Goal: Task Accomplishment & Management: Manage account settings

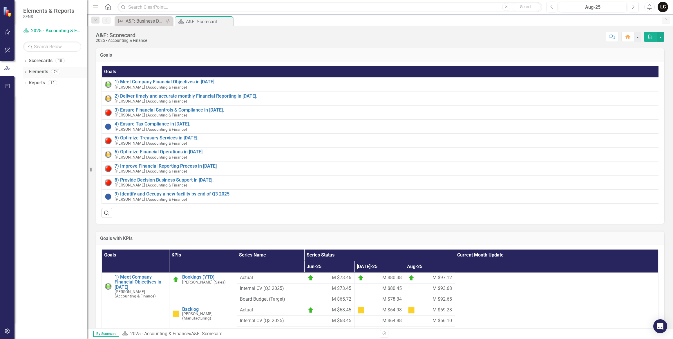
click at [25, 70] on div "Dropdown" at bounding box center [25, 72] width 4 height 5
click at [28, 83] on icon "Dropdown" at bounding box center [28, 83] width 4 height 3
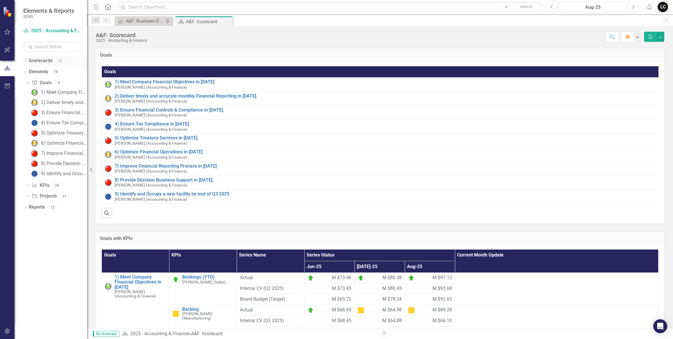
click at [26, 60] on icon "Dropdown" at bounding box center [25, 61] width 4 height 3
click at [28, 71] on icon "Dropdown" at bounding box center [28, 71] width 4 height 3
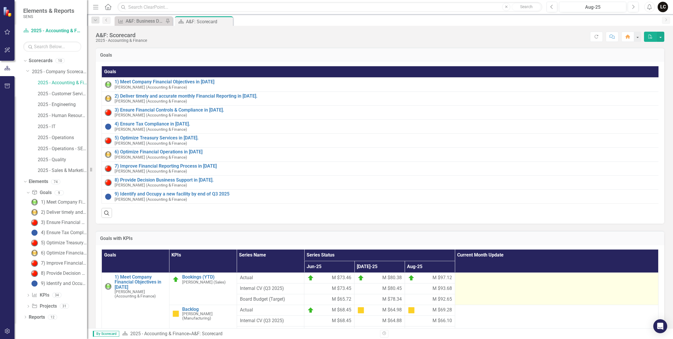
click at [470, 295] on td at bounding box center [556, 288] width 203 height 32
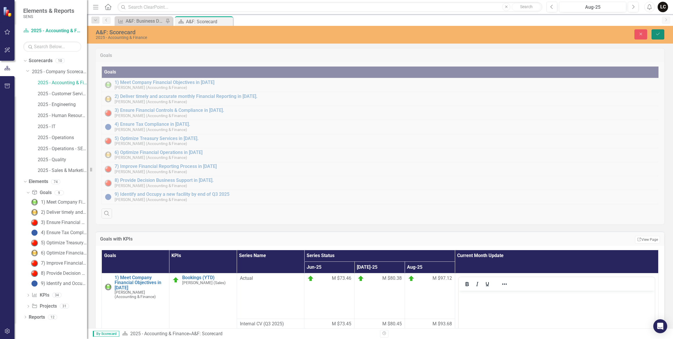
click at [658, 33] on icon "Save" at bounding box center [658, 34] width 5 height 4
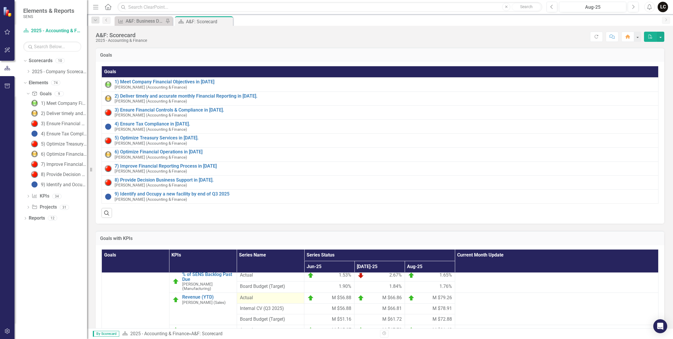
scroll to position [79, 0]
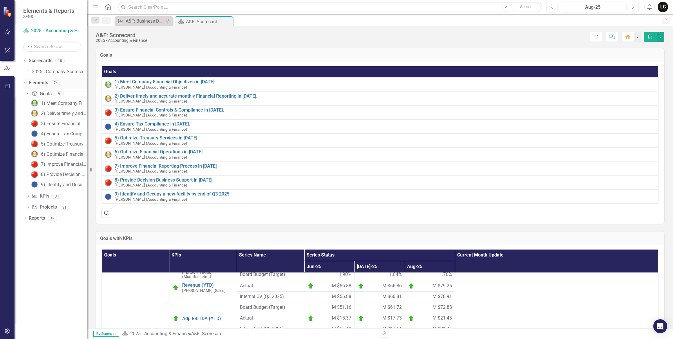
click at [26, 82] on div "Dropdown" at bounding box center [24, 82] width 5 height 4
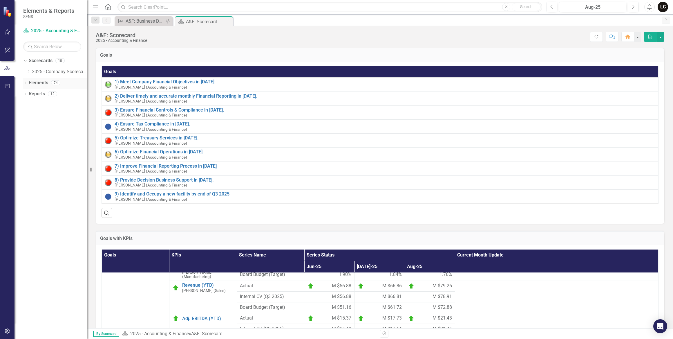
click at [25, 84] on icon "Dropdown" at bounding box center [25, 83] width 4 height 3
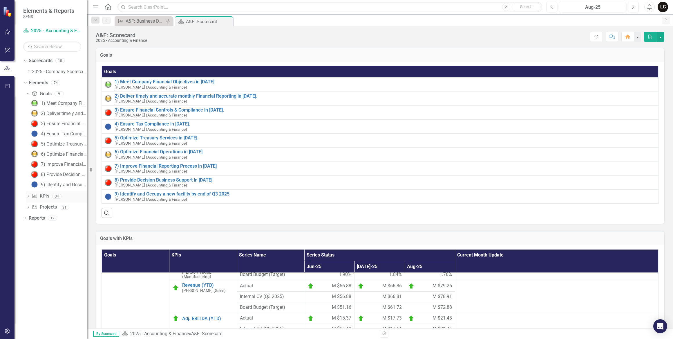
click at [30, 198] on icon "Dropdown" at bounding box center [28, 196] width 4 height 3
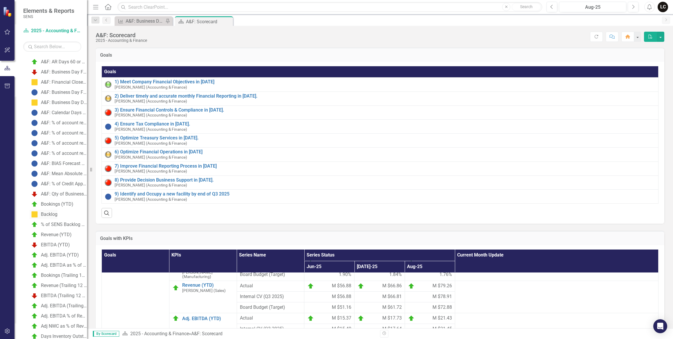
scroll to position [53, 0]
click at [64, 202] on div "Bookings (YTD)" at bounding box center [57, 203] width 33 height 5
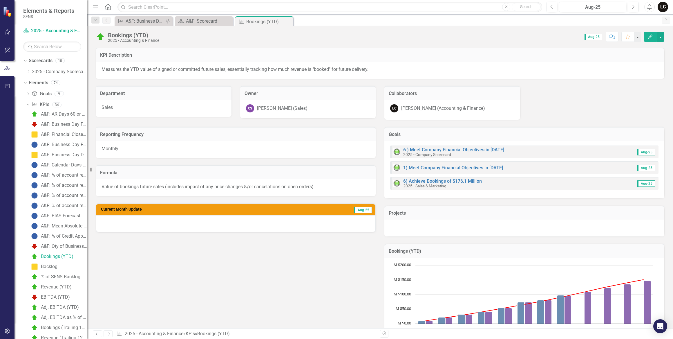
click at [255, 225] on div at bounding box center [235, 223] width 279 height 17
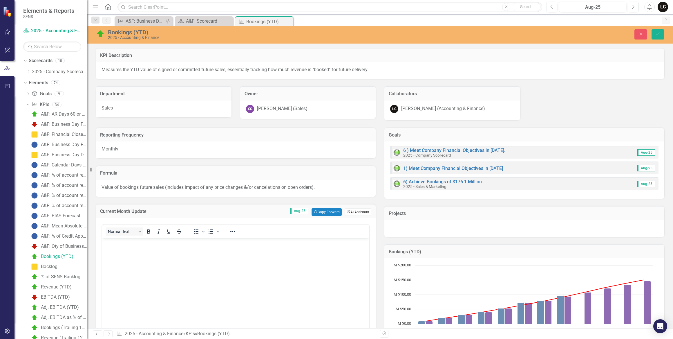
click at [351, 212] on button "ClearPoint AI AI Assistant" at bounding box center [358, 212] width 27 height 8
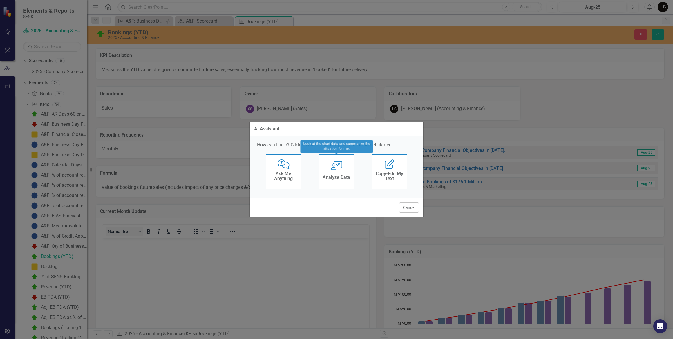
click at [334, 177] on h4 "Analyze Data" at bounding box center [337, 177] width 28 height 5
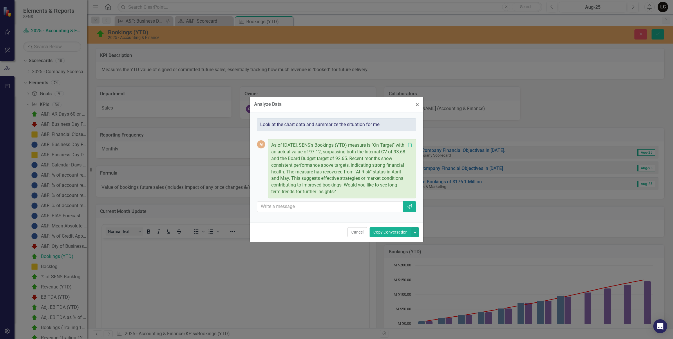
click at [385, 235] on button "Copy Conversation" at bounding box center [391, 232] width 42 height 10
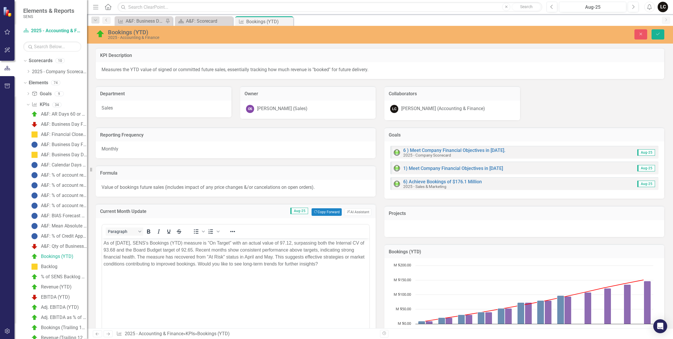
click at [146, 244] on p "As of August 2025, SENS's Bookings (YTD) measure is "On Target" with an actual …" at bounding box center [236, 253] width 264 height 28
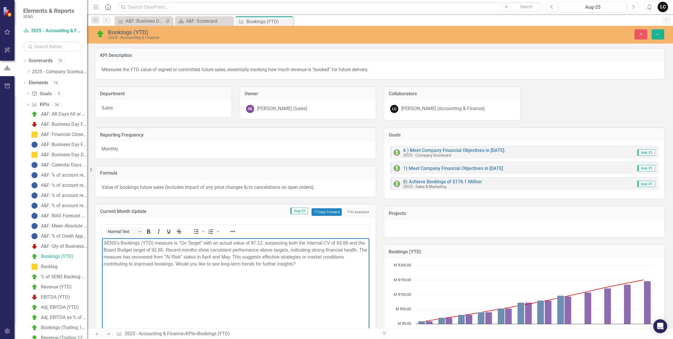
click at [263, 242] on p "SENS's Bookings (YTD) measure is "On Target" with an actual value of 97.12, sur…" at bounding box center [236, 253] width 264 height 28
click at [358, 241] on p "SENS's Bookings (YTD) measure is "On Target" with an actual value of $97.1M, su…" at bounding box center [236, 253] width 264 height 28
click at [180, 250] on p "SENS's Bookings (YTD) measure is "On Target" with an actual value of $97.1M, su…" at bounding box center [236, 253] width 264 height 28
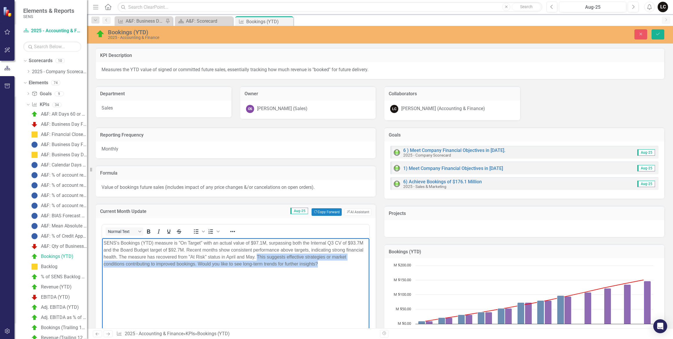
drag, startPoint x: 258, startPoint y: 255, endPoint x: 334, endPoint y: 266, distance: 77.4
click at [334, 266] on p "SENS's Bookings (YTD) measure is "On Target" with an actual value of $97.1M, su…" at bounding box center [236, 253] width 264 height 28
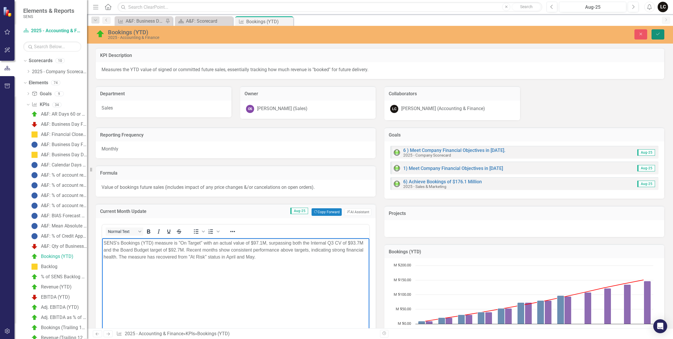
click at [658, 35] on icon "Save" at bounding box center [658, 34] width 5 height 4
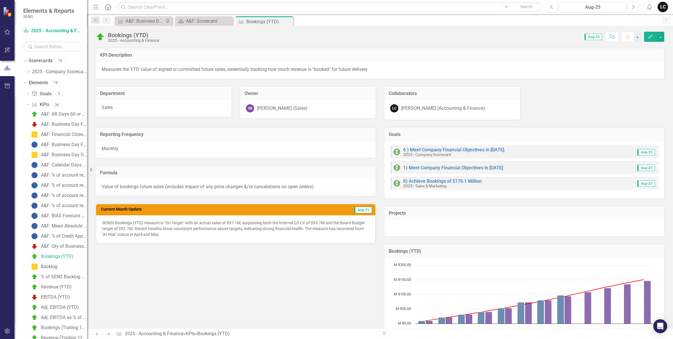
click at [361, 210] on span "Aug-25" at bounding box center [363, 210] width 18 height 6
click at [361, 209] on span "Aug-25" at bounding box center [363, 210] width 18 height 6
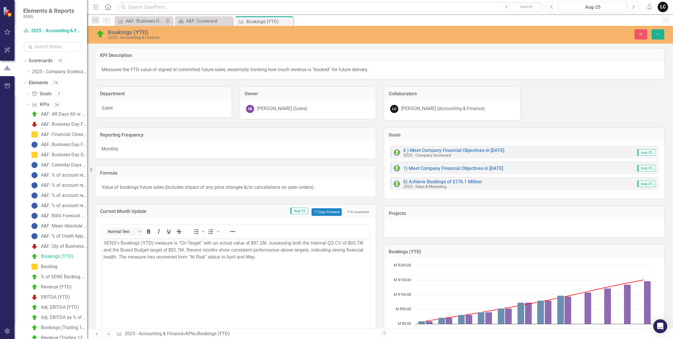
click at [304, 212] on span "Aug-25" at bounding box center [300, 211] width 18 height 6
click at [299, 211] on span "Aug-25" at bounding box center [300, 211] width 18 height 6
drag, startPoint x: 659, startPoint y: 35, endPoint x: 619, endPoint y: 72, distance: 53.8
click at [659, 35] on icon "Save" at bounding box center [658, 34] width 5 height 4
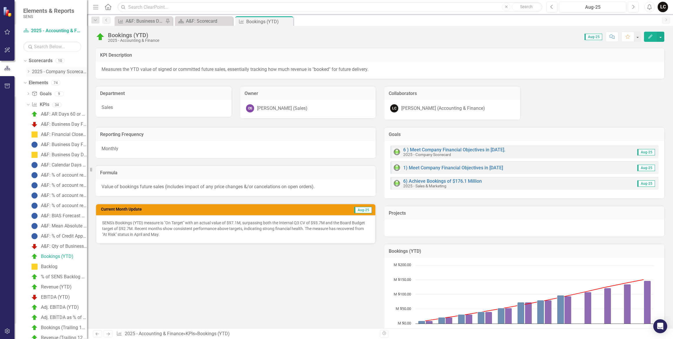
click at [32, 71] on div "Dropdown" at bounding box center [29, 71] width 6 height 5
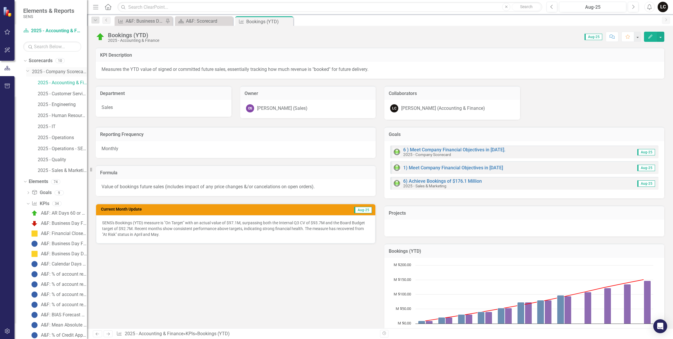
click at [52, 72] on link "2025 - Company Scorecard" at bounding box center [59, 71] width 55 height 7
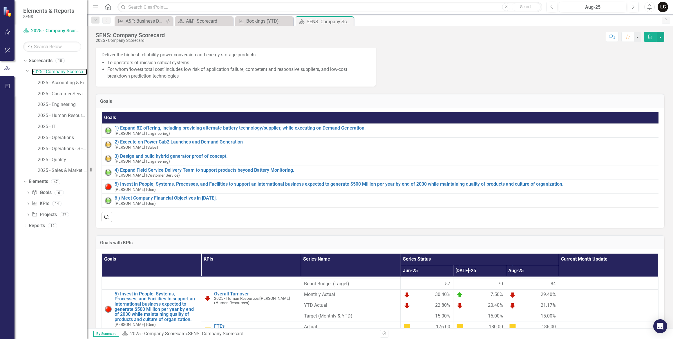
scroll to position [53, 0]
click at [69, 72] on link "2025 - Company Scorecard" at bounding box center [59, 71] width 55 height 7
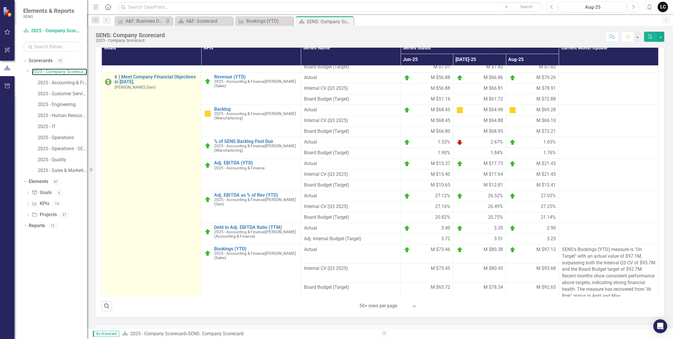
scroll to position [141, 0]
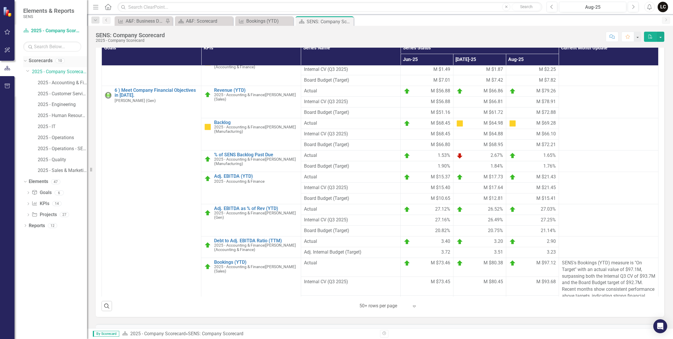
click at [25, 60] on icon "Dropdown" at bounding box center [24, 60] width 3 height 4
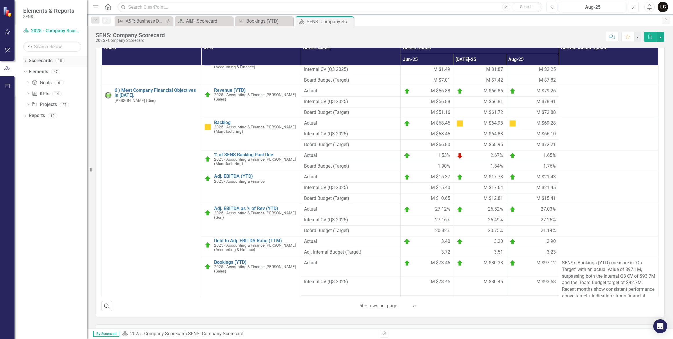
click at [26, 62] on icon "Dropdown" at bounding box center [25, 61] width 4 height 3
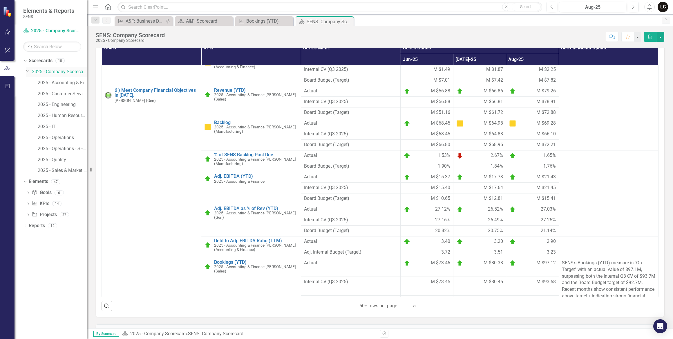
click at [60, 72] on link "2025 - Company Scorecard" at bounding box center [59, 71] width 55 height 7
click at [28, 193] on icon "Dropdown" at bounding box center [28, 193] width 4 height 3
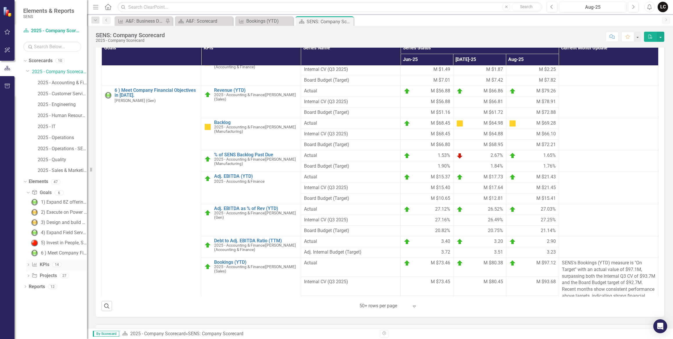
click at [28, 265] on icon "Dropdown" at bounding box center [28, 265] width 4 height 3
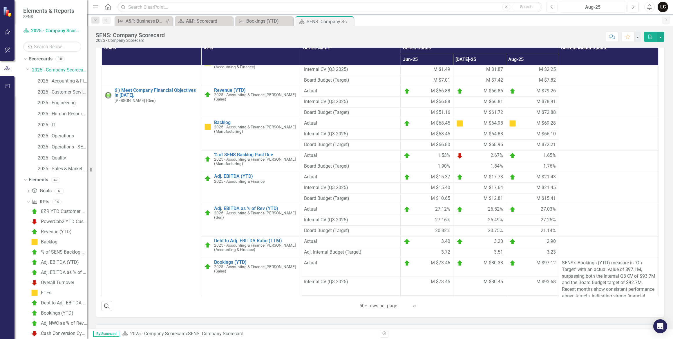
scroll to position [0, 0]
click at [26, 60] on div "Dropdown" at bounding box center [24, 60] width 5 height 4
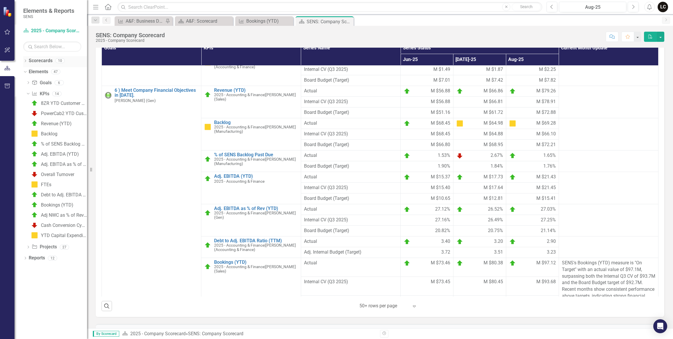
click at [26, 60] on icon "Dropdown" at bounding box center [25, 61] width 4 height 3
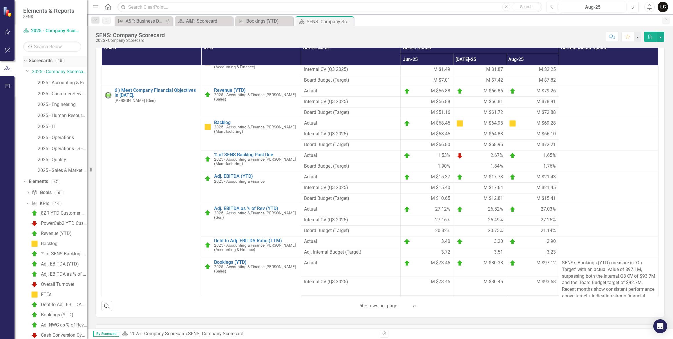
click at [37, 62] on link "Scorecards" at bounding box center [41, 60] width 24 height 7
click at [28, 192] on icon "Dropdown" at bounding box center [28, 193] width 4 height 3
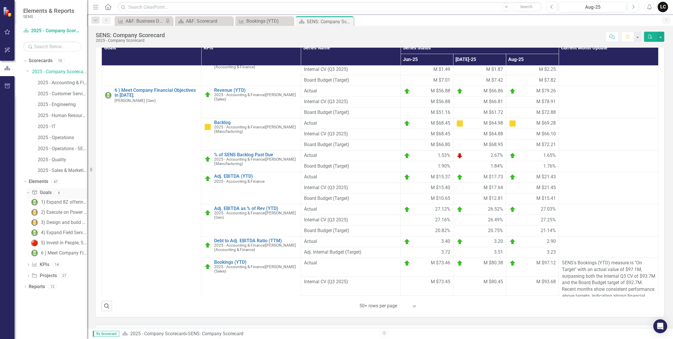
click at [28, 192] on icon "Dropdown" at bounding box center [27, 192] width 3 height 4
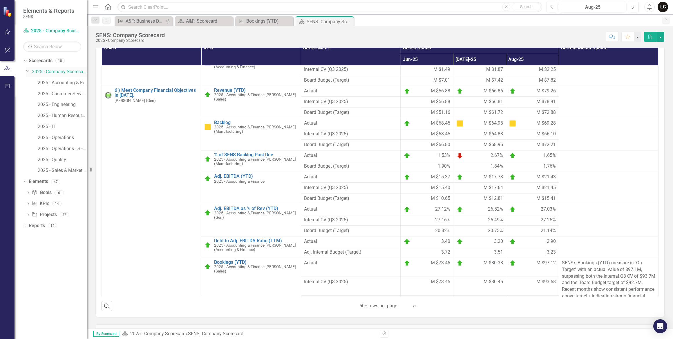
click at [58, 71] on link "2025 - Company Scorecard" at bounding box center [59, 71] width 55 height 7
click at [27, 203] on icon "Dropdown" at bounding box center [28, 204] width 4 height 3
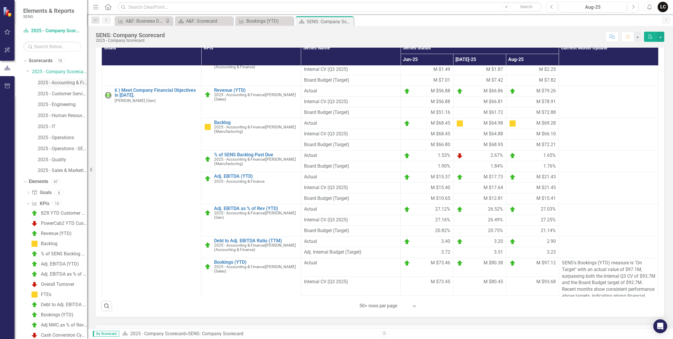
click at [60, 84] on link "2025 - Accounting & Finance" at bounding box center [62, 83] width 49 height 7
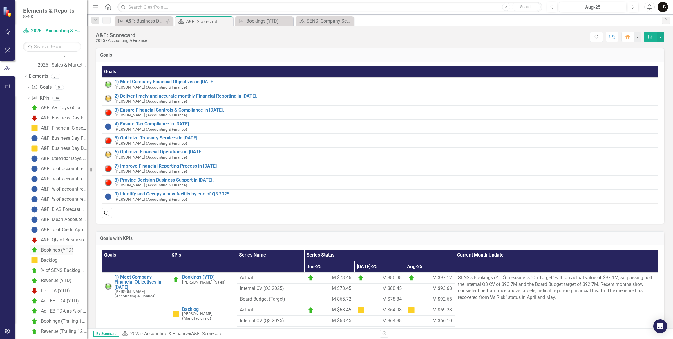
scroll to position [132, 0]
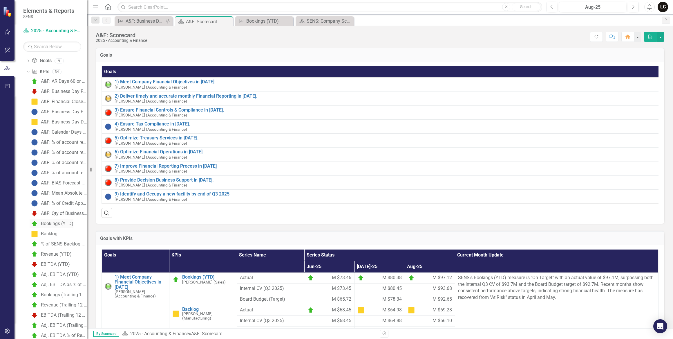
click at [56, 222] on div "Bookings (YTD)" at bounding box center [57, 223] width 33 height 5
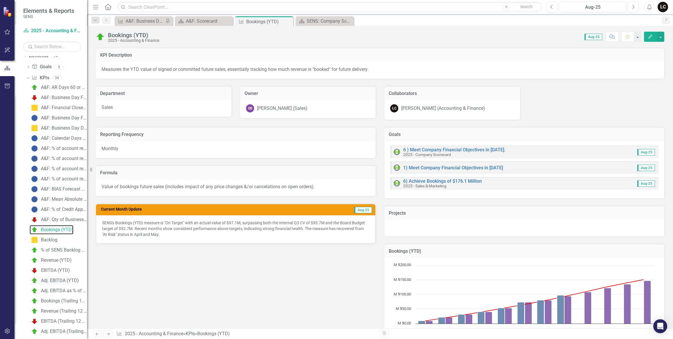
scroll to position [126, 0]
click at [162, 237] on div "SENS's Bookings (YTD) measure is "On Target" with an actual value of $97.1M, su…" at bounding box center [235, 229] width 279 height 28
click at [328, 223] on p "SENS's Bookings (YTD) measure is "On Target" with an actual value of $97.1M, su…" at bounding box center [235, 228] width 267 height 17
click at [326, 221] on p "SENS's Bookings (YTD) measure is "On Target" with an actual value of $97.1M, su…" at bounding box center [235, 228] width 267 height 17
click at [337, 277] on div "Reporting Frequency Monthly Formula Value of bookings future sales (includes im…" at bounding box center [380, 237] width 578 height 235
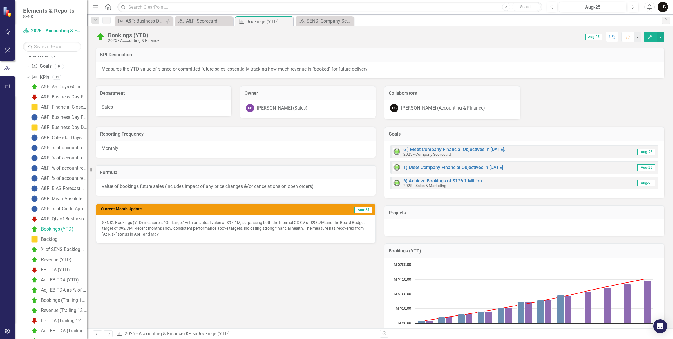
scroll to position [0, 0]
click at [327, 222] on p "SENS's Bookings (YTD) measure is "On Target" with an actual value of $97.1M, su…" at bounding box center [235, 228] width 267 height 17
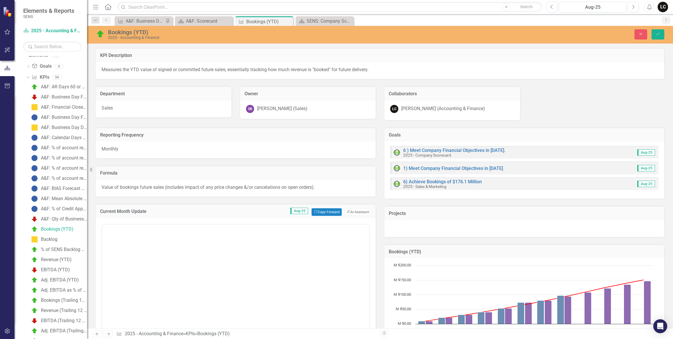
click at [327, 222] on div "<p>SENS's Bookings (YTD) measure is "On Target" with an actual value of $97.1M,…" at bounding box center [236, 281] width 268 height 118
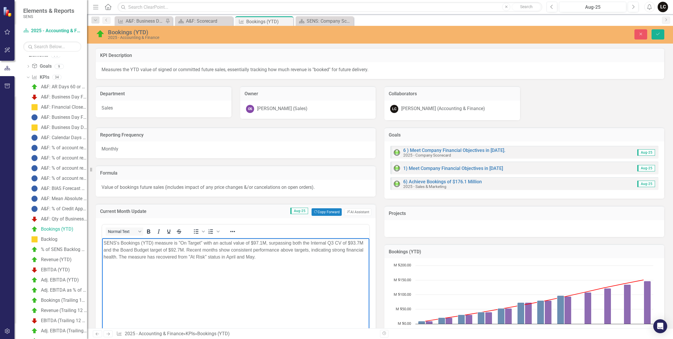
click at [364, 243] on p "SENS's Bookings (YTD) measure is "On Target" with an actual value of $97.1M, su…" at bounding box center [236, 249] width 264 height 21
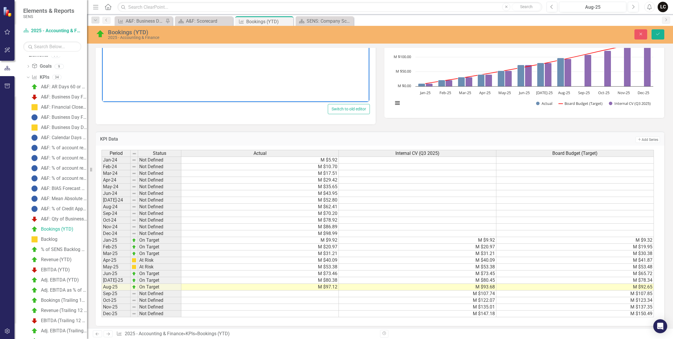
scroll to position [158, 0]
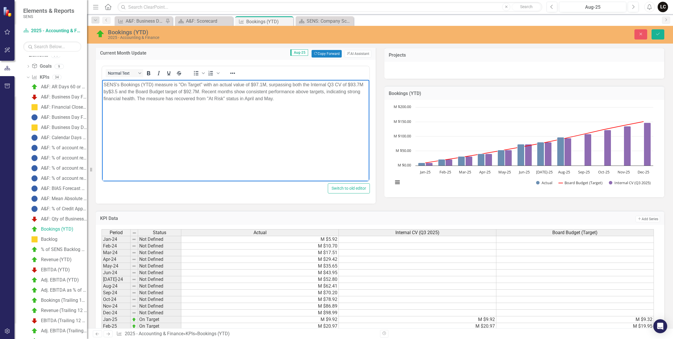
click at [118, 91] on p "SENS's Bookings (YTD) measure is "On Target" with an actual value of $97.1M, su…" at bounding box center [236, 91] width 264 height 21
drag, startPoint x: 225, startPoint y: 91, endPoint x: 235, endPoint y: 92, distance: 10.2
click at [235, 92] on p "SENS's Bookings (YTD) measure is "On Target" with an actual value of $97.1M, su…" at bounding box center [236, 95] width 264 height 28
drag, startPoint x: 232, startPoint y: 91, endPoint x: 203, endPoint y: 124, distance: 43.0
click at [203, 124] on body "SENS's Bookings (YTD) measure is "On Target" with an actual value of $97.1M, su…" at bounding box center [235, 123] width 267 height 87
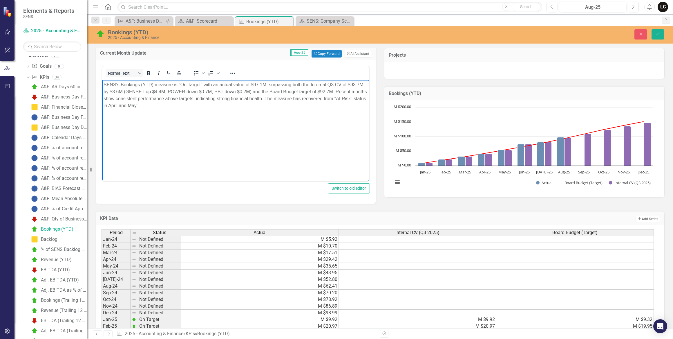
click at [333, 91] on p "SENS's Bookings (YTD) measure is "On Target" with an actual value of $97.1M, su…" at bounding box center [236, 95] width 264 height 28
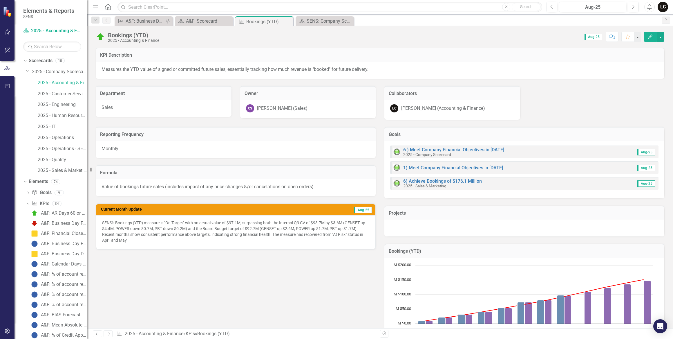
scroll to position [126, 0]
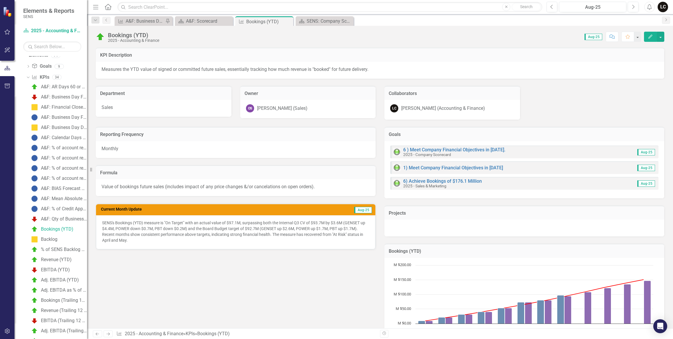
click at [341, 221] on p "SENS's Bookings (YTD) measure is "On Target" with an actual value of $97.1M, su…" at bounding box center [235, 231] width 267 height 23
click at [340, 221] on p "SENS's Bookings (YTD) measure is "On Target" with an actual value of $97.1M, su…" at bounding box center [235, 231] width 267 height 23
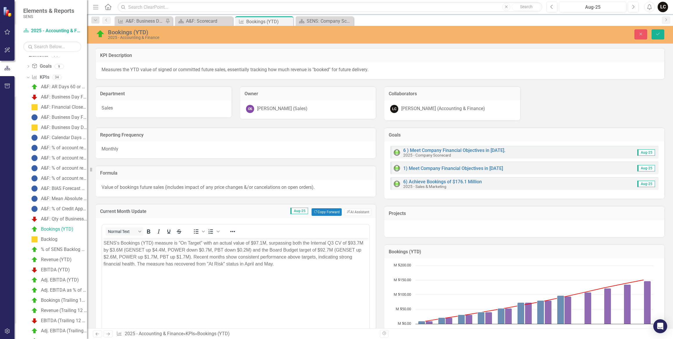
scroll to position [0, 0]
click at [119, 250] on p "SENS's Bookings (YTD) measure is "On Target" with an actual value of $97.1M, su…" at bounding box center [236, 253] width 264 height 28
click at [333, 249] on p "SENS's Bookings (YTD) measure is "On Target" with an actual value of $97.1M, su…" at bounding box center [236, 253] width 264 height 28
click at [333, 250] on p "SENS's Bookings (YTD) measure is "On Target" with an actual value of $97.1M, su…" at bounding box center [236, 253] width 264 height 28
click at [659, 35] on icon "Save" at bounding box center [658, 34] width 5 height 4
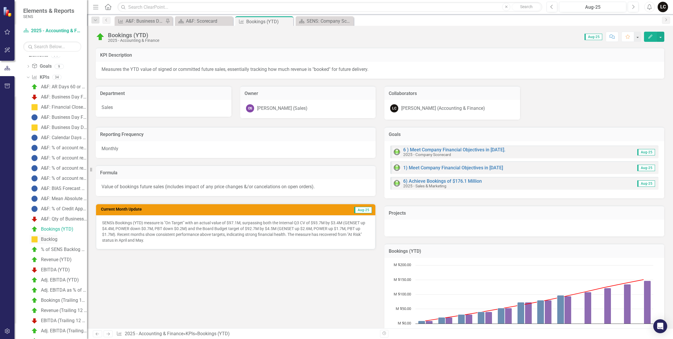
click at [55, 239] on div "Backlog" at bounding box center [49, 239] width 17 height 5
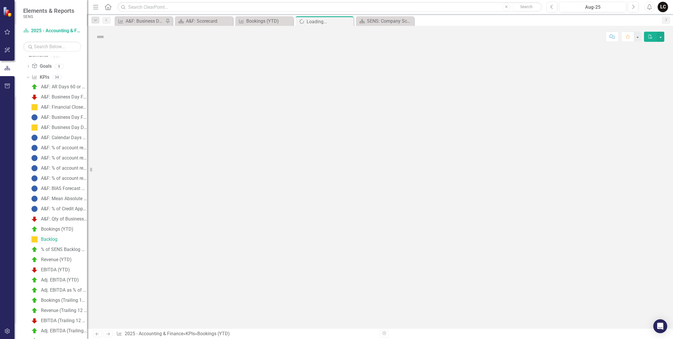
click at [55, 239] on div "Backlog" at bounding box center [49, 239] width 17 height 5
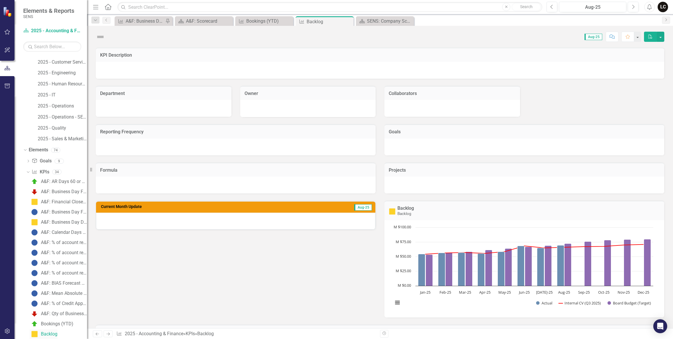
scroll to position [31, 0]
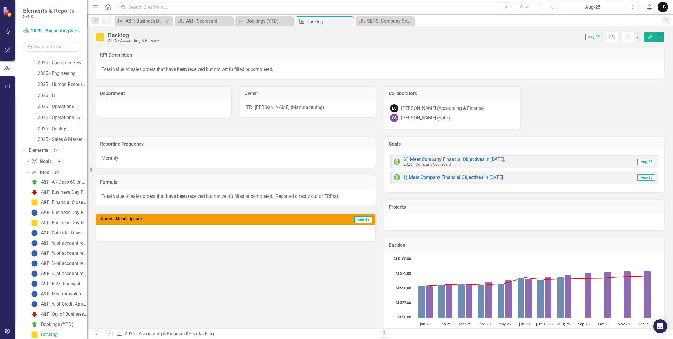
click at [596, 36] on span "Aug-25" at bounding box center [594, 37] width 18 height 6
click at [553, 7] on icon "Previous" at bounding box center [552, 6] width 3 height 5
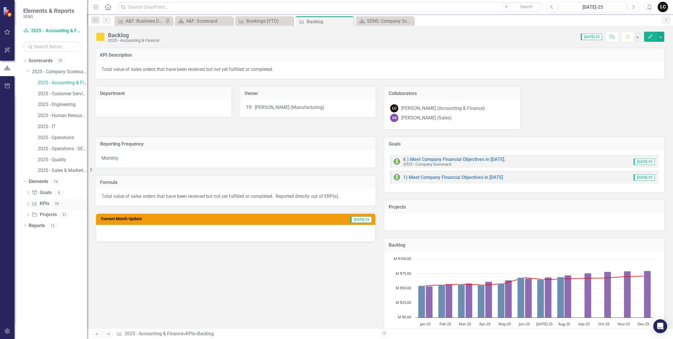
click at [30, 204] on div "Dropdown KPI KPIs 34" at bounding box center [56, 204] width 61 height 11
click at [29, 204] on icon "Dropdown" at bounding box center [28, 204] width 4 height 3
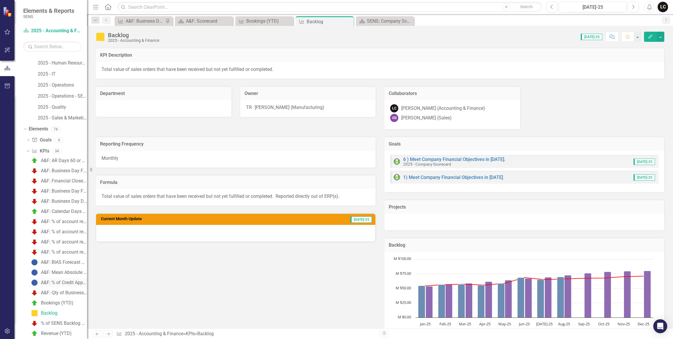
scroll to position [79, 0]
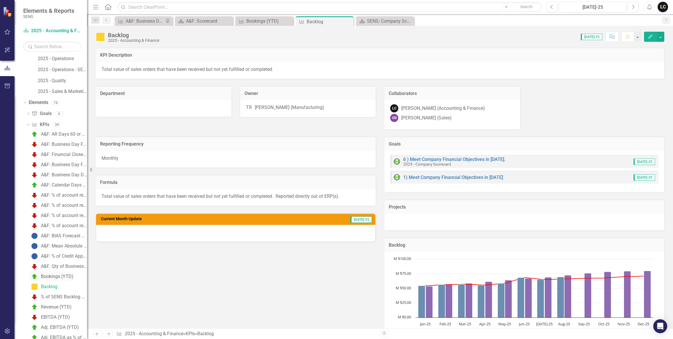
click at [54, 275] on div "Bookings (YTD)" at bounding box center [57, 276] width 33 height 5
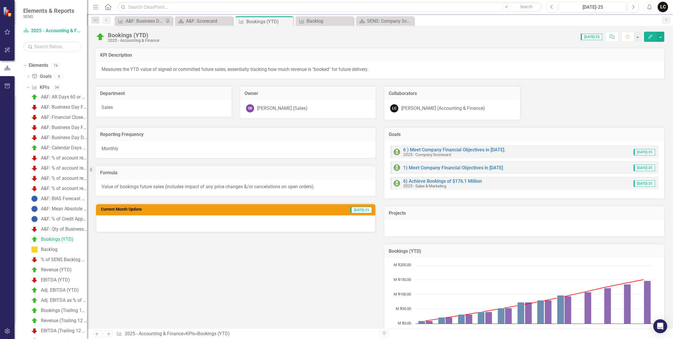
scroll to position [126, 0]
click at [47, 257] on div "Revenue (YTD)" at bounding box center [56, 259] width 31 height 5
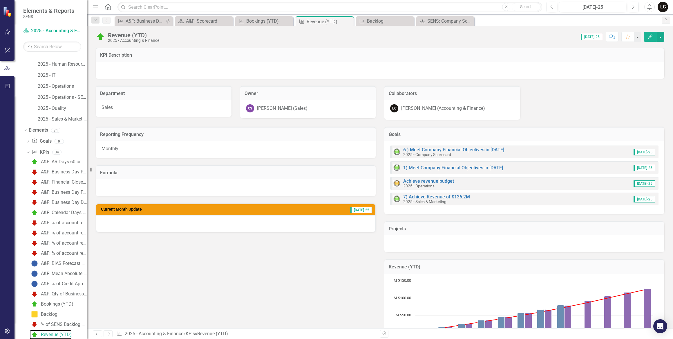
scroll to position [78, 0]
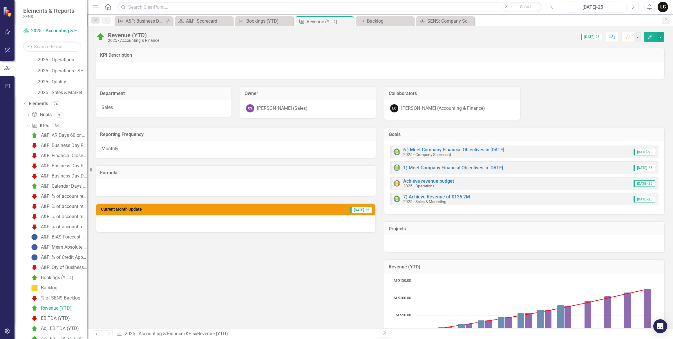
click at [553, 8] on icon "Previous" at bounding box center [552, 6] width 3 height 5
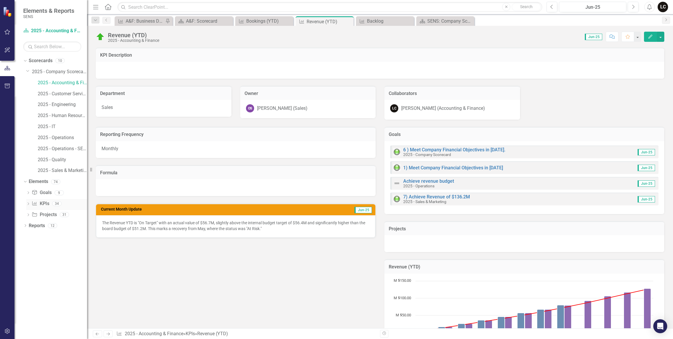
click at [29, 202] on div "Dropdown" at bounding box center [28, 204] width 4 height 5
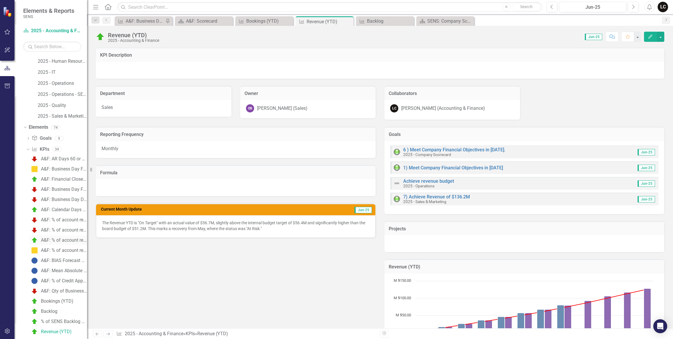
scroll to position [79, 0]
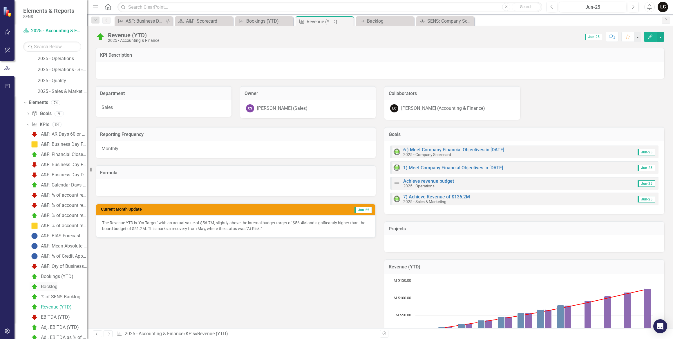
click at [54, 285] on div "Backlog" at bounding box center [49, 286] width 17 height 5
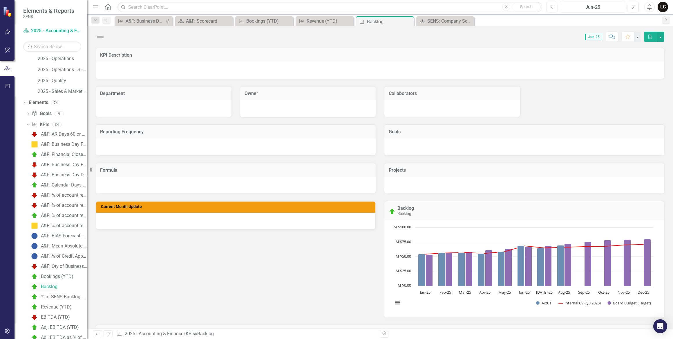
scroll to position [31, 0]
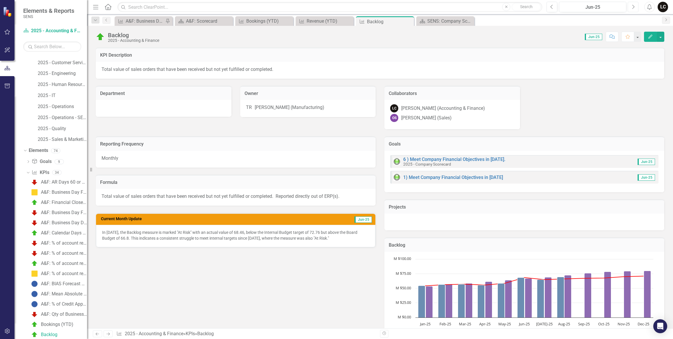
click at [632, 8] on icon "Next" at bounding box center [633, 6] width 3 height 5
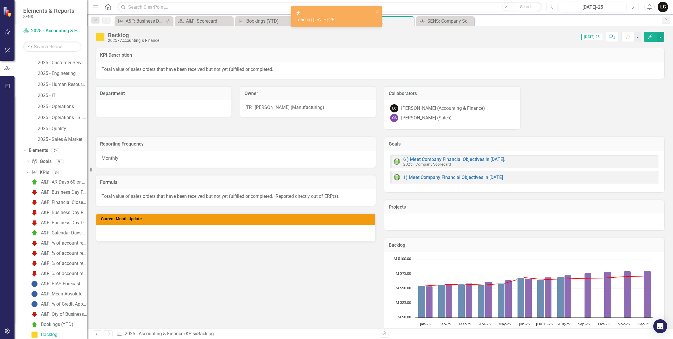
click at [632, 8] on icon "Next" at bounding box center [633, 6] width 3 height 5
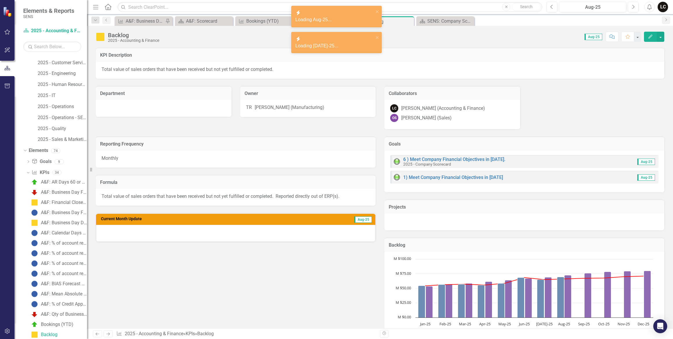
click at [237, 239] on div at bounding box center [235, 233] width 279 height 17
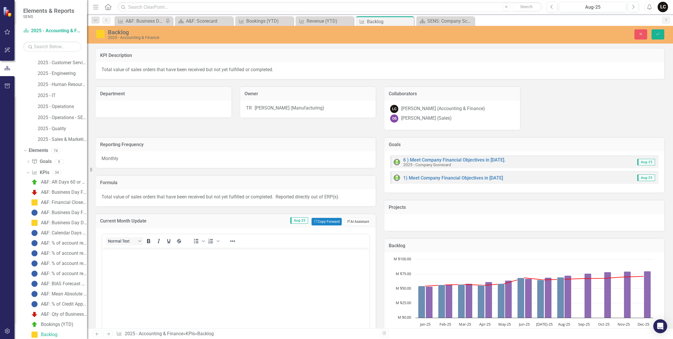
click at [356, 220] on button "ClearPoint AI AI Assistant" at bounding box center [358, 222] width 27 height 8
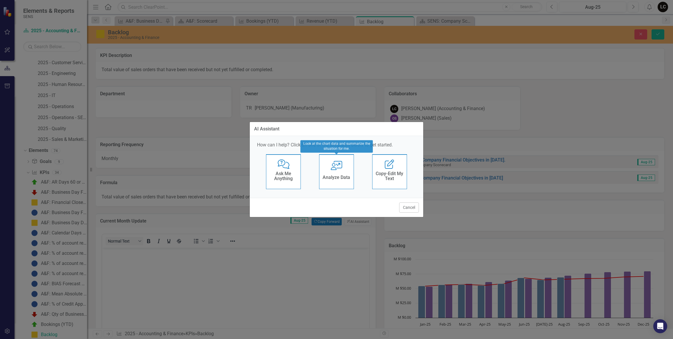
click at [344, 180] on h4 "Analyze Data" at bounding box center [337, 177] width 28 height 5
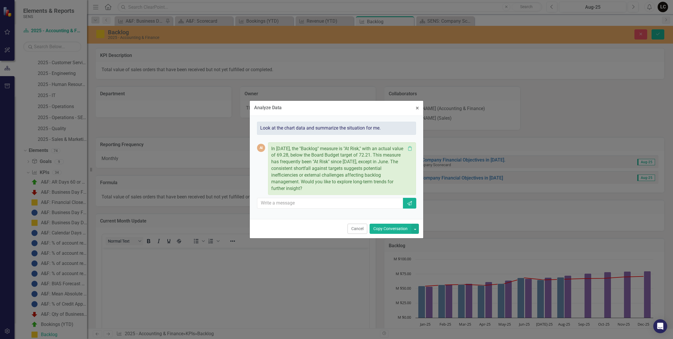
click at [382, 229] on button "Copy Conversation" at bounding box center [391, 228] width 42 height 10
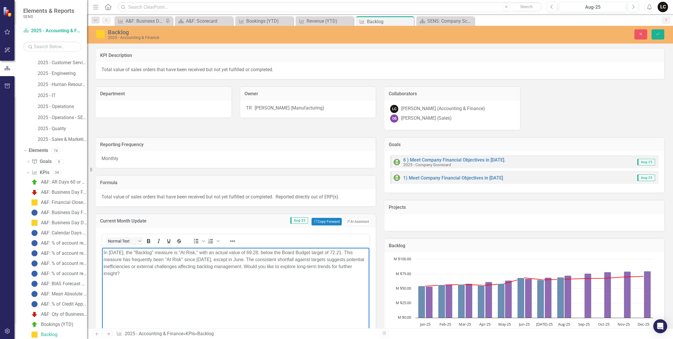
click at [109, 252] on p "In [DATE], the "Backlog" measure is "At Risk," with an actual value of 69.28, b…" at bounding box center [236, 263] width 264 height 28
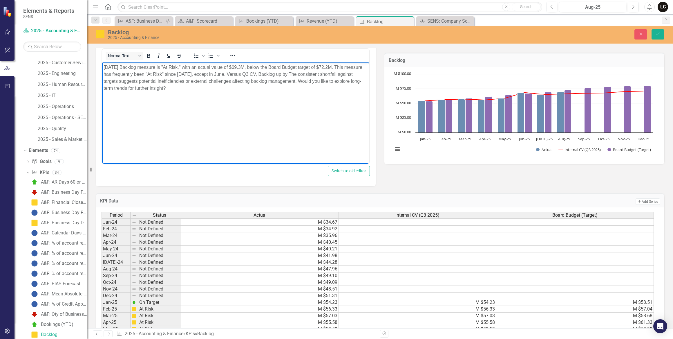
scroll to position [185, 0]
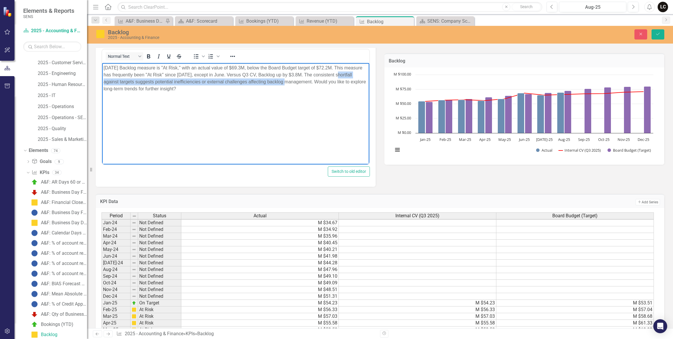
drag, startPoint x: 104, startPoint y: 81, endPoint x: 299, endPoint y: 84, distance: 194.5
click at [299, 84] on p "[DATE] Backlog measure is "At Risk," with an actual value of $69.3M, below the …" at bounding box center [236, 78] width 264 height 28
drag, startPoint x: 340, startPoint y: 74, endPoint x: 346, endPoint y: 87, distance: 14.7
click at [346, 87] on p "[DATE] Backlog measure is "At Risk," with an actual value of $69.3M, below the …" at bounding box center [236, 78] width 264 height 28
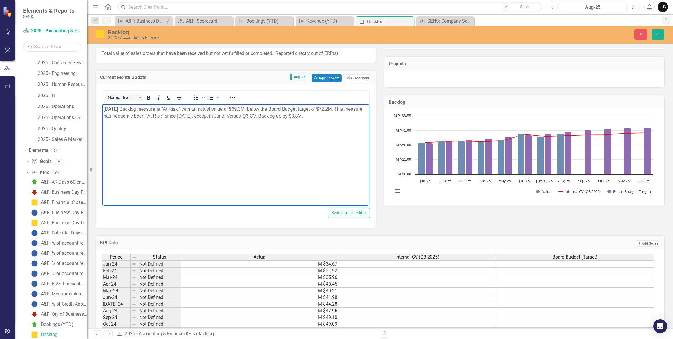
scroll to position [132, 0]
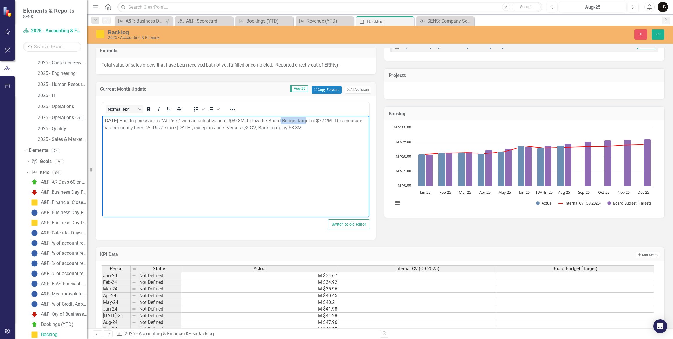
drag, startPoint x: 279, startPoint y: 119, endPoint x: 308, endPoint y: 119, distance: 28.2
click at [308, 119] on p "[DATE] Backlog measure is "At Risk," with an actual value of $69.3M, below the …" at bounding box center [236, 124] width 264 height 14
click at [151, 107] on icon "Bold" at bounding box center [148, 109] width 7 height 7
click at [298, 137] on body "[DATE] Backlog measure is "At Risk," with an actual value of $69.3M, below the …" at bounding box center [235, 159] width 267 height 87
click at [277, 127] on p "[DATE] Backlog measure is "At Risk," with an actual value of $69.3M, below the …" at bounding box center [236, 124] width 264 height 14
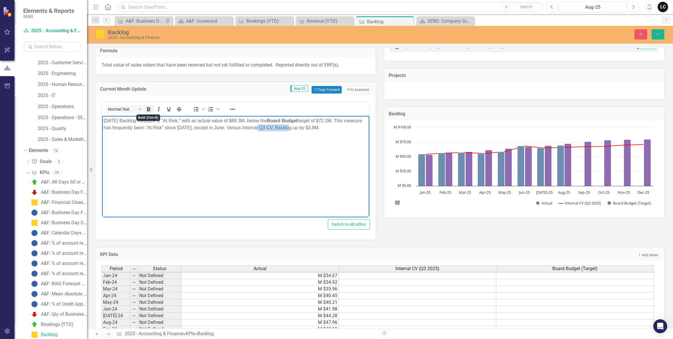
click at [148, 107] on icon "Bold" at bounding box center [148, 109] width 3 height 4
click at [232, 111] on icon "Reveal or hide additional toolbar items" at bounding box center [232, 109] width 7 height 7
click at [234, 169] on body "[DATE] Backlog measure is "At Risk," with an actual value of $69.3M, below the …" at bounding box center [235, 159] width 267 height 87
click at [192, 157] on body "[DATE] Backlog measure is "At Risk," with an actual value of $69.3M, below the …" at bounding box center [235, 159] width 267 height 87
click at [216, 93] on div "Current Month Update Aug-25 Copy Forward Copy Forward ClearPoint AI AI Assistant" at bounding box center [236, 89] width 280 height 14
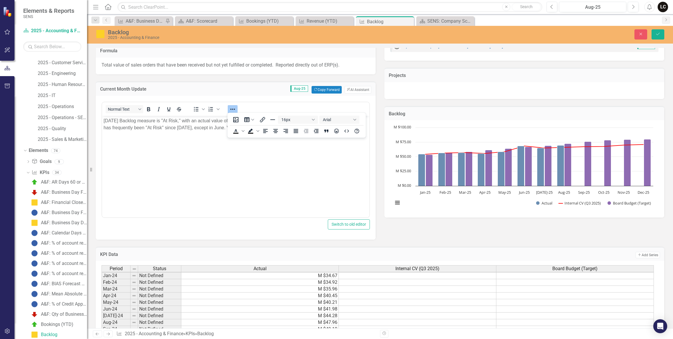
click at [219, 163] on body "[DATE] Backlog measure is "At Risk," with an actual value of $69.3M, below the …" at bounding box center [235, 159] width 267 height 87
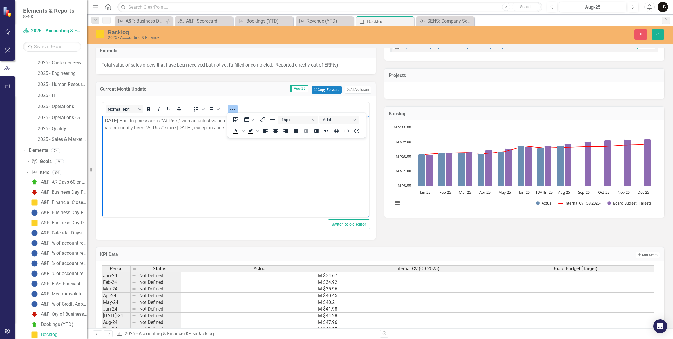
click at [315, 159] on body "[DATE] Backlog measure is "At Risk," with an actual value of $69.3M, below the …" at bounding box center [235, 159] width 267 height 87
click at [232, 107] on icon "Reveal or hide additional toolbar items" at bounding box center [232, 109] width 7 height 7
drag, startPoint x: 257, startPoint y: 120, endPoint x: 270, endPoint y: 120, distance: 12.5
click at [270, 120] on p "[DATE] Backlog measure is "At Risk," with an actual value of $69.3M, below the …" at bounding box center [236, 124] width 264 height 14
click at [257, 120] on p "[DATE] Backlog measure is "At Risk," with an actual value of $69.3M, below the …" at bounding box center [236, 124] width 264 height 14
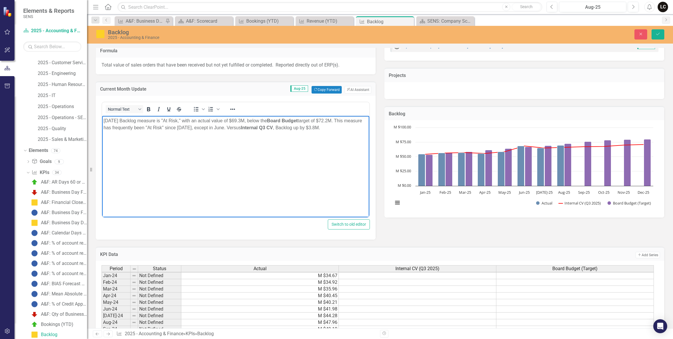
drag, startPoint x: 258, startPoint y: 120, endPoint x: 270, endPoint y: 121, distance: 11.9
click at [270, 121] on p "[DATE] Backlog measure is "At Risk," with an actual value of $69.3M, below the …" at bounding box center [236, 124] width 264 height 14
click at [232, 111] on icon "Reveal or hide additional toolbar items" at bounding box center [232, 109] width 7 height 7
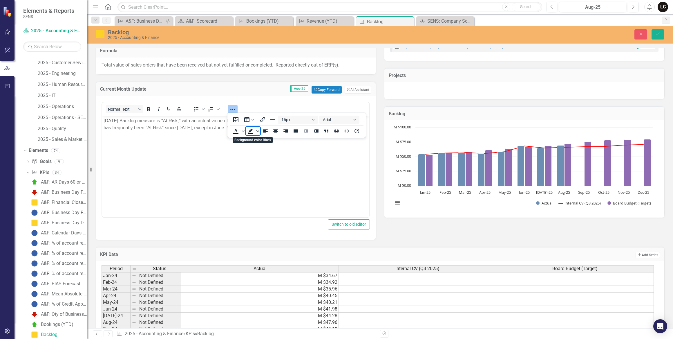
click at [258, 130] on icon "Background color Black" at bounding box center [258, 130] width 3 height 3
drag, startPoint x: 270, startPoint y: 149, endPoint x: 167, endPoint y: 36, distance: 152.3
click at [270, 149] on div "Red" at bounding box center [267, 148] width 7 height 7
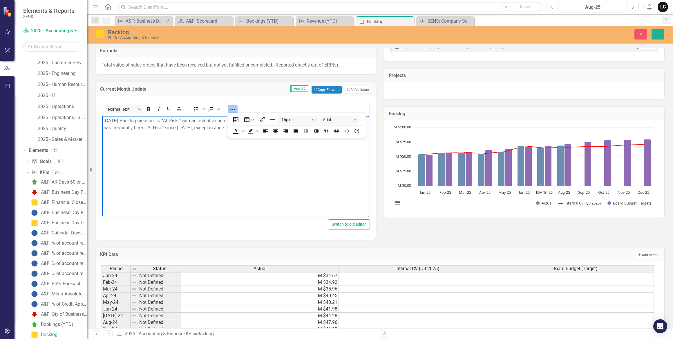
click at [261, 171] on body "[DATE] Backlog measure is "At Risk," with an actual value of $69.3M, below the …" at bounding box center [235, 159] width 267 height 87
click at [236, 107] on icon "Reveal or hide additional toolbar items" at bounding box center [232, 109] width 7 height 7
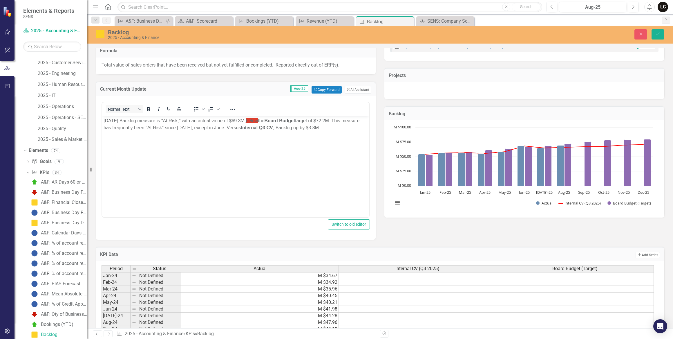
click at [279, 161] on body "[DATE] Backlog measure is "At Risk," with an actual value of $69.3M, below the …" at bounding box center [235, 159] width 267 height 87
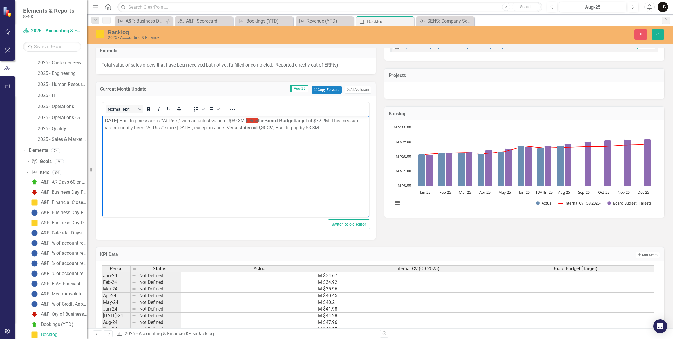
drag, startPoint x: 271, startPoint y: 120, endPoint x: 258, endPoint y: 119, distance: 13.4
click at [258, 119] on p "[DATE] Backlog measure is "At Risk," with an actual value of $69.3M, below the …" at bounding box center [236, 124] width 264 height 14
click at [272, 120] on p "[DATE] Backlog measure is "At Risk," with an actual value of $69.3M, below the …" at bounding box center [236, 124] width 264 height 14
click at [278, 155] on body "[DATE] Backlog measure is "At Risk," with an actual value of $69.3M, ﻿ below th…" at bounding box center [235, 159] width 267 height 87
drag, startPoint x: 259, startPoint y: 119, endPoint x: 271, endPoint y: 120, distance: 11.7
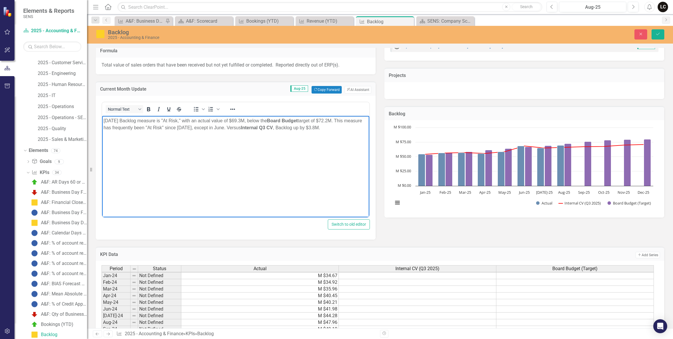
click at [271, 120] on p "[DATE] Backlog measure is "At Risk," with an actual value of $69.3M, below the …" at bounding box center [236, 124] width 264 height 14
click at [231, 109] on icon "Reveal or hide additional toolbar items" at bounding box center [232, 109] width 7 height 7
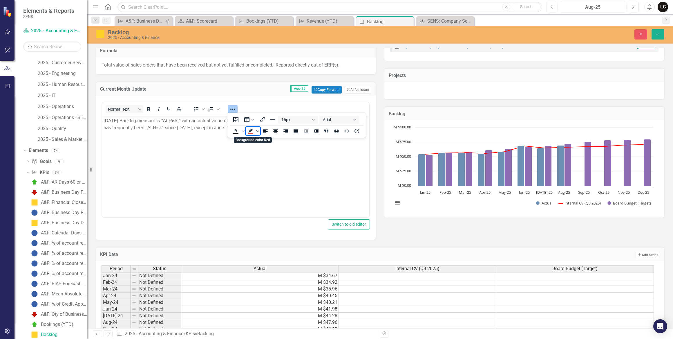
click at [257, 131] on icon "Background color Red" at bounding box center [258, 130] width 3 height 3
click at [244, 132] on icon "Text color Black" at bounding box center [243, 130] width 3 height 3
click at [255, 148] on div "Red" at bounding box center [253, 148] width 7 height 7
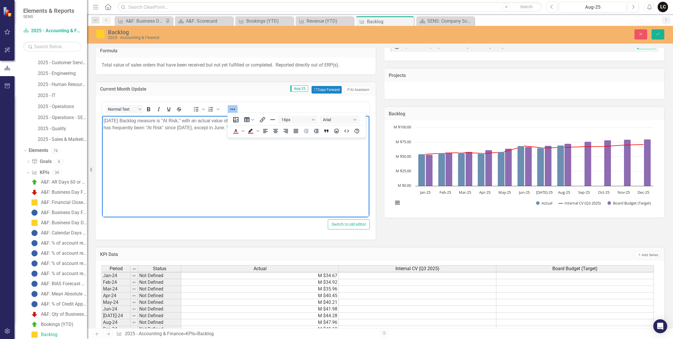
click at [263, 169] on body "[DATE] Backlog measure is "At Risk," with an actual value of $69.3M, below the …" at bounding box center [235, 159] width 267 height 87
click at [235, 112] on icon "Reveal or hide additional toolbar items" at bounding box center [232, 109] width 7 height 7
drag, startPoint x: 330, startPoint y: 127, endPoint x: 337, endPoint y: 127, distance: 7.3
click at [337, 127] on p "[DATE] Backlog measure is "At Risk," with an actual value of $69.3M, below the …" at bounding box center [236, 124] width 264 height 14
click at [235, 110] on icon "Reveal or hide additional toolbar items" at bounding box center [232, 109] width 7 height 7
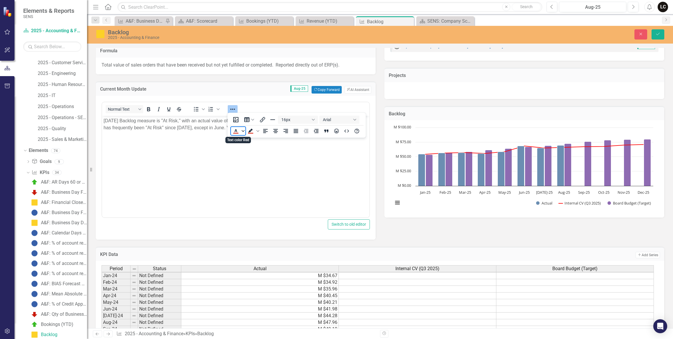
click at [243, 130] on icon "Text color Red" at bounding box center [243, 131] width 3 height 2
drag, startPoint x: 236, startPoint y: 145, endPoint x: 138, endPoint y: 35, distance: 147.0
click at [236, 145] on div "Green" at bounding box center [235, 148] width 7 height 7
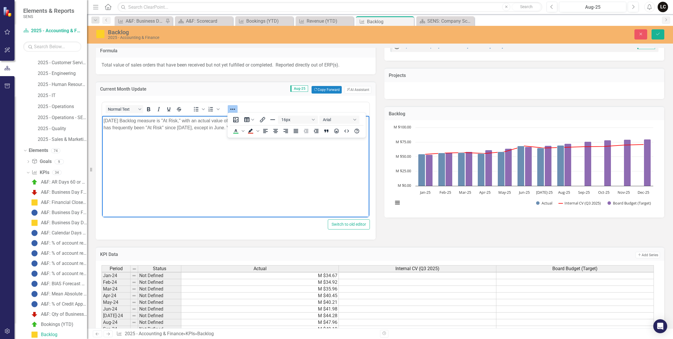
click at [271, 172] on body "[DATE] Backlog measure is "At Risk," with an actual value of $69.3M, below the …" at bounding box center [235, 159] width 267 height 87
click at [235, 107] on icon "Reveal or hide additional toolbar items" at bounding box center [232, 109] width 7 height 7
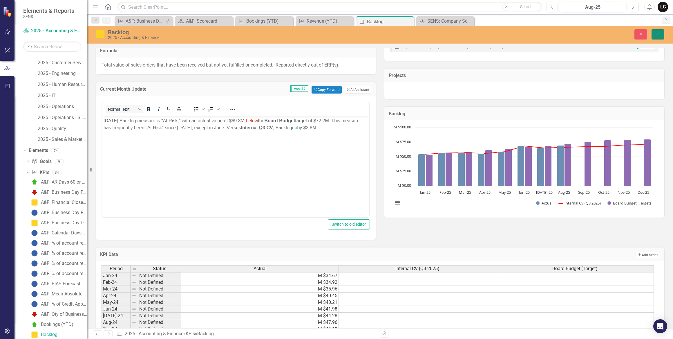
click at [656, 33] on icon "Save" at bounding box center [658, 34] width 5 height 4
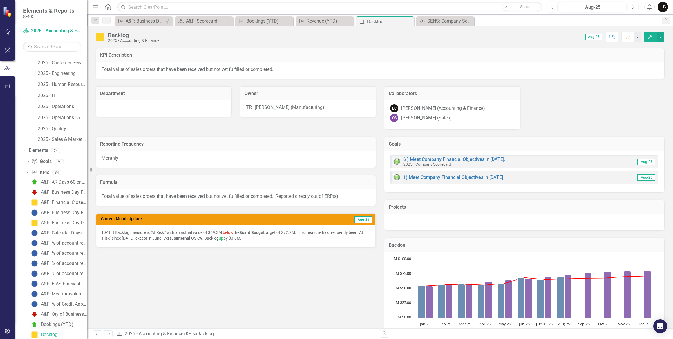
click at [62, 324] on div "Bookings (YTD)" at bounding box center [57, 324] width 33 height 5
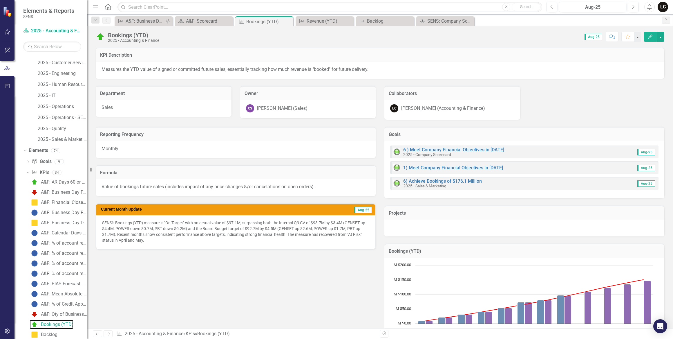
scroll to position [21, 0]
click at [200, 241] on p "SENS's Bookings (YTD) measure is "On Target" with an actual value of $97.1M, su…" at bounding box center [235, 231] width 267 height 23
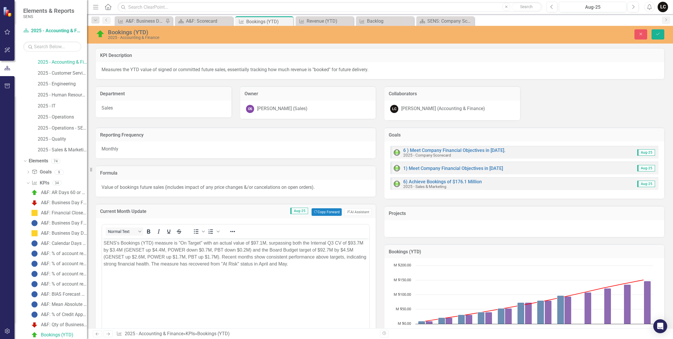
scroll to position [0, 0]
click at [147, 250] on p "SENS's Bookings (YTD) measure is "On Target" with an actual value of $97.1M, su…" at bounding box center [236, 253] width 264 height 28
drag, startPoint x: 145, startPoint y: 249, endPoint x: 149, endPoint y: 250, distance: 4.2
click at [152, 249] on p "SENS's Bookings (YTD) measure is "On Target" with an actual value of $97.1M, su…" at bounding box center [236, 253] width 264 height 28
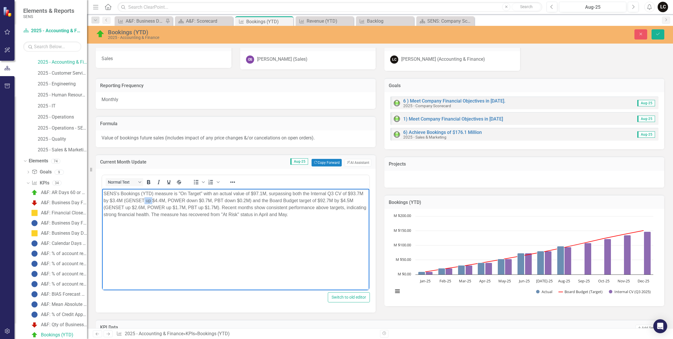
scroll to position [53, 0]
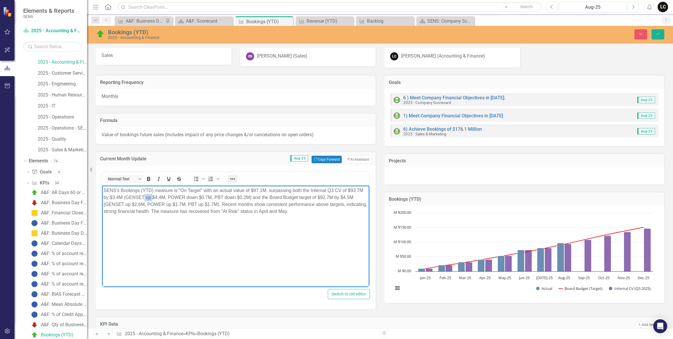
click at [233, 178] on icon "Reveal or hide additional toolbar items" at bounding box center [232, 178] width 7 height 7
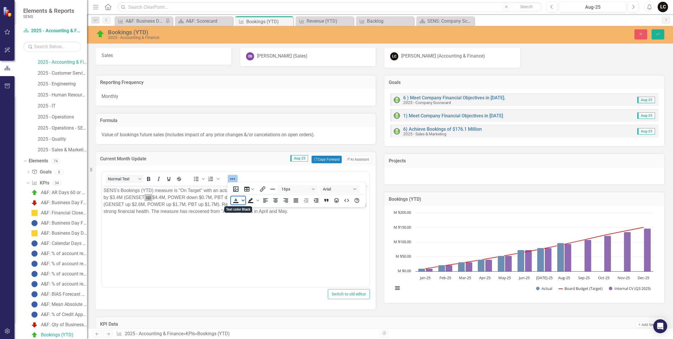
click at [243, 200] on icon "Text color Black" at bounding box center [243, 200] width 3 height 3
click at [237, 217] on div "Green" at bounding box center [235, 217] width 7 height 7
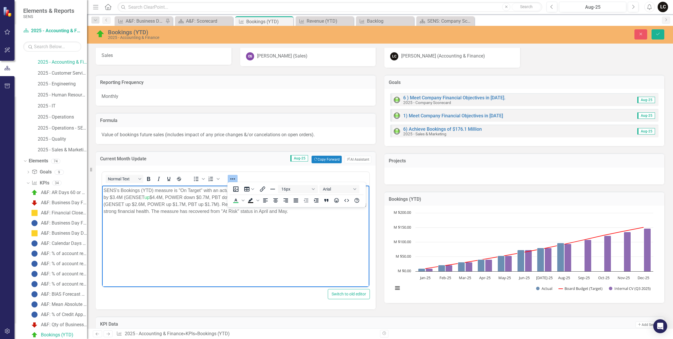
click at [215, 228] on body "SENS's Bookings (YTD) measure is "On Target" with an actual value of $97.1M, su…" at bounding box center [235, 228] width 267 height 87
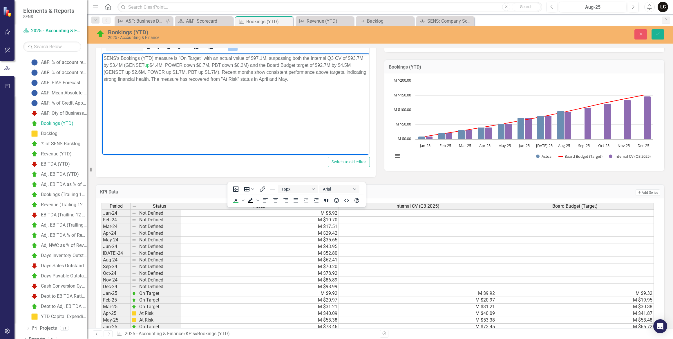
scroll to position [238, 0]
click at [29, 318] on div "Dropdown Project Projects 31" at bounding box center [56, 322] width 61 height 11
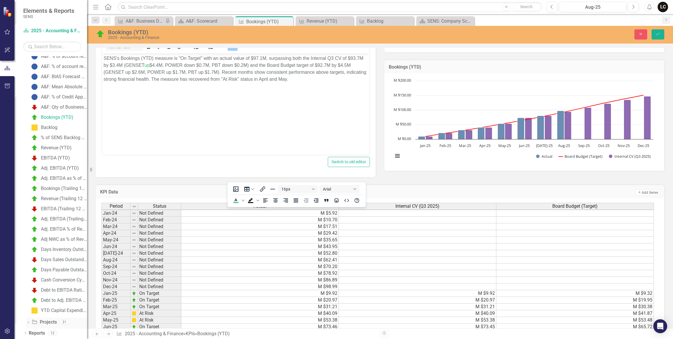
click at [28, 322] on icon "Dropdown" at bounding box center [28, 322] width 4 height 3
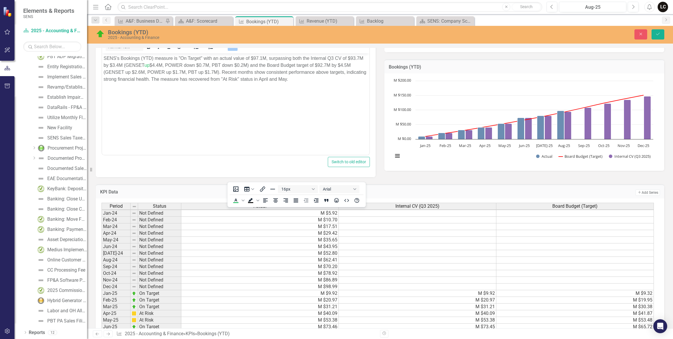
scroll to position [208, 0]
click at [66, 104] on link "DataRails - FP&A Software Phase 1 - Monthly Close & Quarterly Fcst" at bounding box center [61, 107] width 51 height 9
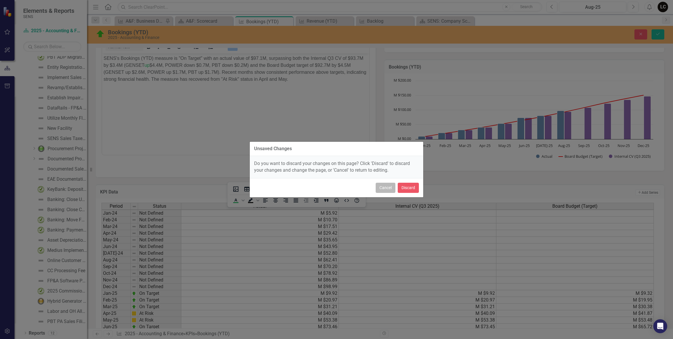
click at [381, 186] on button "Cancel" at bounding box center [386, 188] width 20 height 10
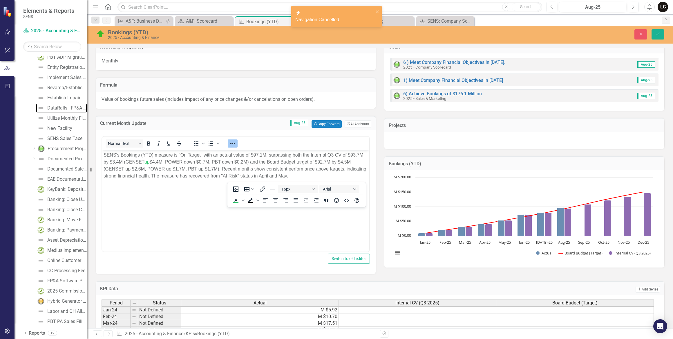
scroll to position [79, 0]
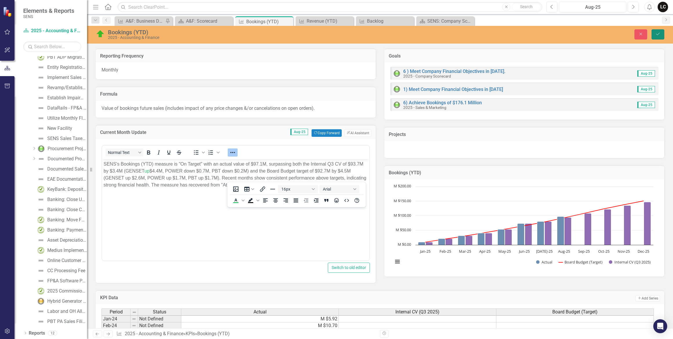
click at [660, 35] on icon "Save" at bounding box center [658, 34] width 5 height 4
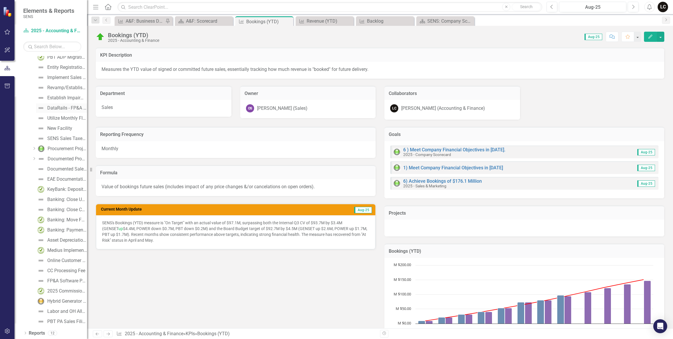
click at [55, 108] on div "DataRails - FP&A Software Phase 1 - Monthly Close & Quarterly Fcst" at bounding box center [67, 107] width 40 height 5
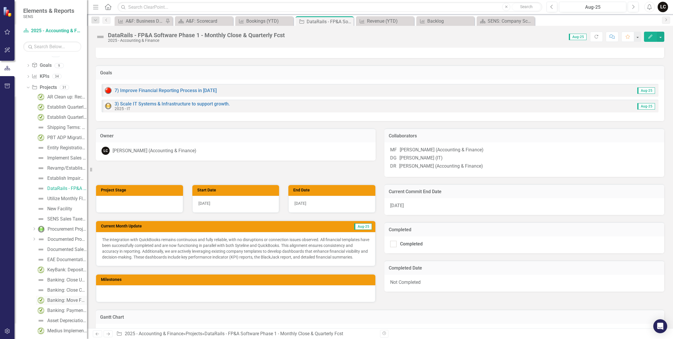
scroll to position [132, 0]
click at [26, 71] on icon "Dropdown" at bounding box center [28, 72] width 4 height 3
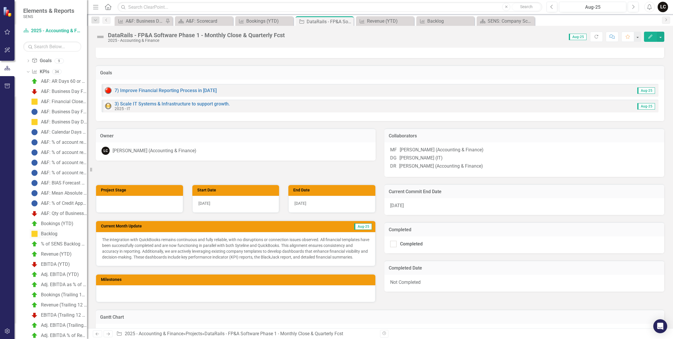
click at [54, 234] on div "Backlog" at bounding box center [49, 233] width 17 height 5
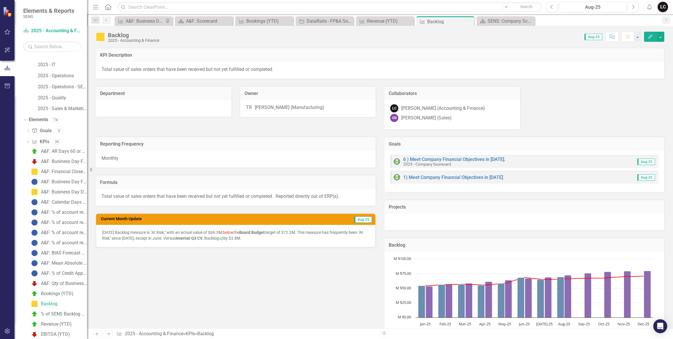
scroll to position [110, 0]
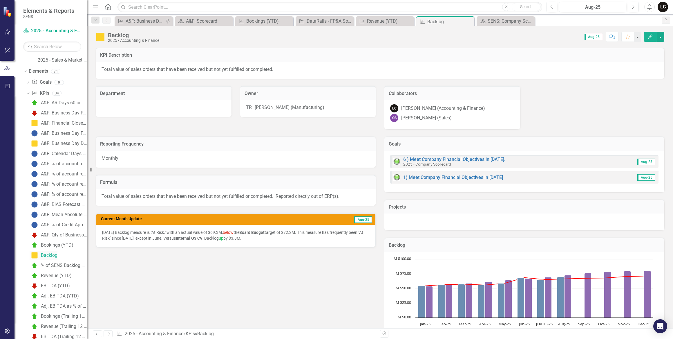
click at [48, 254] on div "Backlog" at bounding box center [49, 255] width 17 height 5
click at [49, 245] on div "Bookings (YTD)" at bounding box center [57, 244] width 33 height 5
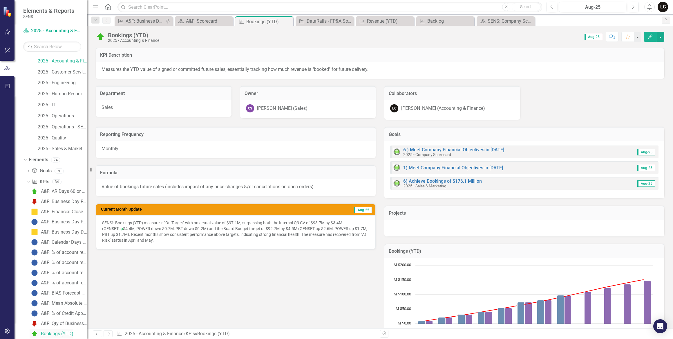
scroll to position [21, 0]
click at [322, 224] on p "SENS's Bookings (YTD) measure is "On Target" with an actual value of $97.1M, su…" at bounding box center [235, 231] width 267 height 23
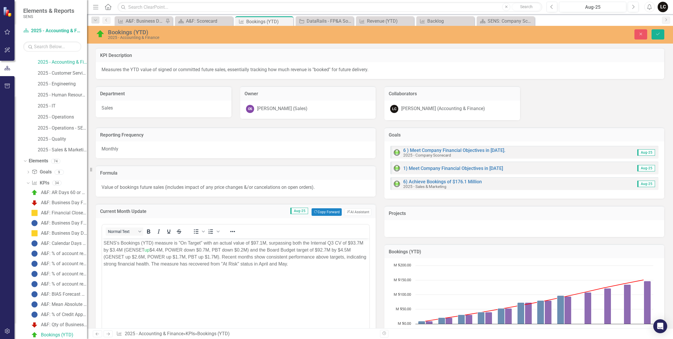
scroll to position [0, 0]
drag, startPoint x: 187, startPoint y: 249, endPoint x: 198, endPoint y: 249, distance: 11.3
click at [198, 249] on p "SENS's Bookings (YTD) measure is "On Target" with an actual value of $97.1M, su…" at bounding box center [236, 253] width 264 height 28
click at [235, 231] on icon "Reveal or hide additional toolbar items" at bounding box center [232, 231] width 5 height 1
click at [242, 253] on icon "Text color Black" at bounding box center [243, 253] width 3 height 2
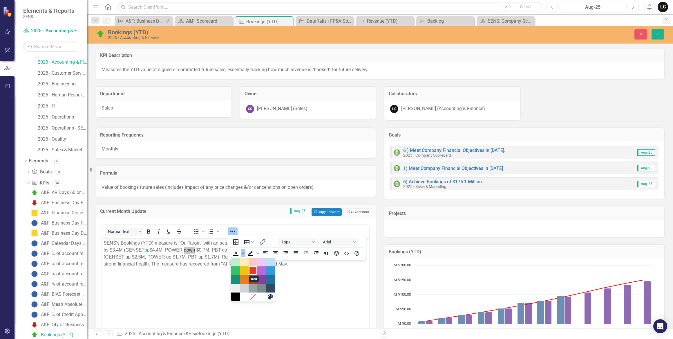
click at [252, 273] on div "Red" at bounding box center [253, 270] width 7 height 7
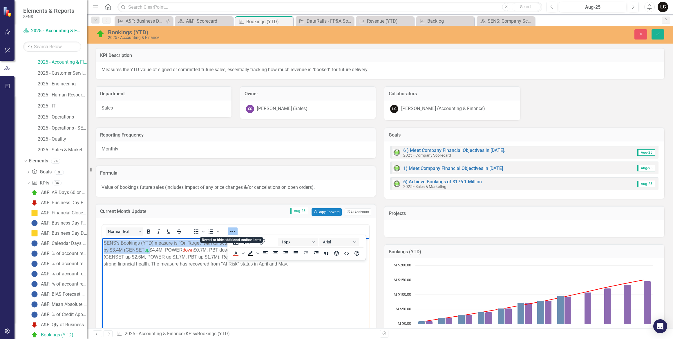
click at [235, 232] on icon "Reveal or hide additional toolbar items" at bounding box center [232, 231] width 7 height 7
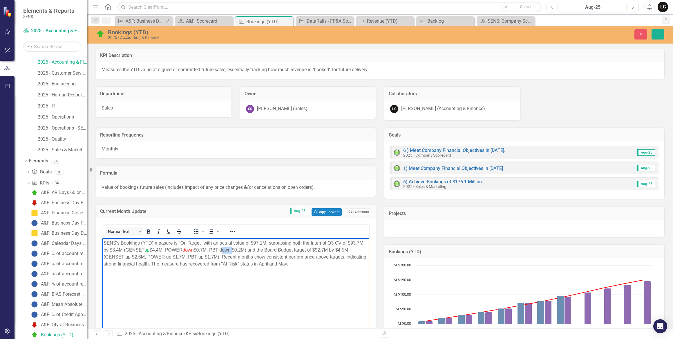
drag, startPoint x: 225, startPoint y: 249, endPoint x: 235, endPoint y: 251, distance: 11.0
click at [235, 251] on p "SENS's Bookings (YTD) measure is "On Target" with an actual value of $97.1M, su…" at bounding box center [236, 253] width 264 height 28
click at [233, 232] on icon "Reveal or hide additional toolbar items" at bounding box center [232, 231] width 7 height 7
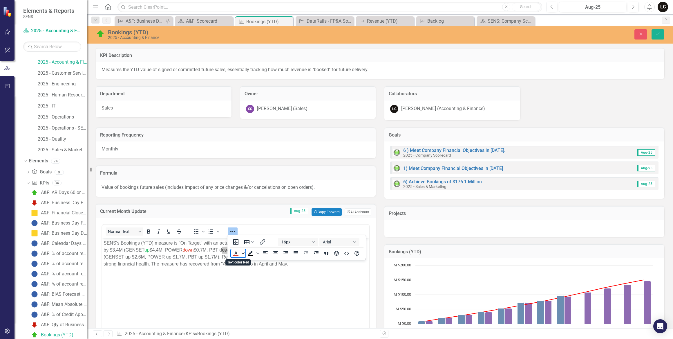
click at [242, 254] on icon "Text color Red" at bounding box center [243, 253] width 3 height 3
click at [252, 272] on div "Red" at bounding box center [253, 270] width 7 height 7
click at [251, 280] on body "SENS's Bookings (YTD) measure is "On Target" with an actual value of $97.1M, su…" at bounding box center [235, 281] width 267 height 87
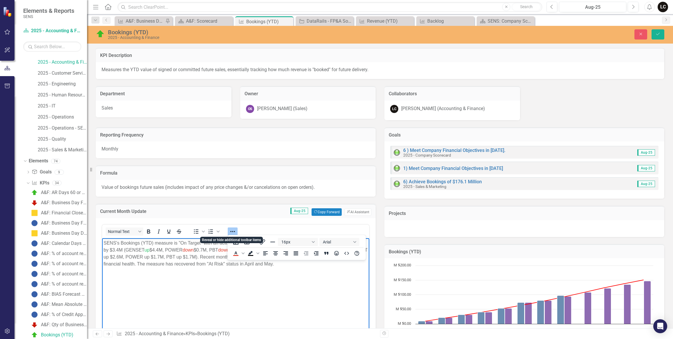
click at [232, 231] on icon "Reveal or hide additional toolbar items" at bounding box center [232, 231] width 5 height 1
drag, startPoint x: 125, startPoint y: 256, endPoint x: 131, endPoint y: 257, distance: 6.1
click at [131, 257] on p "SENS's Bookings (YTD) measure is "On Target" with an actual value of $97.1M, su…" at bounding box center [236, 253] width 264 height 28
click at [230, 231] on icon "Reveal or hide additional toolbar items" at bounding box center [232, 231] width 5 height 1
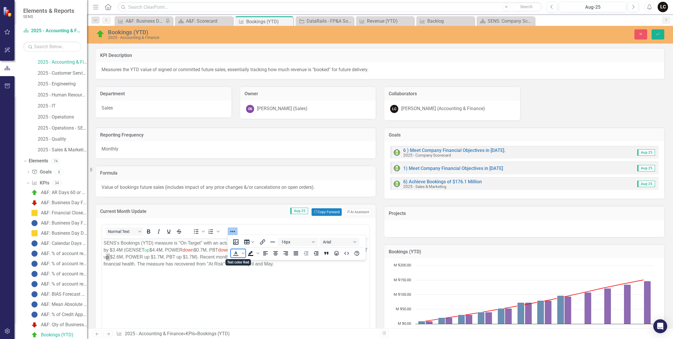
click at [239, 251] on icon "Text color Red" at bounding box center [235, 253] width 7 height 7
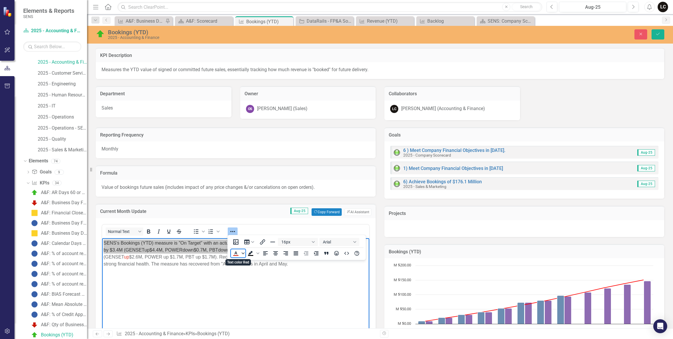
click at [244, 255] on span "Text color Red" at bounding box center [243, 253] width 5 height 8
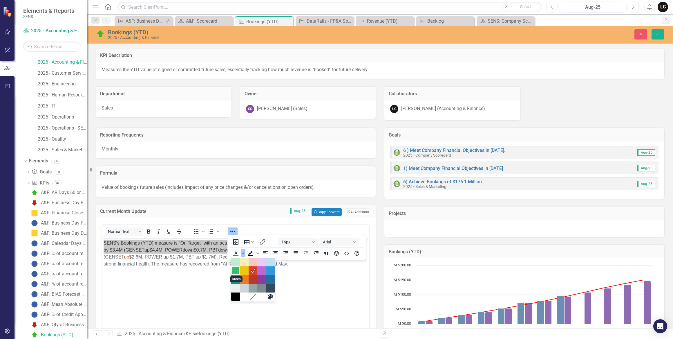
click at [237, 271] on div "Green" at bounding box center [235, 270] width 7 height 7
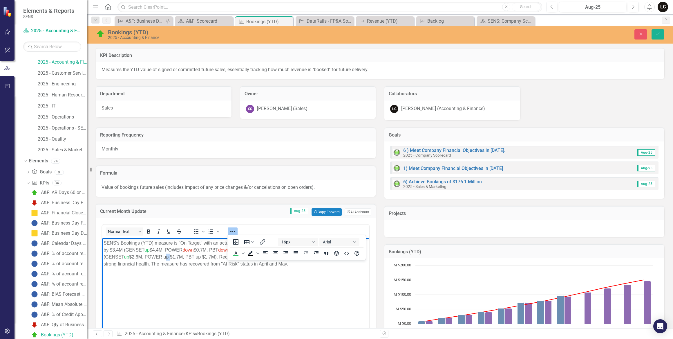
drag, startPoint x: 166, startPoint y: 256, endPoint x: 171, endPoint y: 256, distance: 5.0
click at [171, 256] on p "SENS's Bookings (YTD) measure is "On Target" with an actual value of $97.1M, su…" at bounding box center [236, 253] width 264 height 28
click at [237, 253] on icon "Text color Green" at bounding box center [236, 252] width 3 height 3
drag, startPoint x: 199, startPoint y: 256, endPoint x: 204, endPoint y: 257, distance: 5.4
click at [204, 257] on p "SENS's Bookings (YTD) measure is "On Target" with an actual value of $97.1M, su…" at bounding box center [236, 253] width 264 height 28
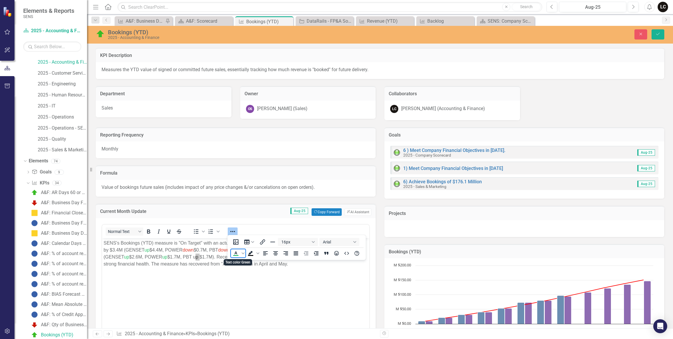
click at [237, 253] on icon "Text color Green" at bounding box center [235, 253] width 7 height 7
click at [228, 293] on body "SENS's Bookings (YTD) measure is "On Target" with an actual value of $97.1M, su…" at bounding box center [235, 281] width 267 height 87
click at [652, 35] on button "Save" at bounding box center [658, 34] width 13 height 10
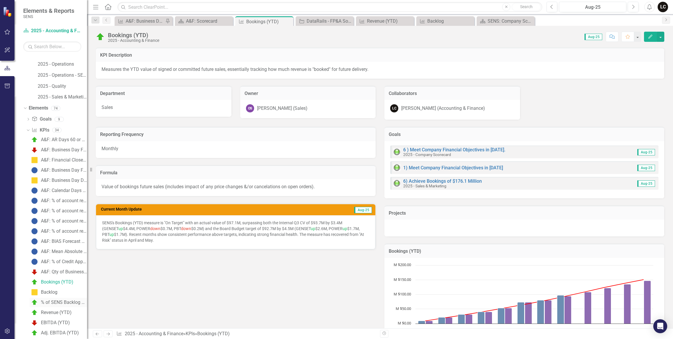
scroll to position [100, 0]
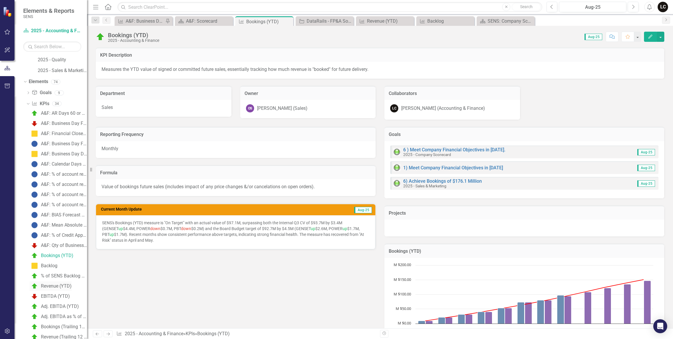
click at [56, 286] on div "Revenue (YTD)" at bounding box center [56, 285] width 31 height 5
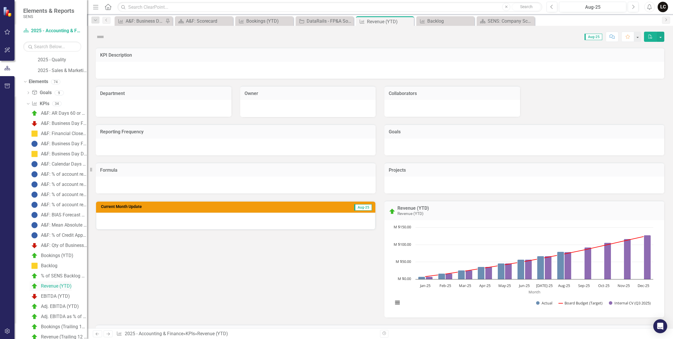
scroll to position [51, 0]
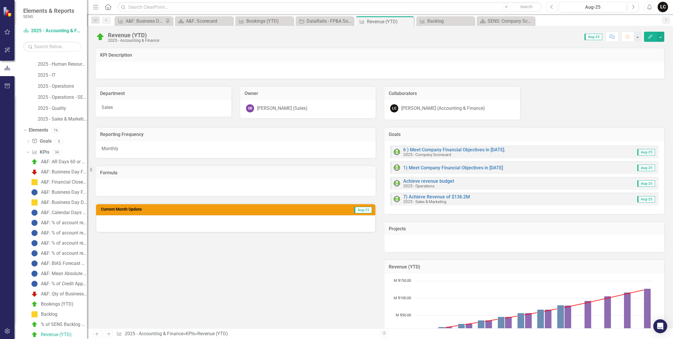
click at [550, 7] on button "Previous" at bounding box center [552, 7] width 11 height 10
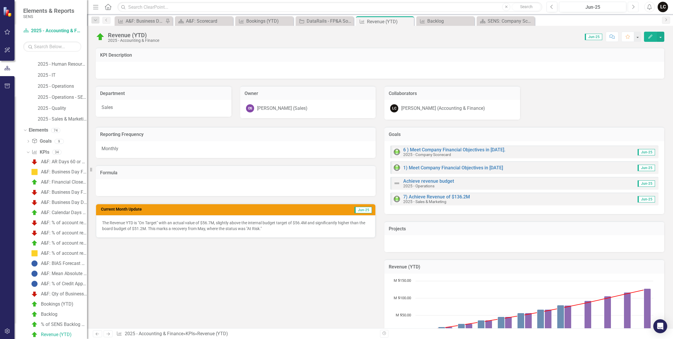
click at [633, 6] on icon "button" at bounding box center [634, 7] width 2 height 4
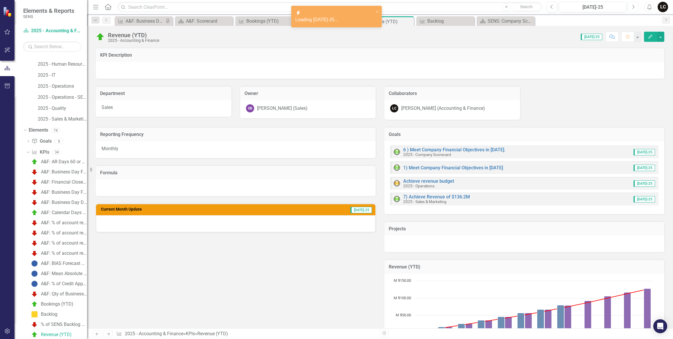
click at [633, 5] on icon "Next" at bounding box center [633, 6] width 3 height 5
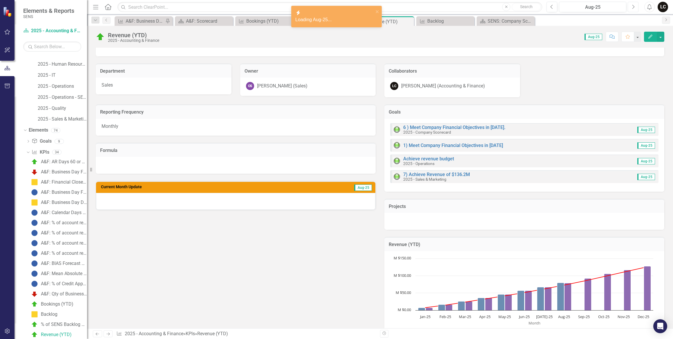
scroll to position [53, 0]
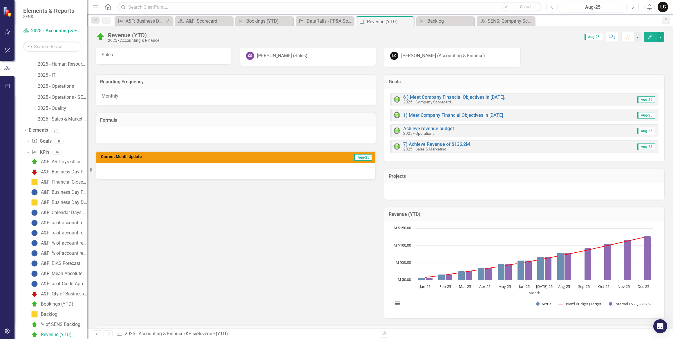
click at [348, 166] on div at bounding box center [235, 171] width 279 height 17
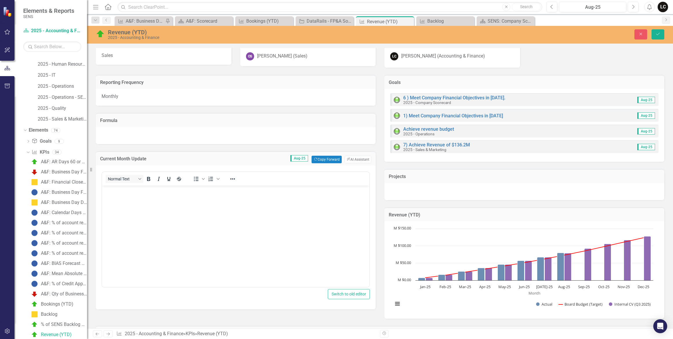
scroll to position [0, 0]
click at [358, 159] on button "ClearPoint AI AI Assistant" at bounding box center [358, 160] width 27 height 8
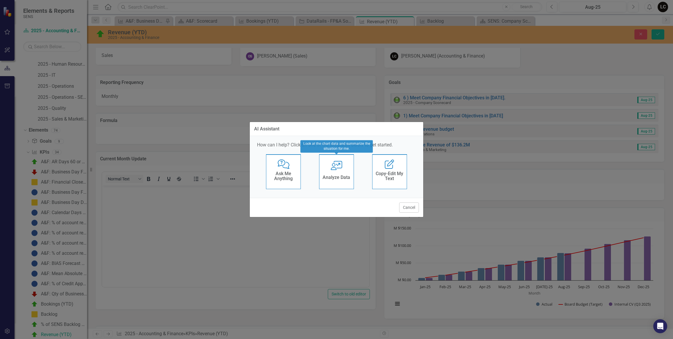
click at [334, 165] on icon "User with Chart" at bounding box center [337, 165] width 12 height 9
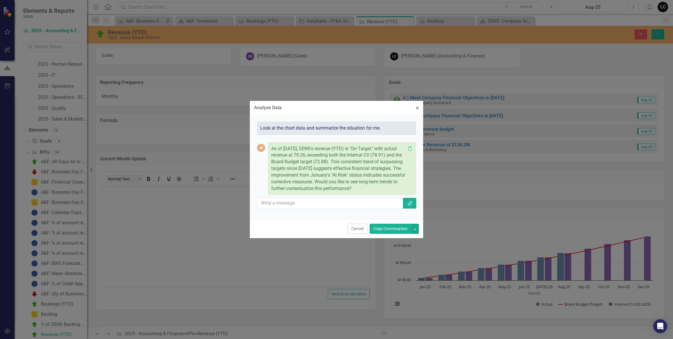
drag, startPoint x: 388, startPoint y: 232, endPoint x: 226, endPoint y: 66, distance: 231.7
click at [388, 232] on button "Copy Conversation" at bounding box center [391, 228] width 42 height 10
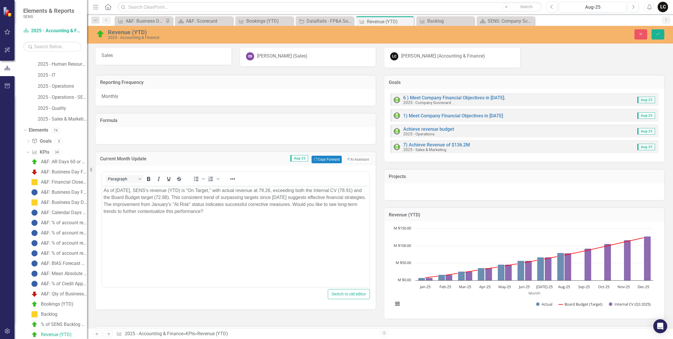
click at [116, 190] on p "As of August 2025, SENS's revenue (YTD) is "On Target," with actual revenue at …" at bounding box center [236, 201] width 264 height 28
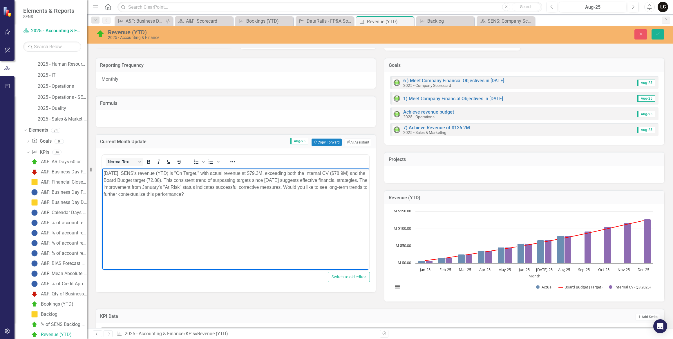
scroll to position [69, 0]
click at [176, 181] on p "August 2025, SENS's revenue (YTD) is "On Target," with actual revenue at $79.3M…" at bounding box center [236, 184] width 264 height 28
click at [271, 180] on p "August 2025, SENS's revenue (YTD) is "On Target," with actual revenue at $79.3M…" at bounding box center [236, 184] width 264 height 28
click at [347, 179] on p "August 2025, SENS's revenue (YTD) is "On Target," with actual revenue at $79.3M…" at bounding box center [236, 184] width 264 height 28
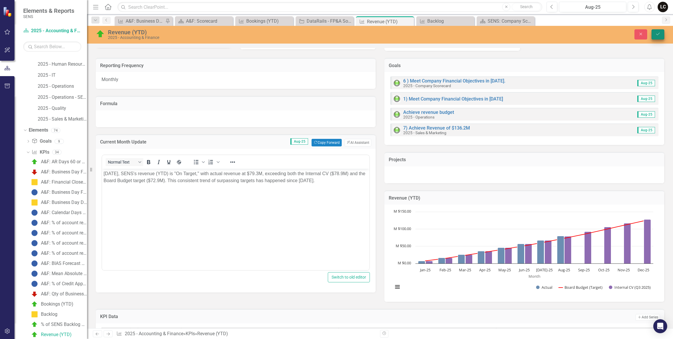
click at [655, 31] on button "Save" at bounding box center [658, 34] width 13 height 10
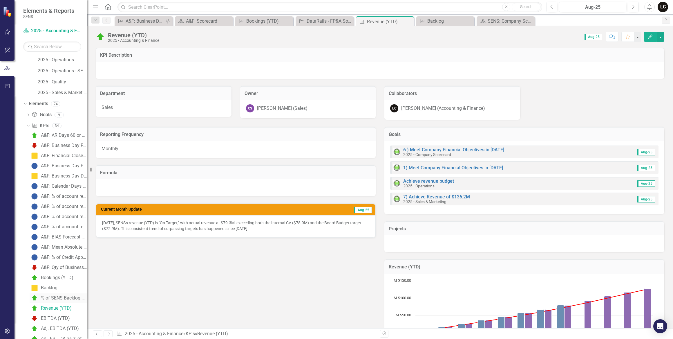
scroll to position [104, 0]
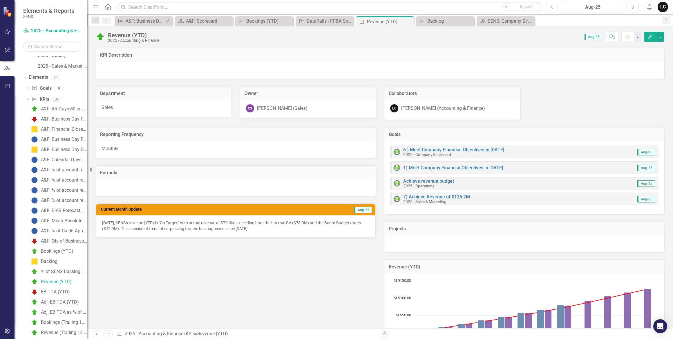
click at [63, 299] on div "Adj. EBITDA (YTD)" at bounding box center [60, 301] width 38 height 5
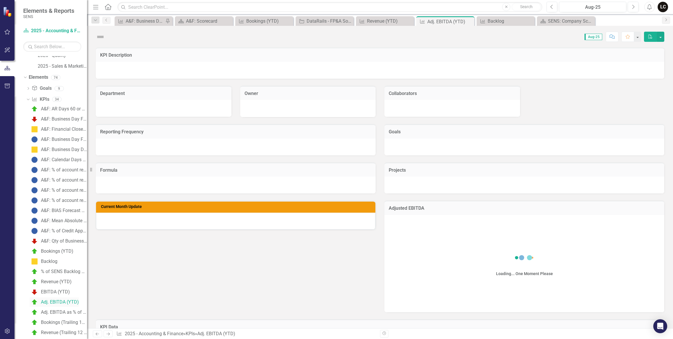
scroll to position [72, 0]
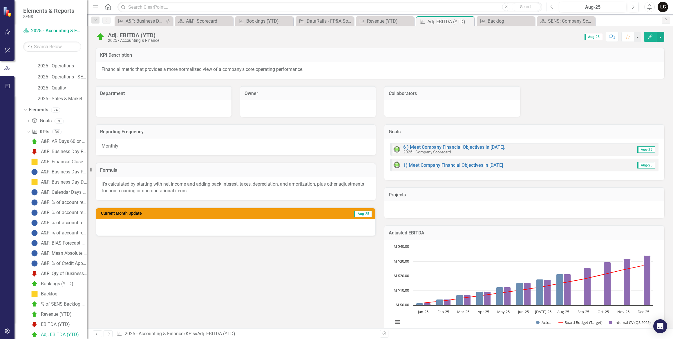
click at [552, 6] on icon "Previous" at bounding box center [552, 6] width 3 height 5
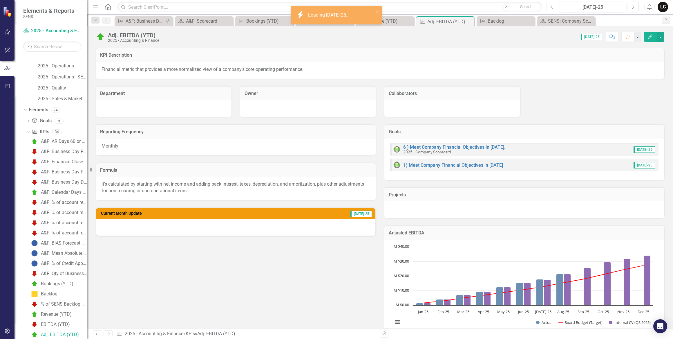
click at [552, 6] on icon "Previous" at bounding box center [552, 6] width 3 height 5
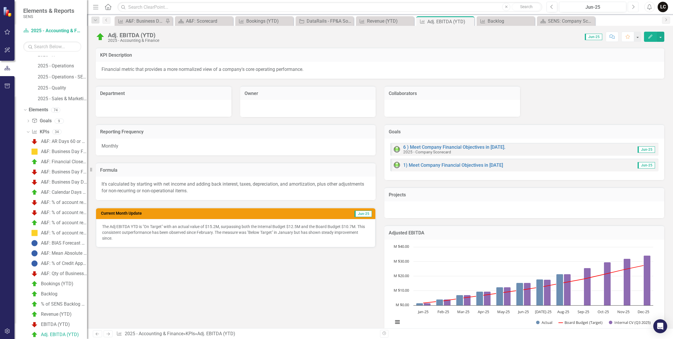
click at [635, 7] on button "Next" at bounding box center [633, 7] width 11 height 10
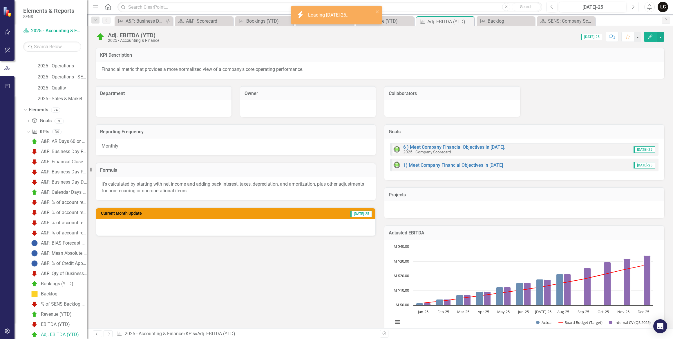
click at [635, 7] on button "Next" at bounding box center [633, 7] width 11 height 10
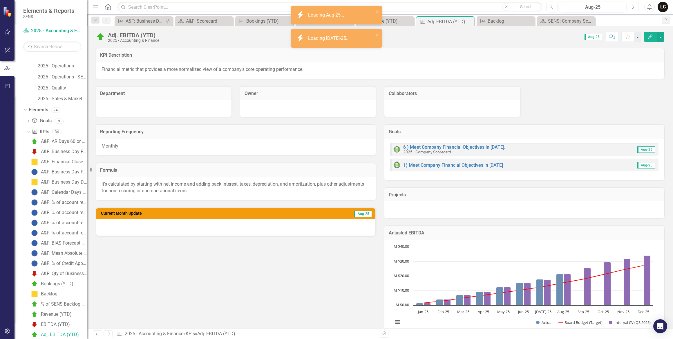
scroll to position [151, 0]
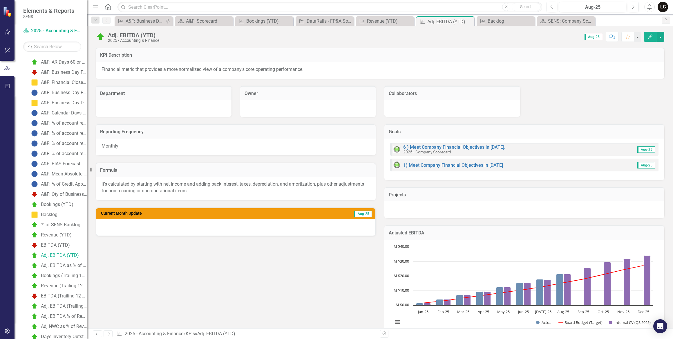
click at [239, 228] on div at bounding box center [235, 227] width 279 height 17
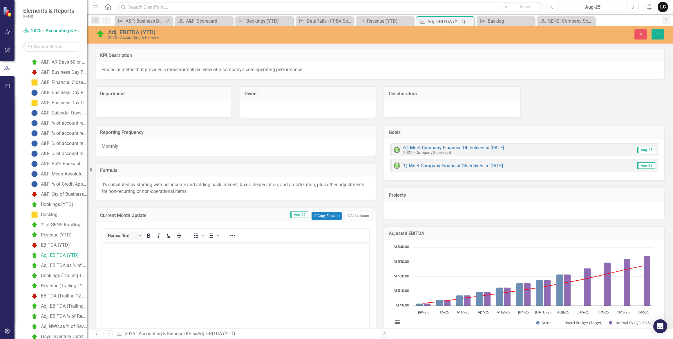
scroll to position [0, 0]
click at [349, 214] on button "ClearPoint AI AI Assistant" at bounding box center [358, 216] width 27 height 8
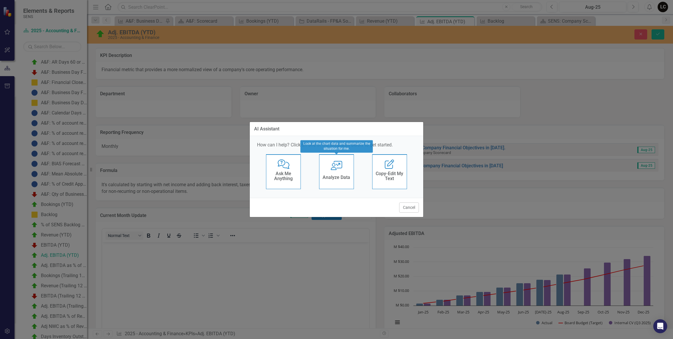
click at [341, 161] on icon at bounding box center [337, 165] width 12 height 9
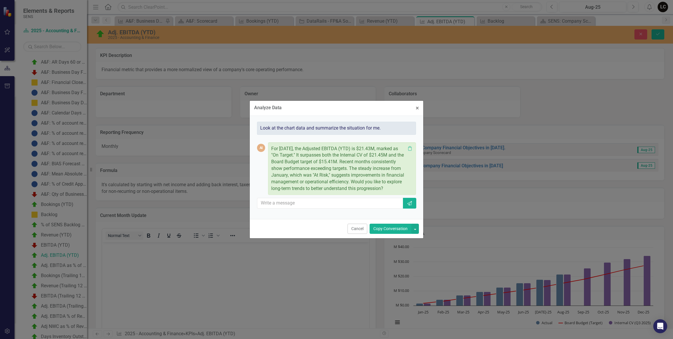
click at [383, 228] on button "Copy Conversation" at bounding box center [391, 228] width 42 height 10
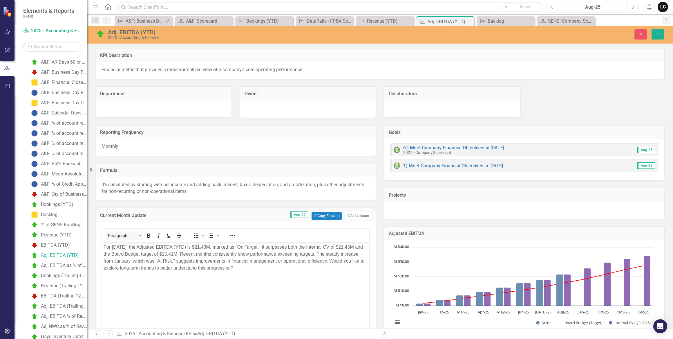
click at [217, 246] on p "For August 2025, the Adjusted EBITDA (YTD) is $21.43M, marked as "On Target." I…" at bounding box center [236, 257] width 264 height 28
drag, startPoint x: 343, startPoint y: 252, endPoint x: 351, endPoint y: 269, distance: 18.4
click at [351, 269] on p "For August 2025, the Adjusted EBITDA (YTD) is $21.4M, marked as "On Target." It…" at bounding box center [236, 257] width 264 height 28
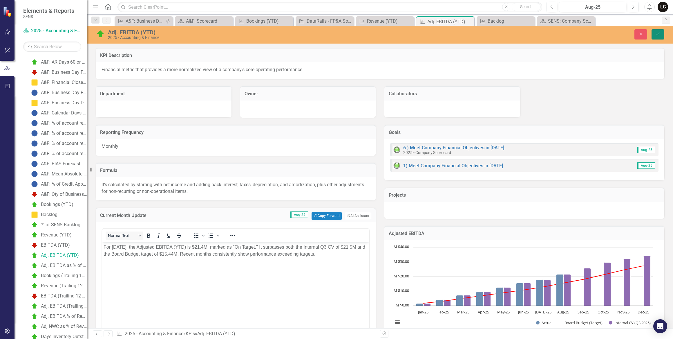
click at [657, 31] on button "Save" at bounding box center [658, 34] width 13 height 10
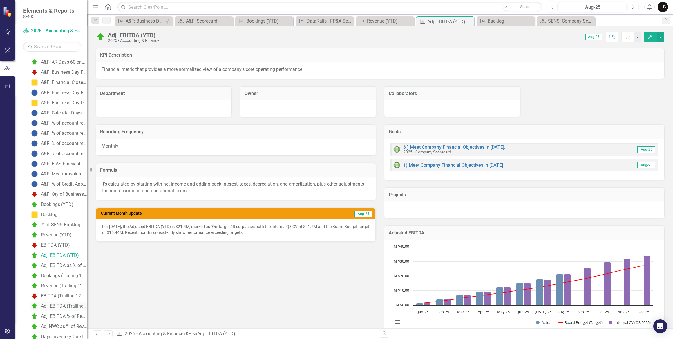
click at [59, 305] on div "Adj. EBITDA (Trailing 12 months)" at bounding box center [64, 305] width 46 height 5
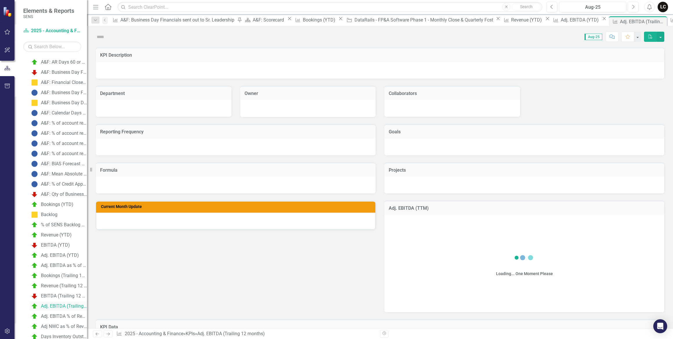
scroll to position [122, 0]
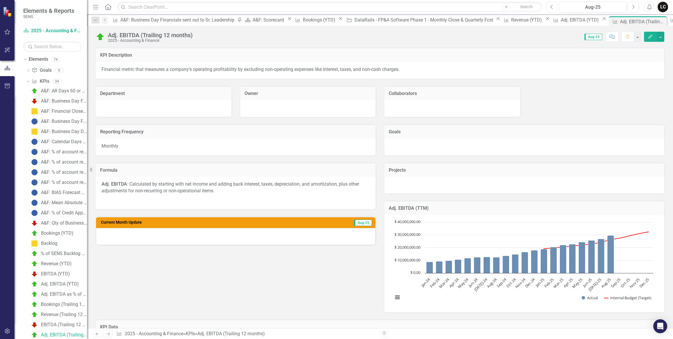
click at [550, 6] on button "Previous" at bounding box center [552, 7] width 11 height 10
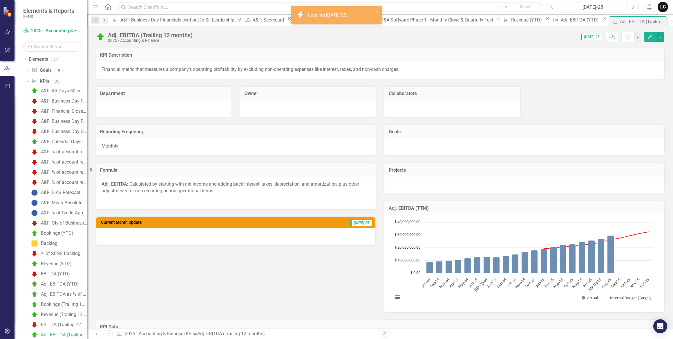
click at [550, 6] on button "Previous" at bounding box center [552, 7] width 11 height 10
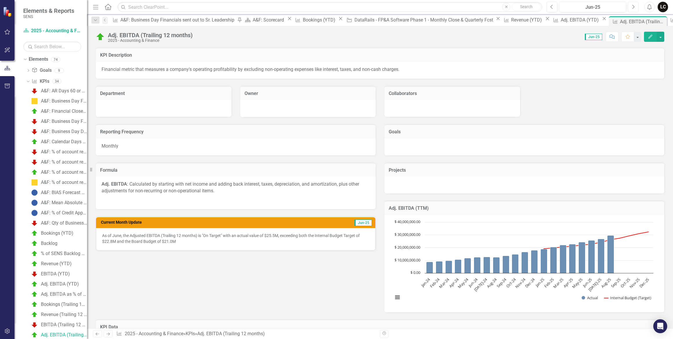
click at [630, 6] on button "Next" at bounding box center [633, 7] width 11 height 10
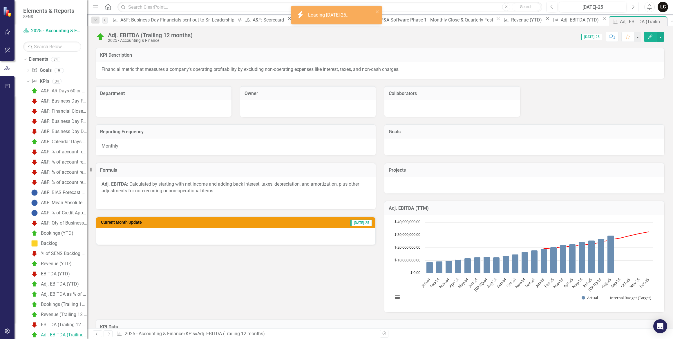
click at [630, 6] on button "Next" at bounding box center [633, 7] width 11 height 10
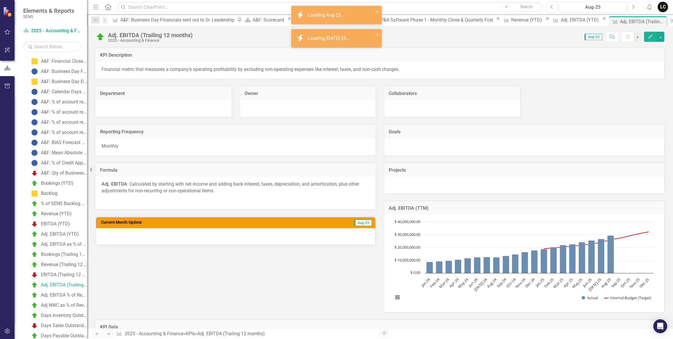
scroll to position [175, 0]
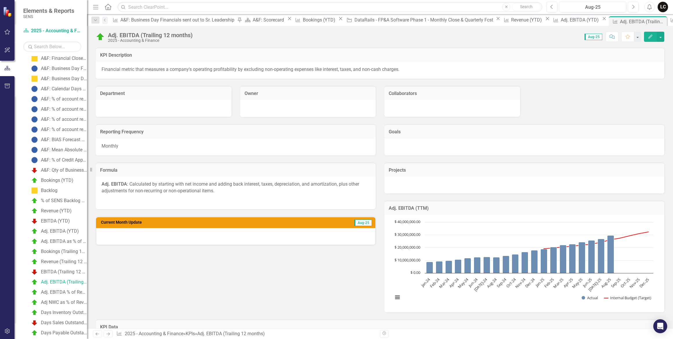
click at [194, 235] on div at bounding box center [235, 236] width 279 height 17
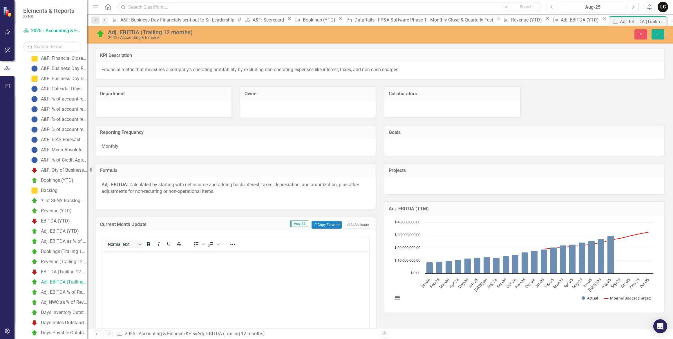
scroll to position [0, 0]
click at [354, 225] on button "ClearPoint AI AI Assistant" at bounding box center [358, 225] width 27 height 8
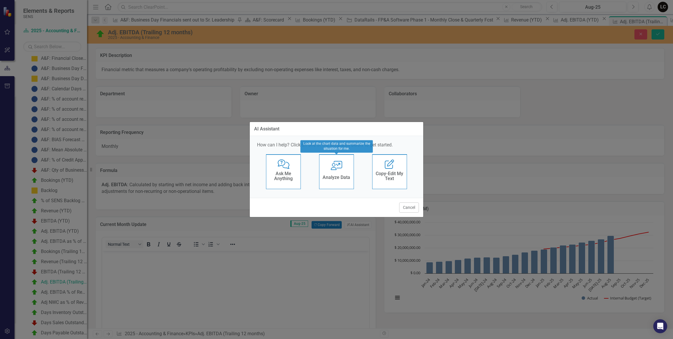
click at [328, 180] on h4 "Analyze Data" at bounding box center [337, 177] width 28 height 5
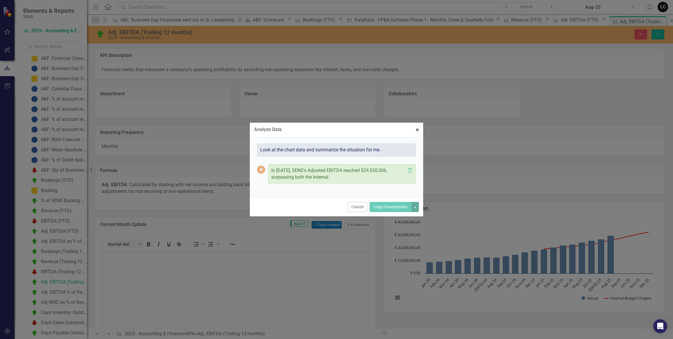
click at [418, 130] on span "×" at bounding box center [417, 129] width 3 height 7
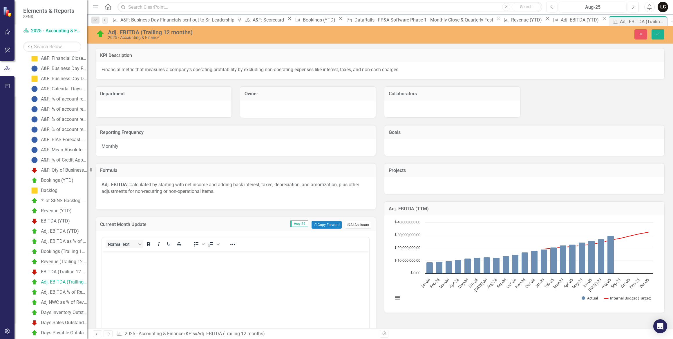
click at [352, 224] on button "ClearPoint AI AI Assistant" at bounding box center [358, 225] width 27 height 8
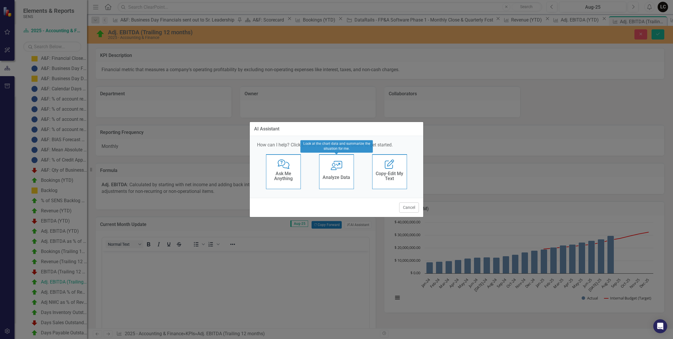
click at [337, 177] on h4 "Analyze Data" at bounding box center [337, 177] width 28 height 5
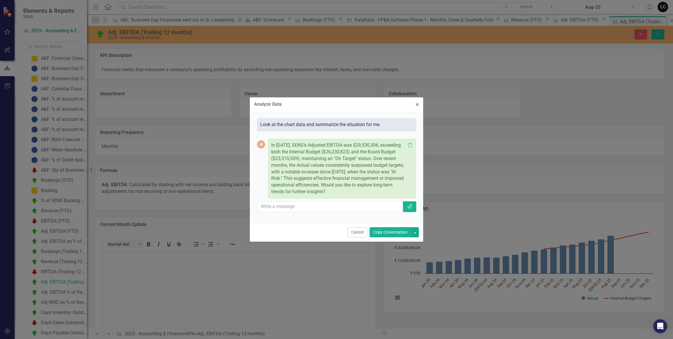
click at [378, 234] on button "Copy Conversation" at bounding box center [391, 232] width 42 height 10
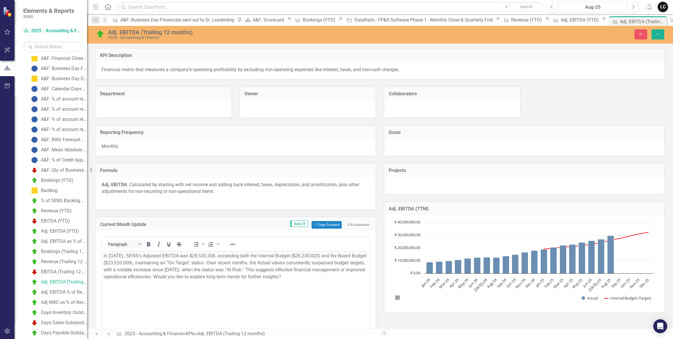
click at [190, 255] on p "In August 2025, SENS's Adjusted EBITDA was $29,530,306, exceeding both the Inte…" at bounding box center [236, 266] width 264 height 28
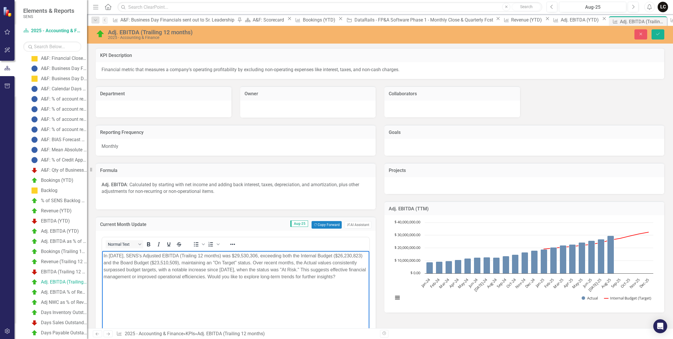
click at [268, 254] on p "In August 2025, SENS's Adjusted EBITDA (Trailing 12 months) was $29,530,306, ex…" at bounding box center [236, 266] width 264 height 28
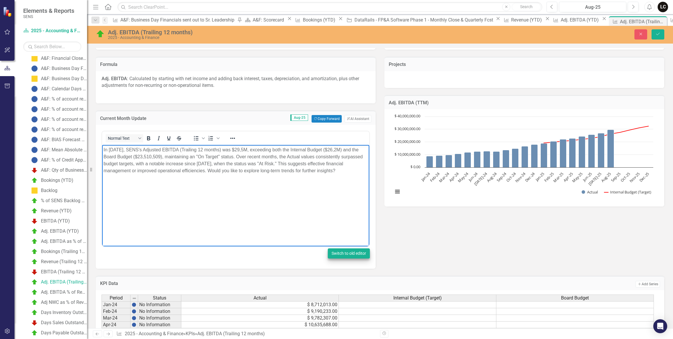
scroll to position [105, 0]
drag, startPoint x: 291, startPoint y: 164, endPoint x: 333, endPoint y: 172, distance: 42.6
click at [333, 172] on p "In August 2025, SENS's Adjusted EBITDA (Trailing 12 months) was $29,5M, exceedi…" at bounding box center [236, 161] width 264 height 28
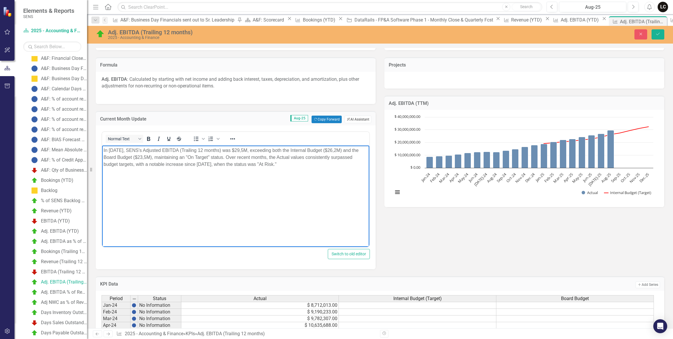
click at [350, 117] on button "ClearPoint AI AI Assistant" at bounding box center [358, 120] width 27 height 8
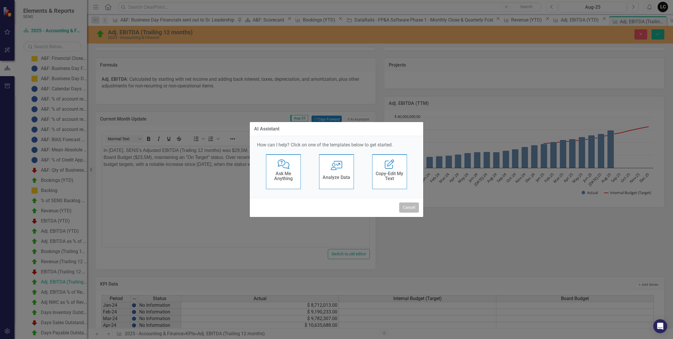
click at [407, 206] on button "Cancel" at bounding box center [409, 207] width 20 height 10
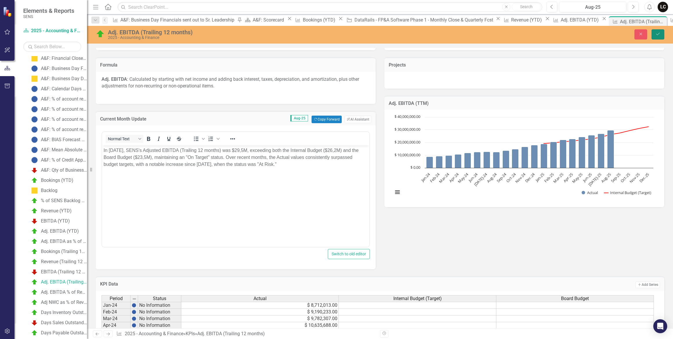
click at [659, 35] on icon "Save" at bounding box center [658, 34] width 5 height 4
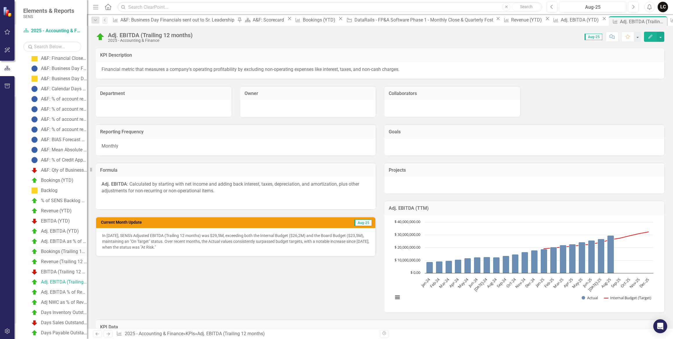
click at [53, 249] on div "Bookings (Trailing 12 Months)" at bounding box center [64, 251] width 46 height 5
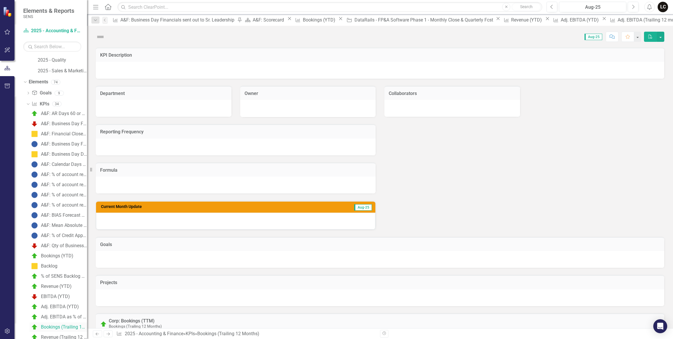
scroll to position [92, 0]
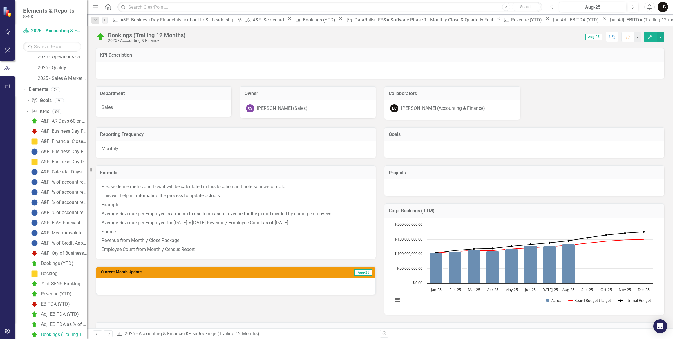
click at [553, 4] on icon "Previous" at bounding box center [552, 6] width 3 height 5
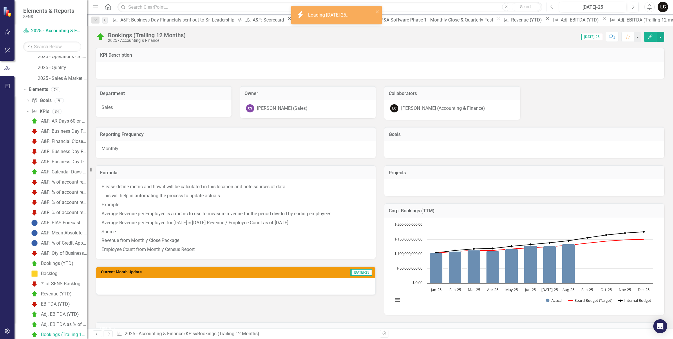
click at [553, 5] on icon "Previous" at bounding box center [552, 6] width 3 height 5
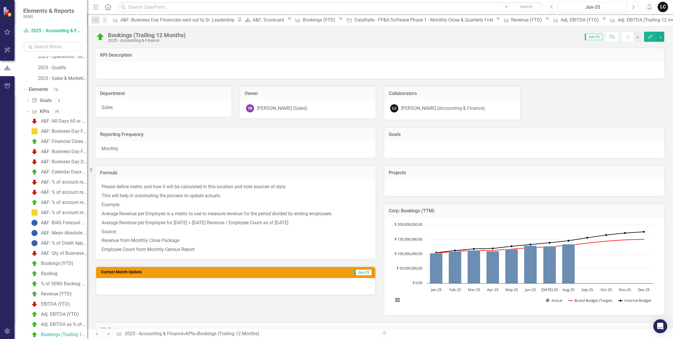
click at [628, 8] on button "Next" at bounding box center [633, 7] width 11 height 10
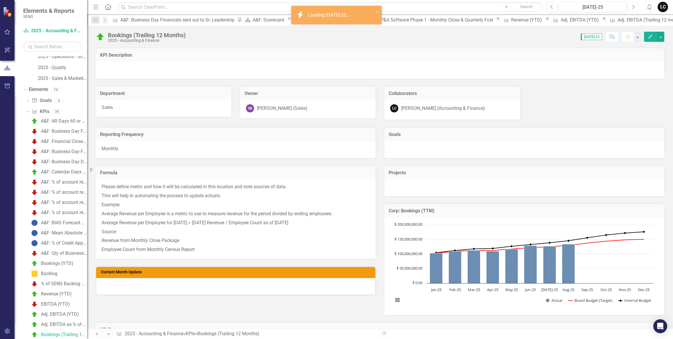
click at [628, 8] on button "Next" at bounding box center [633, 7] width 11 height 10
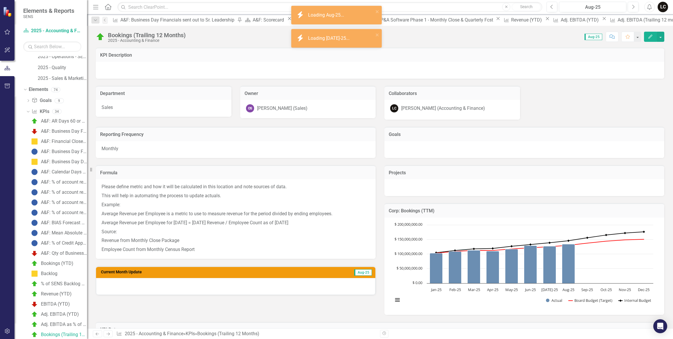
click at [136, 282] on div at bounding box center [235, 286] width 279 height 17
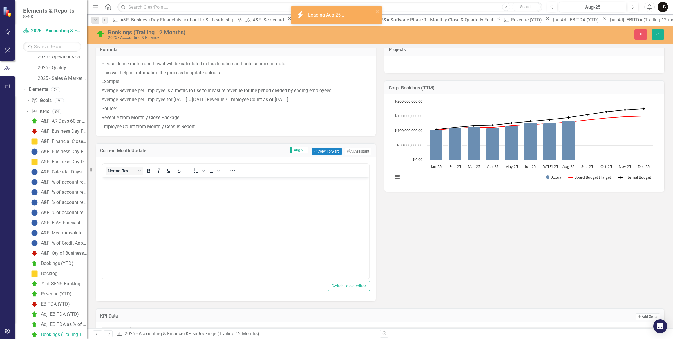
scroll to position [132, 0]
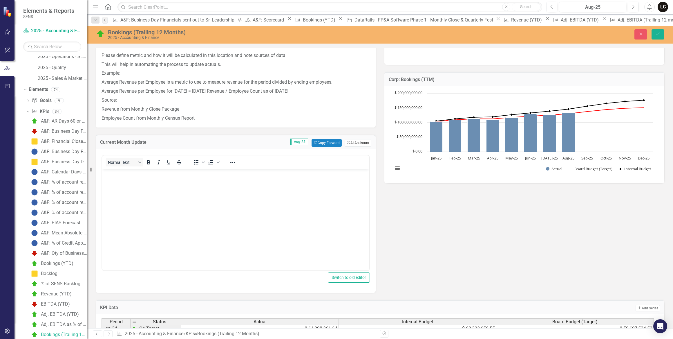
click at [362, 145] on button "ClearPoint AI AI Assistant" at bounding box center [358, 143] width 27 height 8
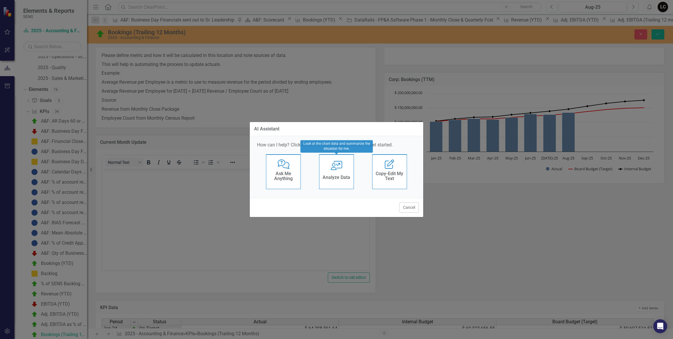
click at [330, 172] on div "User with Chart Analyze Data" at bounding box center [336, 171] width 35 height 35
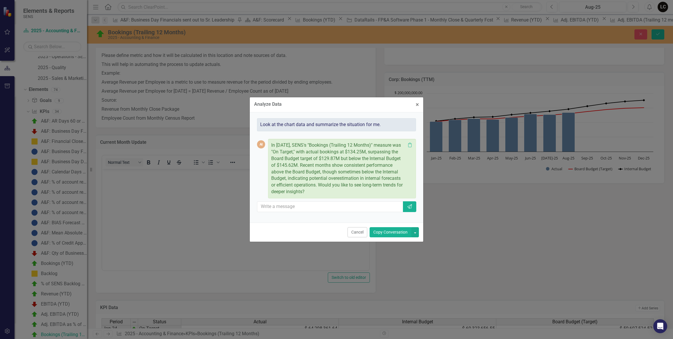
click at [381, 235] on button "Copy Conversation" at bounding box center [391, 232] width 42 height 10
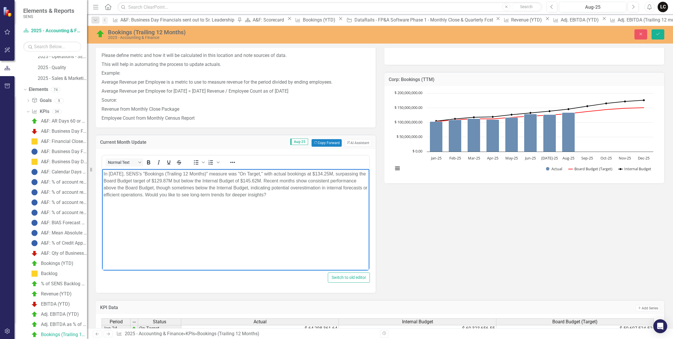
drag, startPoint x: 156, startPoint y: 173, endPoint x: 157, endPoint y: 180, distance: 7.3
click at [156, 173] on p "In August 2025, SENS's "Bookings (Trailing 12 Months)" measure was "On Target,"…" at bounding box center [236, 184] width 264 height 28
drag, startPoint x: 218, startPoint y: 172, endPoint x: 215, endPoint y: 188, distance: 15.7
click at [218, 172] on p "In August 2025, SENS's Bookings (Trailing 12 Months)" measure was "On Target," …" at bounding box center [236, 184] width 264 height 28
drag, startPoint x: 337, startPoint y: 174, endPoint x: 336, endPoint y: 210, distance: 36.3
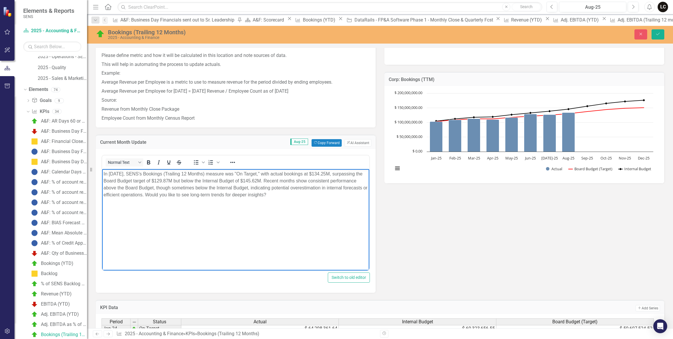
click at [337, 174] on p "In August 2025, SENS's Bookings (Trailing 12 Months) measure was "On Target," w…" at bounding box center [236, 184] width 264 height 28
click at [176, 179] on p "In August 2025, SENS's Bookings (Trailing 12 Months) measure was "On Target," w…" at bounding box center [236, 184] width 264 height 28
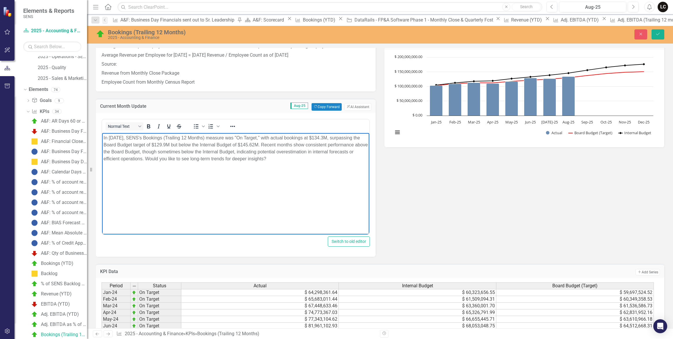
scroll to position [149, 0]
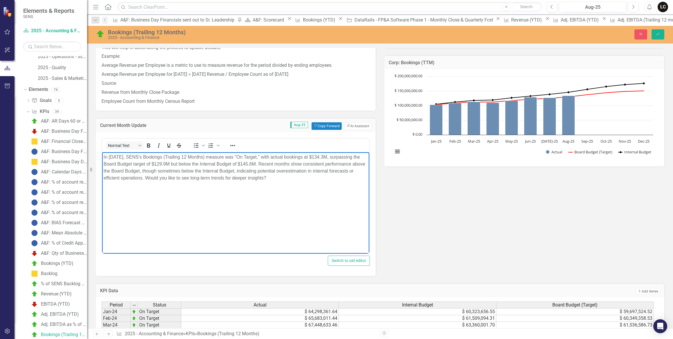
drag, startPoint x: 267, startPoint y: 162, endPoint x: 272, endPoint y: 183, distance: 21.4
click at [272, 183] on body "In August 2025, SENS's Bookings (Trailing 12 Months) measure was "On Target," w…" at bounding box center [235, 195] width 267 height 87
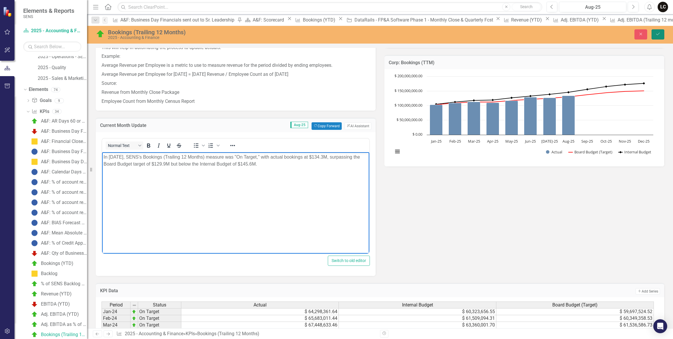
click at [660, 35] on icon "Save" at bounding box center [658, 34] width 5 height 4
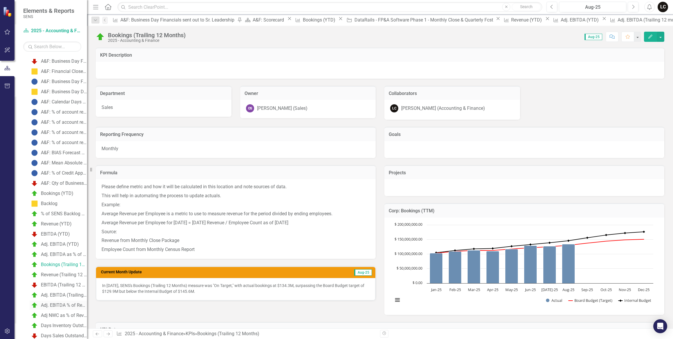
scroll to position [171, 0]
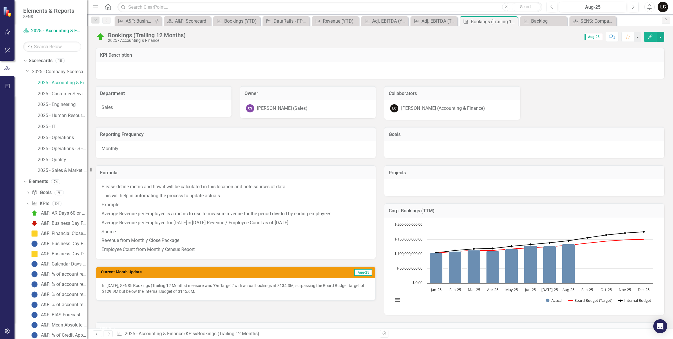
scroll to position [171, 0]
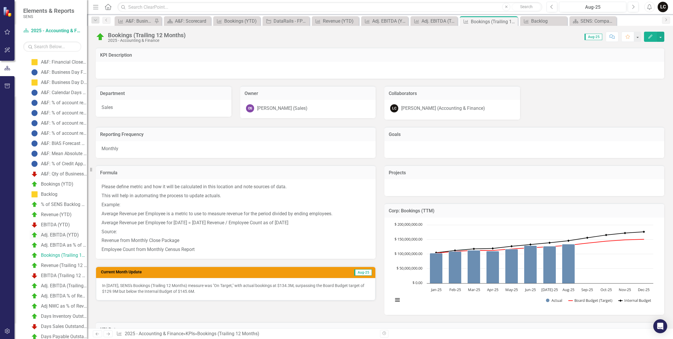
click at [49, 235] on div "Adj. EBITDA (YTD)" at bounding box center [60, 234] width 38 height 5
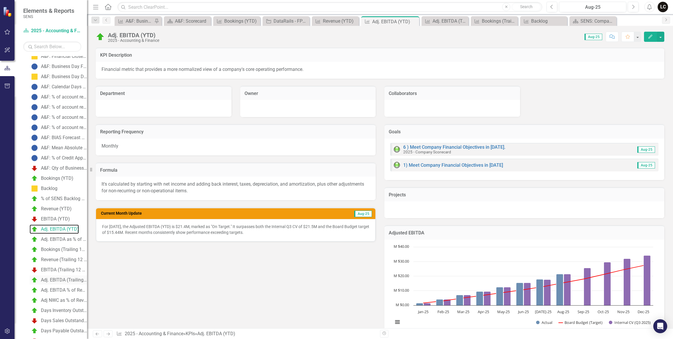
scroll to position [203, 0]
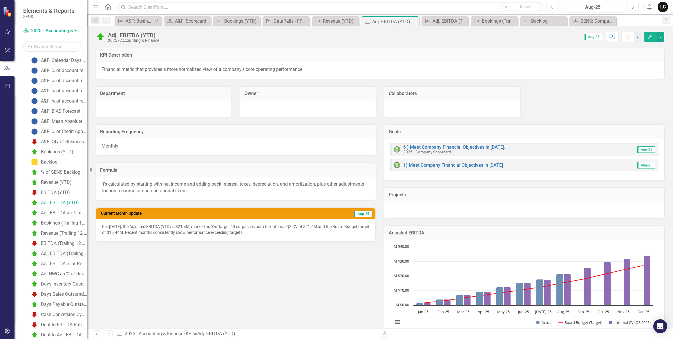
click at [64, 254] on div "Adj. EBITDA (Trailing 12 months)" at bounding box center [64, 253] width 46 height 5
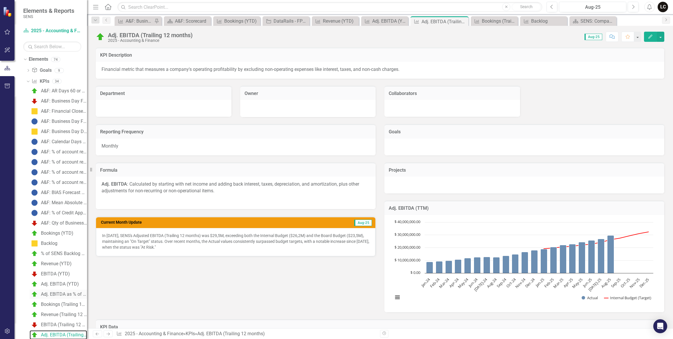
scroll to position [149, 0]
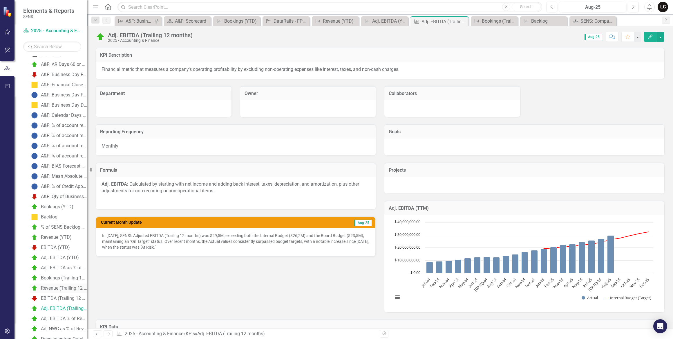
click at [60, 287] on div "Revenue (Trailing 12 Months)" at bounding box center [64, 287] width 46 height 5
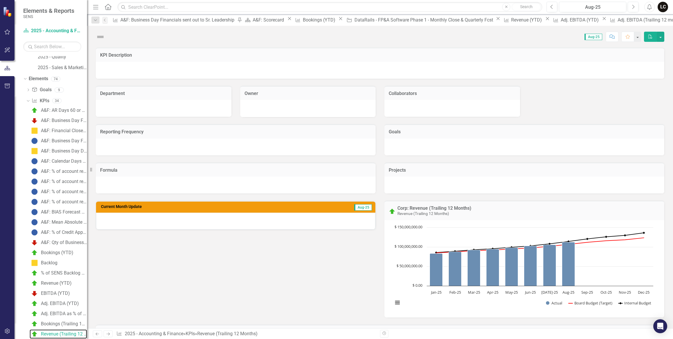
scroll to position [102, 0]
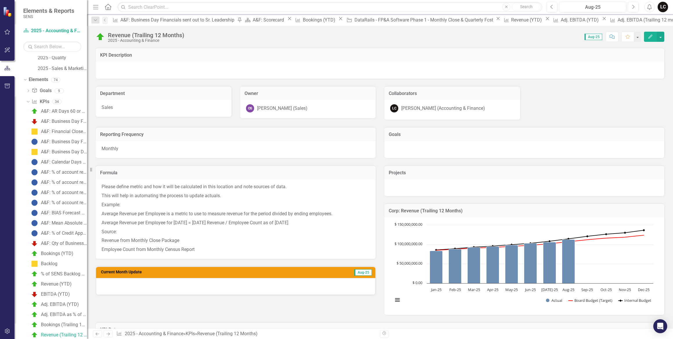
click at [317, 291] on div at bounding box center [235, 286] width 279 height 17
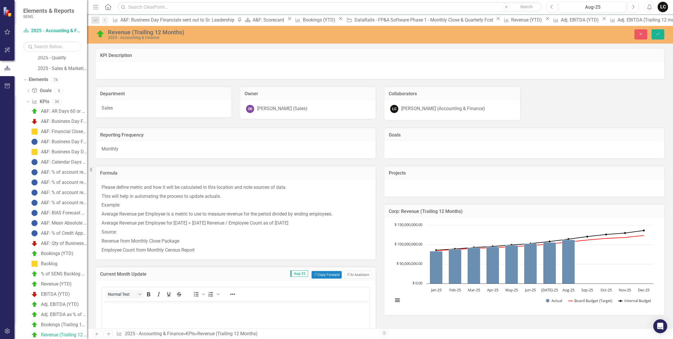
scroll to position [0, 0]
click at [346, 272] on button "ClearPoint AI AI Assistant" at bounding box center [358, 275] width 27 height 8
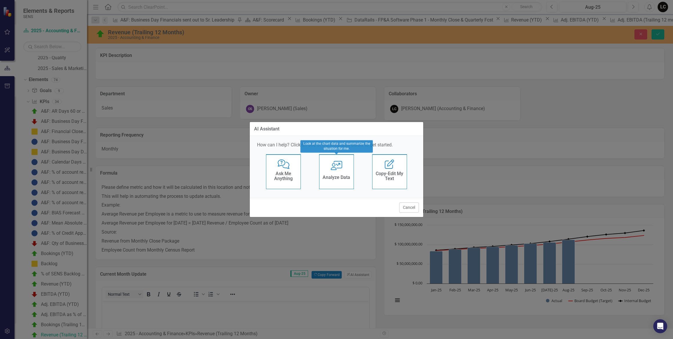
click at [337, 169] on icon "User with Chart" at bounding box center [337, 165] width 12 height 9
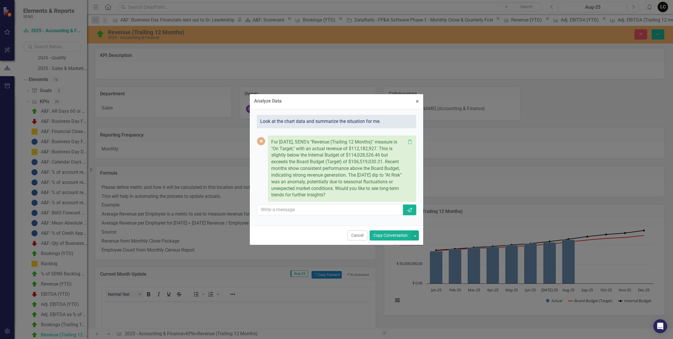
click at [403, 237] on button "Copy Conversation" at bounding box center [391, 235] width 42 height 10
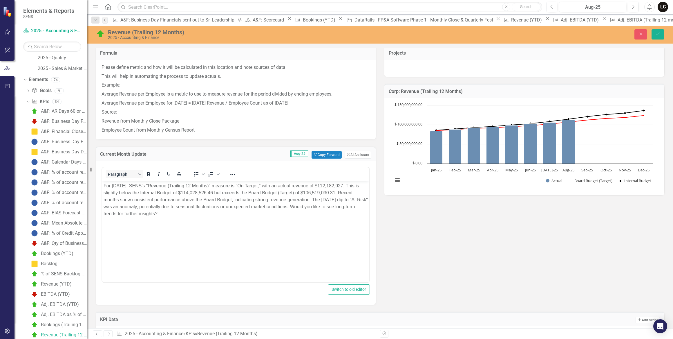
scroll to position [132, 0]
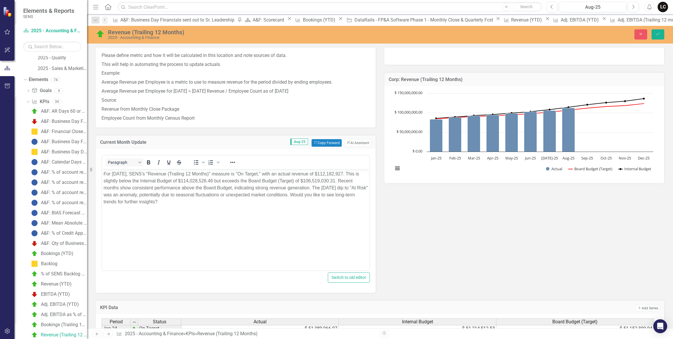
drag, startPoint x: 159, startPoint y: 173, endPoint x: 159, endPoint y: 188, distance: 15.7
click at [159, 173] on p "For August 2025, SENS's "Revenue (Trailing 12 Months)" measure is "On Target," …" at bounding box center [236, 187] width 264 height 35
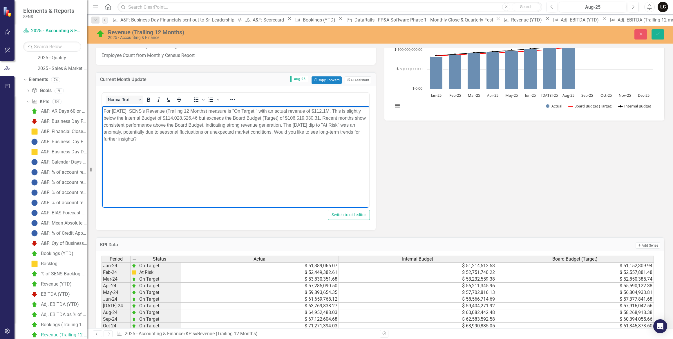
scroll to position [185, 0]
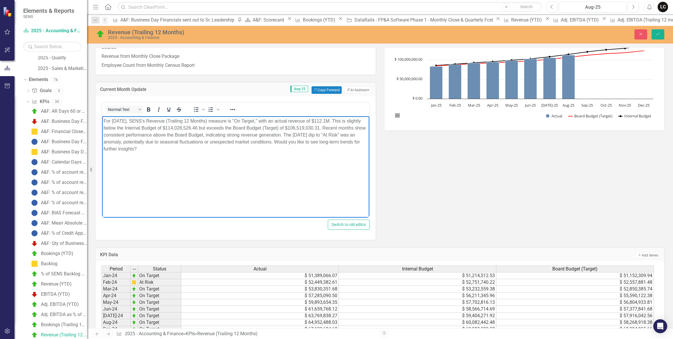
click at [336, 119] on p "For August 2025, SENS's Revenue (Trailing 12 Months) measure is "On Target," wi…" at bounding box center [236, 134] width 264 height 35
click at [204, 135] on p "For August 2025, SENS's Revenue (Trailing 12 Months) measure is "On Target," wi…" at bounding box center [236, 134] width 264 height 35
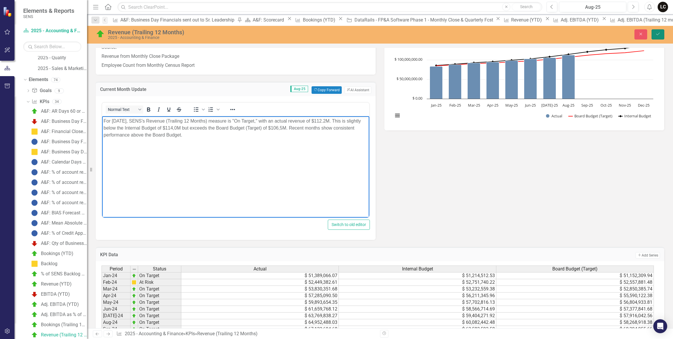
click at [659, 35] on icon "Save" at bounding box center [658, 34] width 5 height 4
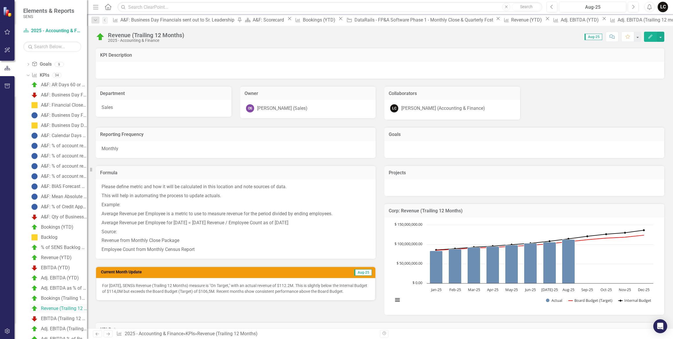
scroll to position [155, 0]
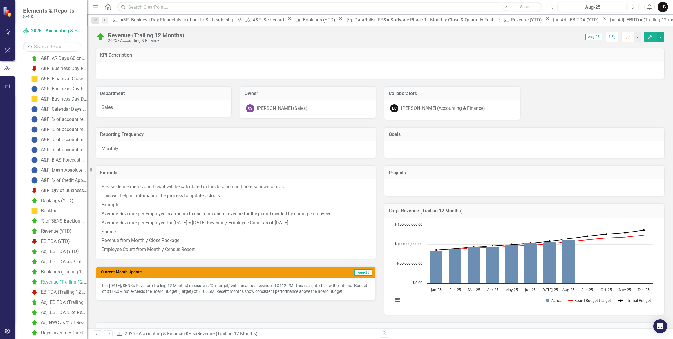
click at [54, 290] on div "EBITDA (Trailing 12 Months)" at bounding box center [64, 291] width 46 height 5
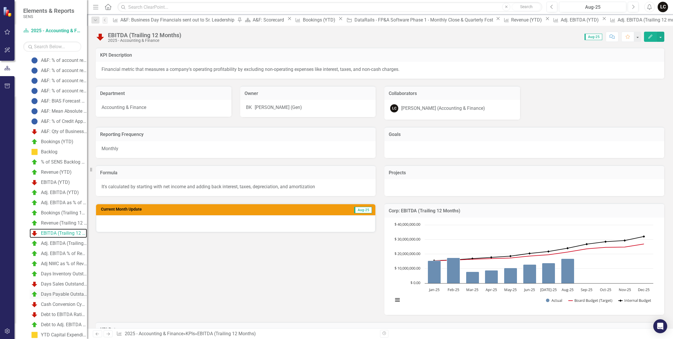
scroll to position [218, 0]
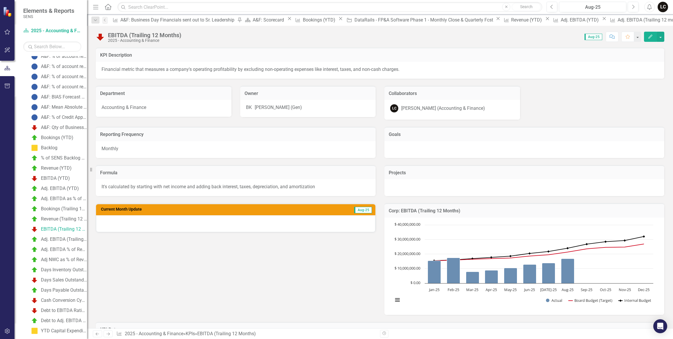
click at [159, 223] on div at bounding box center [235, 223] width 279 height 17
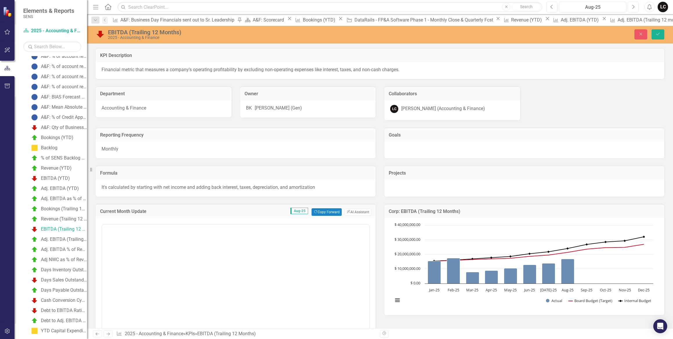
scroll to position [0, 0]
click at [352, 212] on button "ClearPoint AI AI Assistant" at bounding box center [358, 212] width 27 height 8
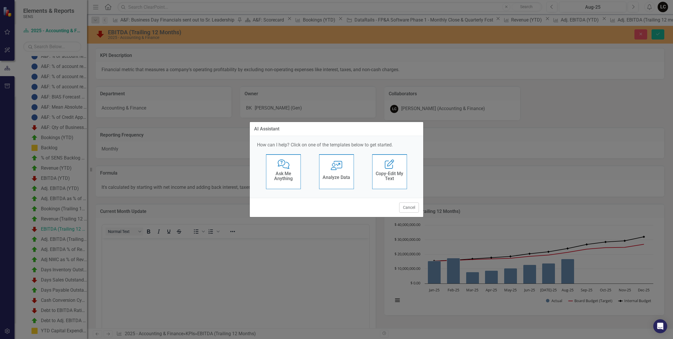
click at [342, 176] on h4 "Analyze Data" at bounding box center [337, 177] width 28 height 5
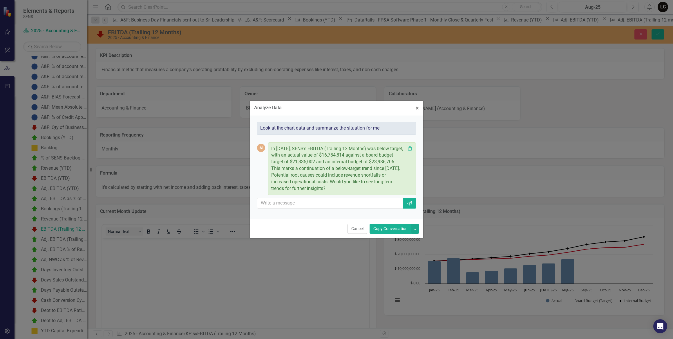
click at [395, 230] on button "Copy Conversation" at bounding box center [391, 228] width 42 height 10
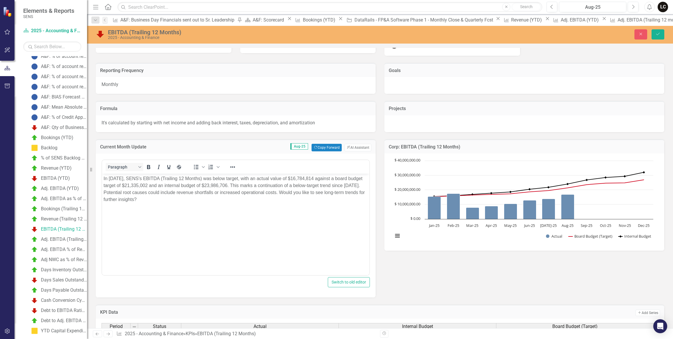
scroll to position [79, 0]
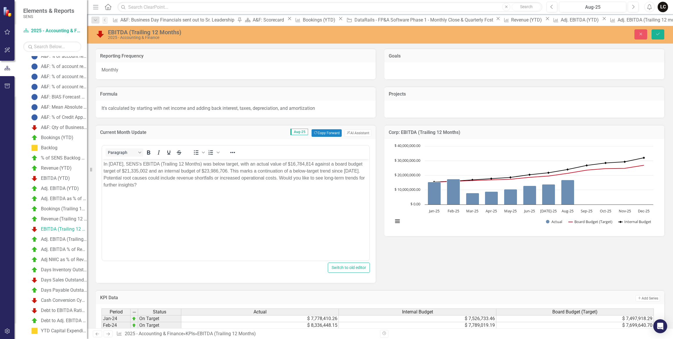
click at [326, 164] on p "In August 2025, SENS's EBITDA (Trailing 12 Months) was below target, with an ac…" at bounding box center [236, 174] width 264 height 28
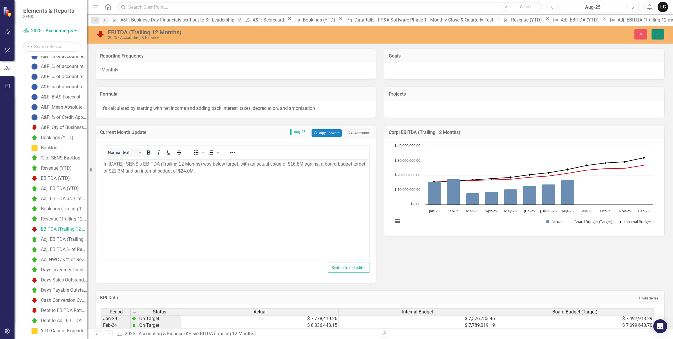
click at [655, 34] on button "Save" at bounding box center [658, 34] width 13 height 10
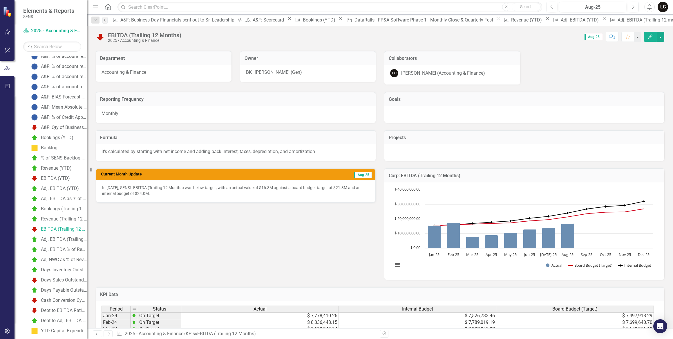
scroll to position [53, 0]
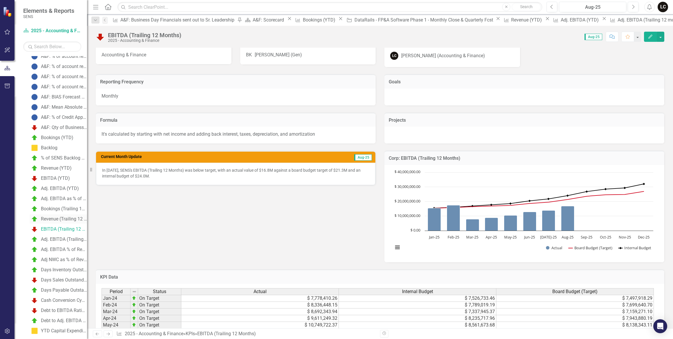
click at [50, 219] on div "Revenue (Trailing 12 Months)" at bounding box center [64, 218] width 46 height 5
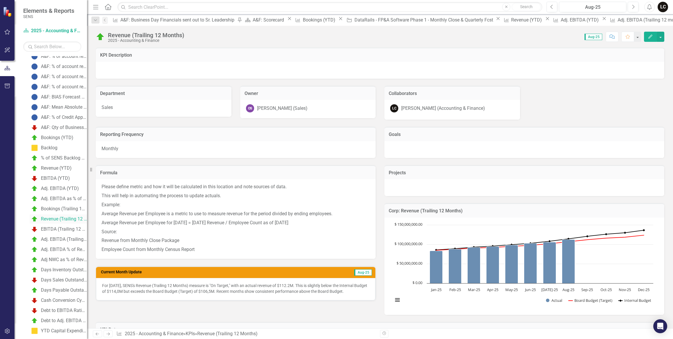
scroll to position [102, 0]
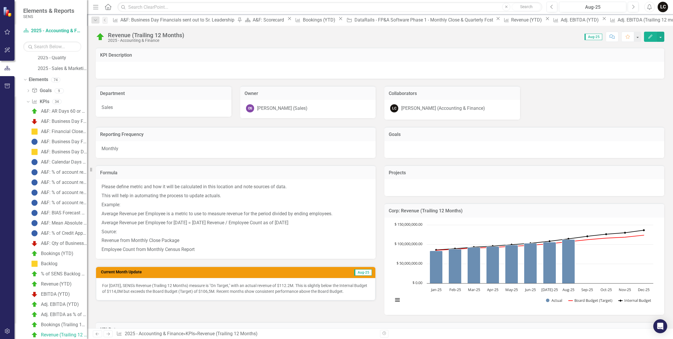
click at [137, 293] on p "For August 2025, SENS's Revenue (Trailing 12 Months) measure is "On Target," wi…" at bounding box center [235, 288] width 267 height 12
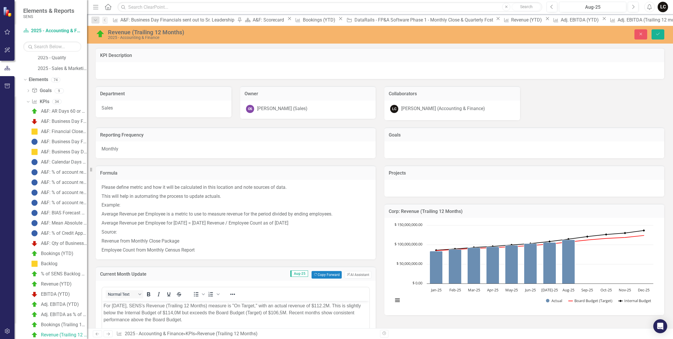
scroll to position [0, 0]
click at [189, 312] on p "For August 2025, SENS's Revenue (Trailing 12 Months) measure is "On Target," wi…" at bounding box center [236, 312] width 264 height 21
click at [656, 36] on icon "Save" at bounding box center [658, 34] width 5 height 4
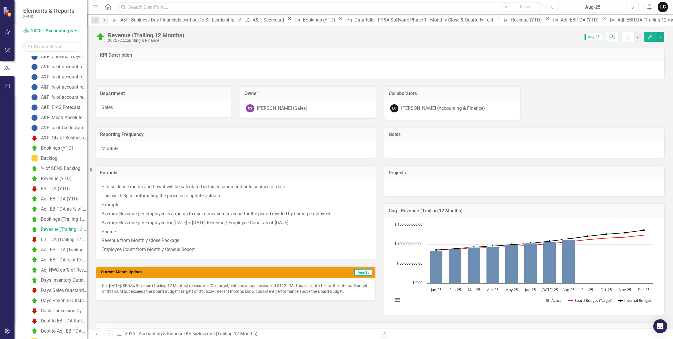
scroll to position [208, 0]
click at [68, 278] on div "Days Inventory Outstanding ([DEMOGRAPHIC_DATA])" at bounding box center [64, 279] width 46 height 5
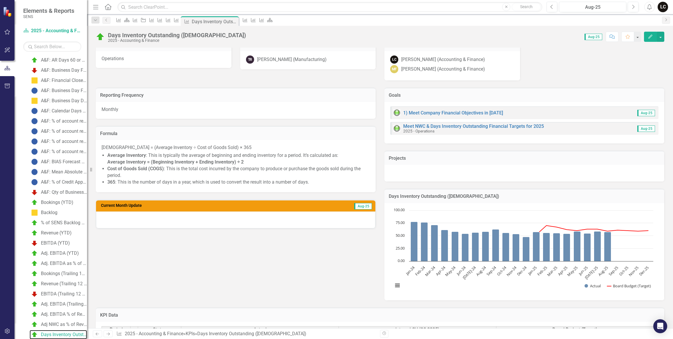
scroll to position [47, 0]
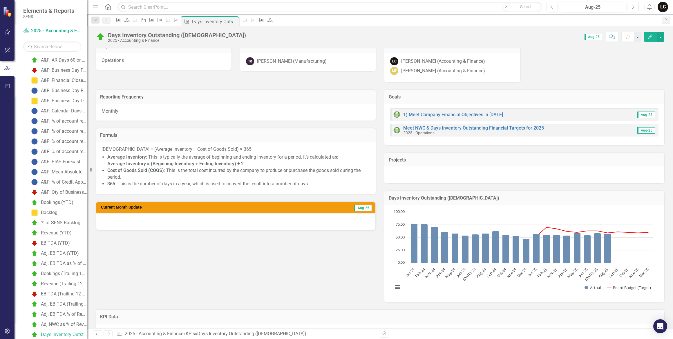
click at [291, 226] on div at bounding box center [235, 221] width 279 height 17
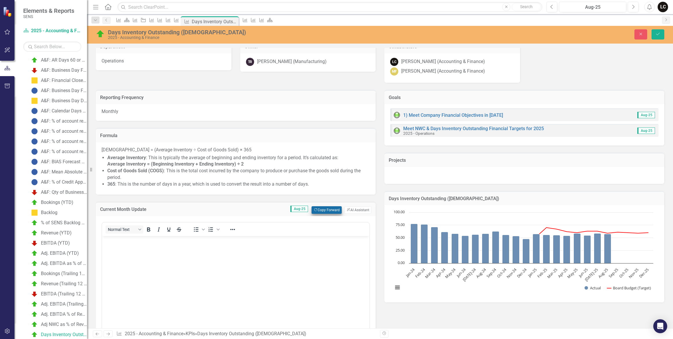
scroll to position [0, 0]
click at [347, 208] on icon "button" at bounding box center [348, 209] width 3 height 3
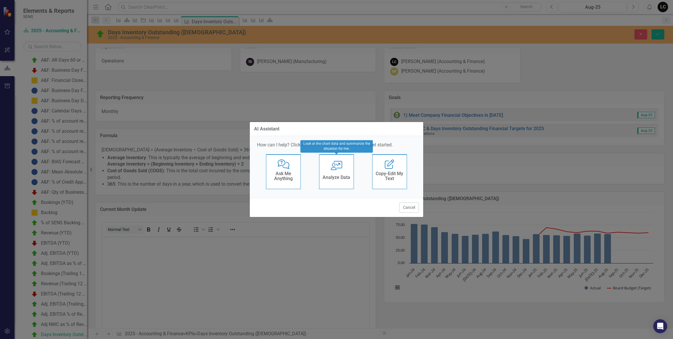
click at [340, 165] on icon at bounding box center [337, 165] width 12 height 9
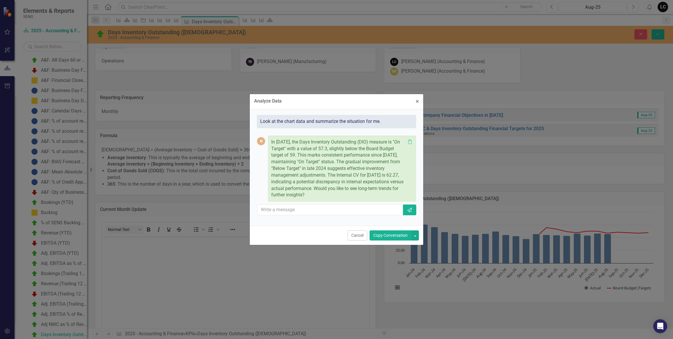
drag, startPoint x: 378, startPoint y: 235, endPoint x: 375, endPoint y: 235, distance: 3.0
click at [378, 235] on button "Copy Conversation" at bounding box center [391, 235] width 42 height 10
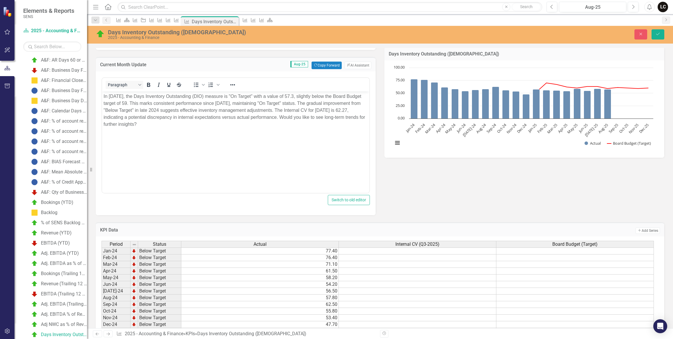
scroll to position [153, 0]
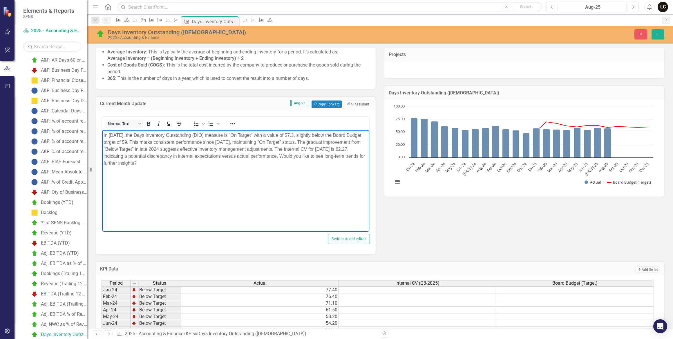
click at [143, 142] on p "In August 2025, the Days Inventory Outstanding (DIO) measure is "On Target" wit…" at bounding box center [236, 148] width 264 height 35
click at [264, 142] on p "In August 2025, the Days Inventory Outstanding (DIO) measure is "On Target" wit…" at bounding box center [236, 148] width 264 height 35
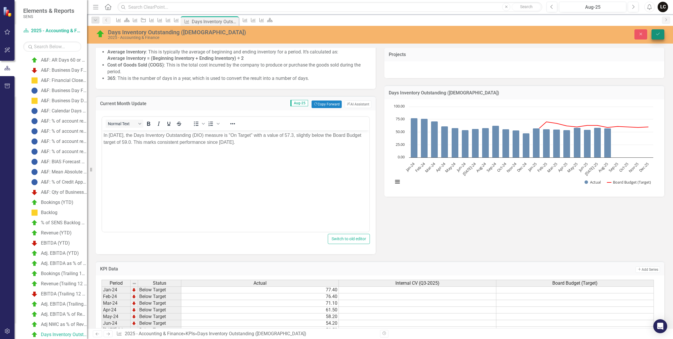
click at [654, 38] on button "Save" at bounding box center [658, 34] width 13 height 10
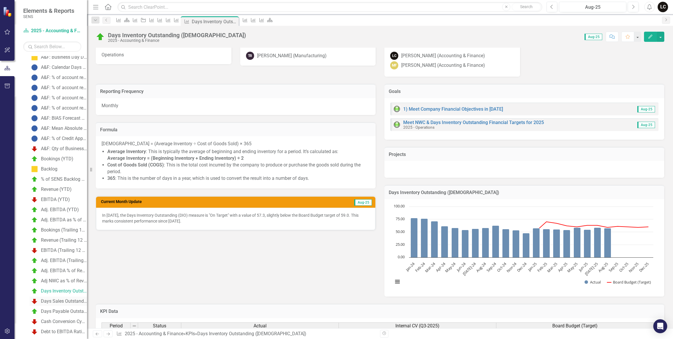
scroll to position [206, 0]
click at [63, 292] on div "Days Sales Outstanding (DSO)" at bounding box center [64, 291] width 46 height 5
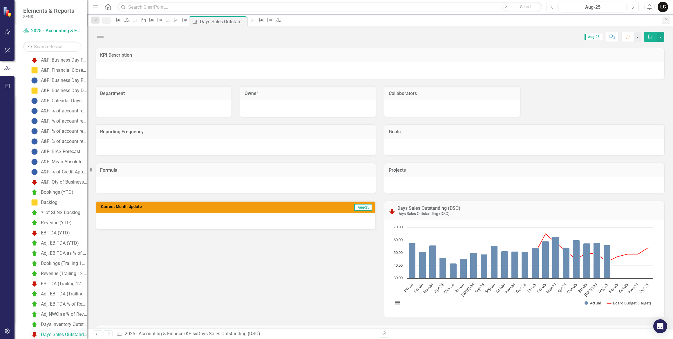
scroll to position [163, 0]
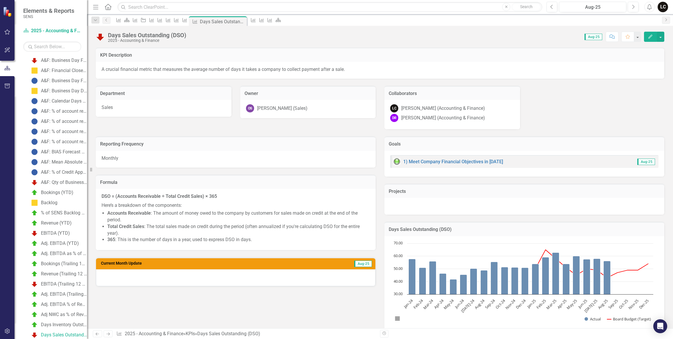
click at [235, 279] on div at bounding box center [235, 277] width 279 height 17
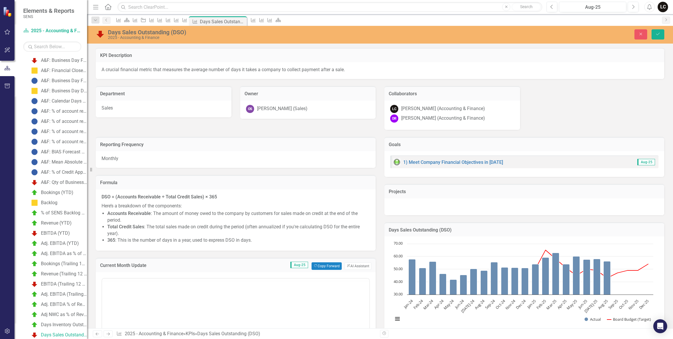
scroll to position [0, 0]
click at [358, 266] on button "ClearPoint AI AI Assistant" at bounding box center [358, 266] width 27 height 8
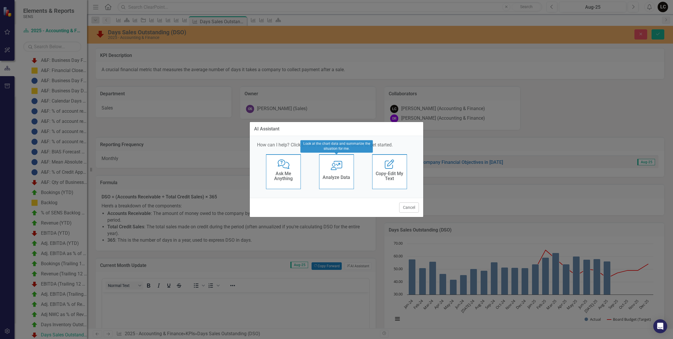
click at [334, 171] on div "User with Chart Analyze Data" at bounding box center [336, 171] width 35 height 35
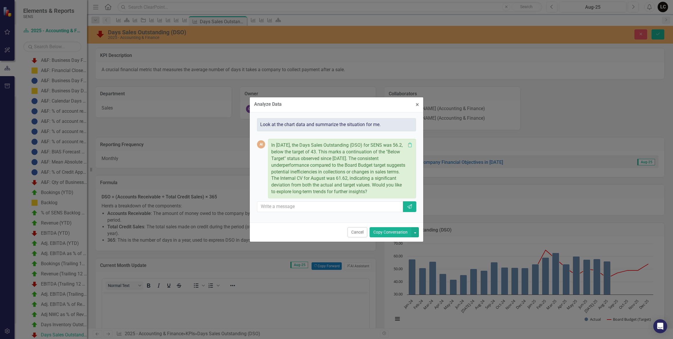
click at [392, 234] on button "Copy Conversation" at bounding box center [391, 232] width 42 height 10
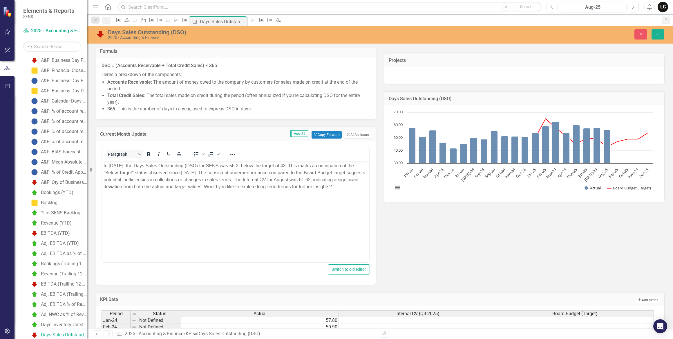
scroll to position [132, 0]
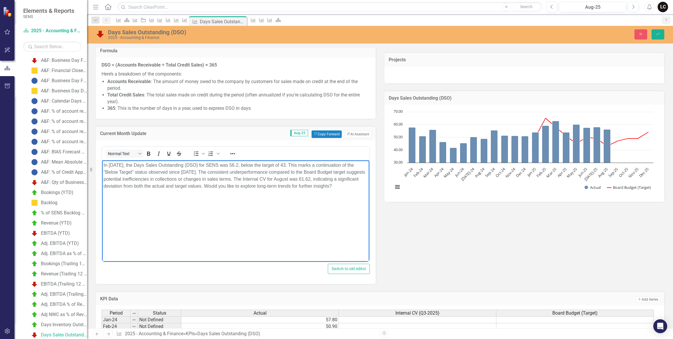
click at [231, 165] on p "In August 2025, the Days Sales Outstanding (DSO) for SENS was 56.2, below the t…" at bounding box center [236, 175] width 264 height 28
click at [277, 164] on p "In August 2025, the Days Sales Outstanding (DSO) fwas 56.2, below the target of…" at bounding box center [236, 175] width 264 height 28
drag, startPoint x: 189, startPoint y: 172, endPoint x: 340, endPoint y: 189, distance: 152.1
click at [340, 189] on p "In August 2025, the Days Sales Outstanding (DSO) was 56.2, below the target of …" at bounding box center [236, 175] width 264 height 28
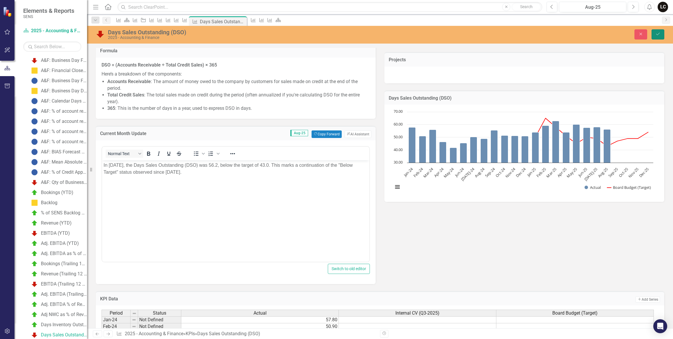
click at [657, 34] on icon "Save" at bounding box center [658, 34] width 5 height 4
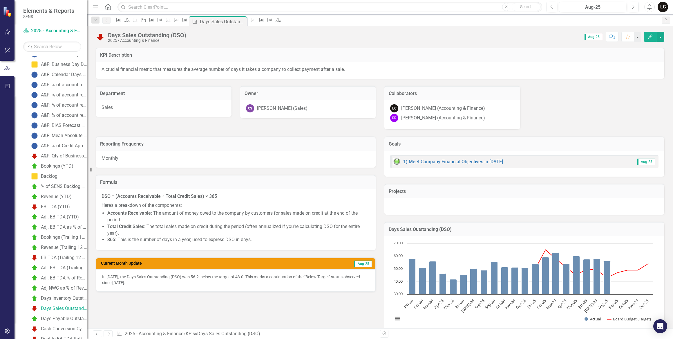
scroll to position [216, 0]
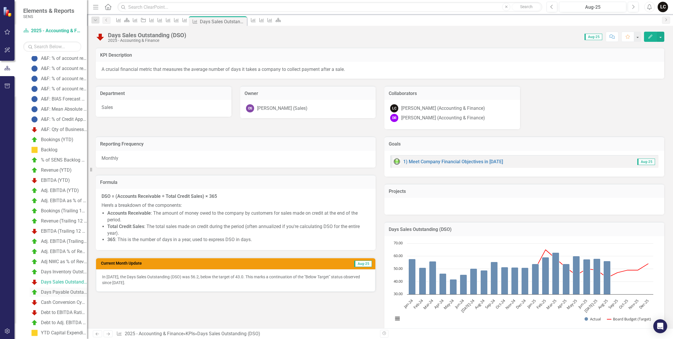
click at [59, 291] on div "Days Payable Outstanding (DPO)" at bounding box center [64, 291] width 46 height 5
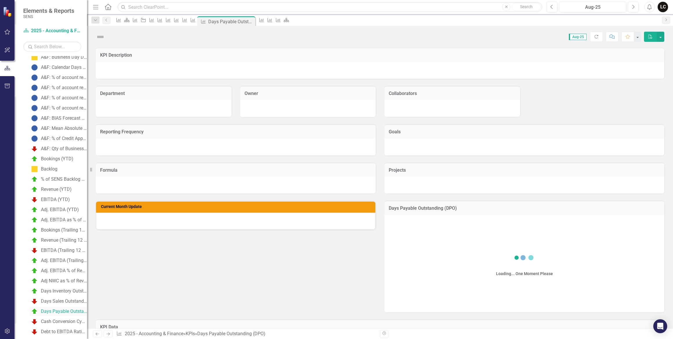
scroll to position [173, 0]
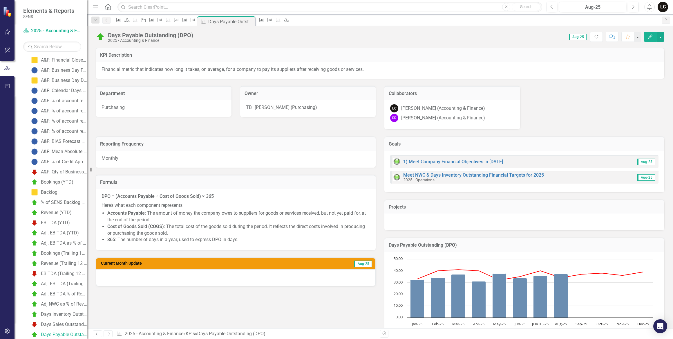
click at [311, 274] on div at bounding box center [235, 277] width 279 height 17
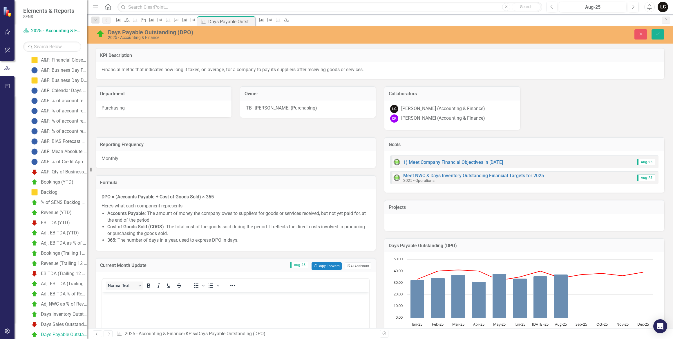
scroll to position [26, 0]
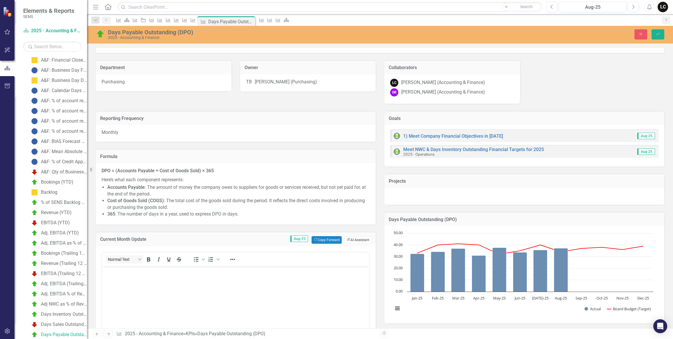
click at [348, 238] on button "ClearPoint AI AI Assistant" at bounding box center [358, 240] width 27 height 8
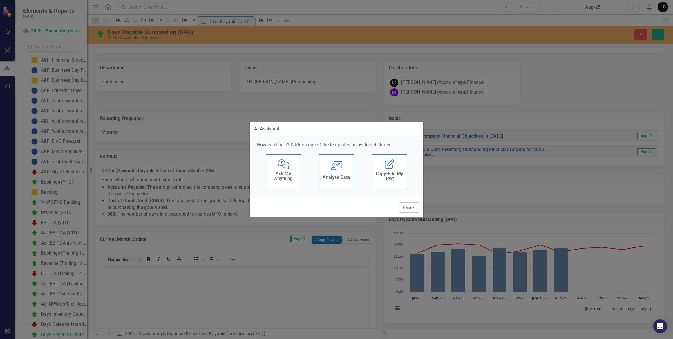
click at [335, 168] on icon "User with Chart" at bounding box center [337, 165] width 12 height 9
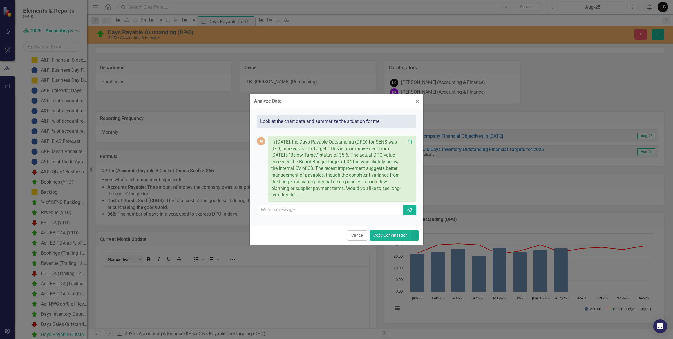
click at [397, 233] on button "Copy Conversation" at bounding box center [391, 235] width 42 height 10
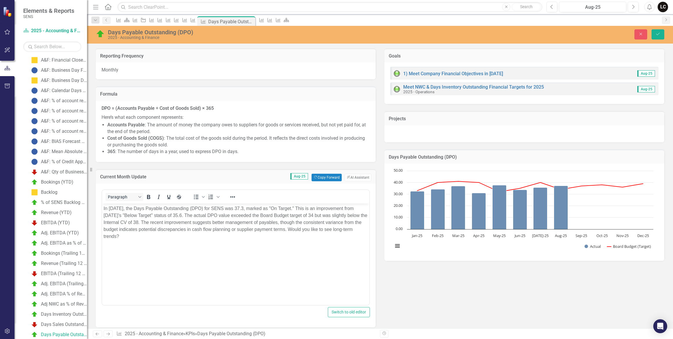
scroll to position [105, 0]
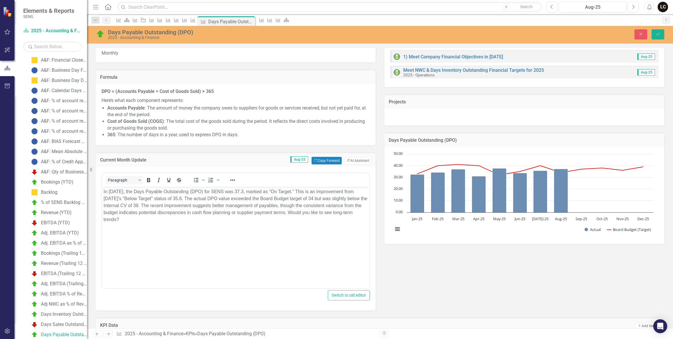
click at [235, 190] on p "In August 2025, the Days Payable Outstanding (DPO) for SENS was 37.3, marked as…" at bounding box center [236, 205] width 264 height 35
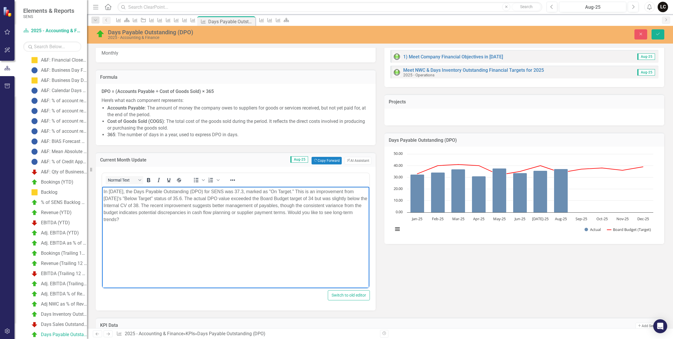
click at [237, 192] on p "In August 2025, the Days Payable Outstanding (DPO) for SENS was 37.3, marked as…" at bounding box center [236, 205] width 264 height 35
click at [120, 205] on p "In August 2025, the Days Payable Outstanding (DPO) was 37.3, marked as "On Targ…" at bounding box center [236, 202] width 264 height 28
click at [145, 206] on p "In August 2025, the Days Payable Outstanding (DPO) was 37.3, marked as "On Targ…" at bounding box center [236, 202] width 264 height 28
click at [309, 199] on p "In August 2025, the Days Payable Outstanding (DPO) was 37.3, marked as "On Targ…" at bounding box center [236, 202] width 264 height 28
drag, startPoint x: 161, startPoint y: 205, endPoint x: 171, endPoint y: 220, distance: 18.8
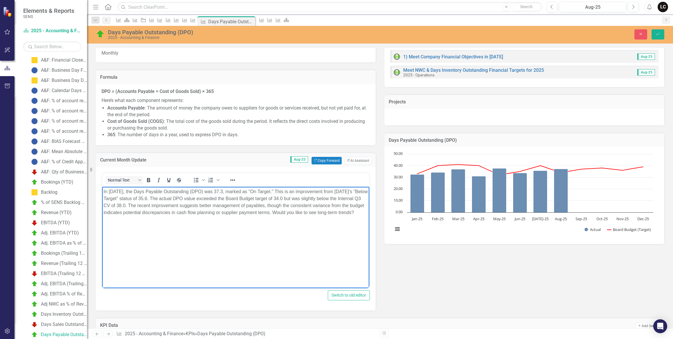
click at [171, 216] on p "In August 2025, the Days Payable Outstanding (DPO) was 37.3, marked as "On Targ…" at bounding box center [236, 202] width 264 height 28
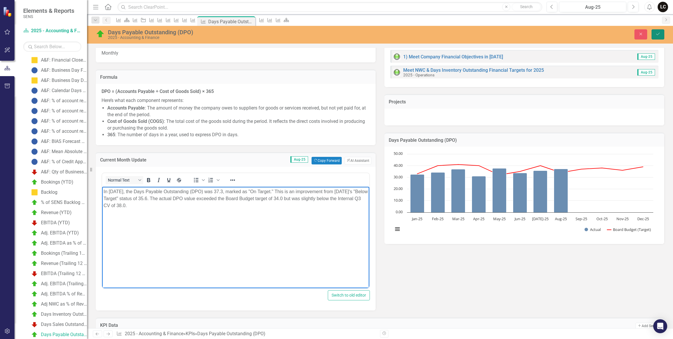
click at [656, 33] on icon "Save" at bounding box center [658, 34] width 5 height 4
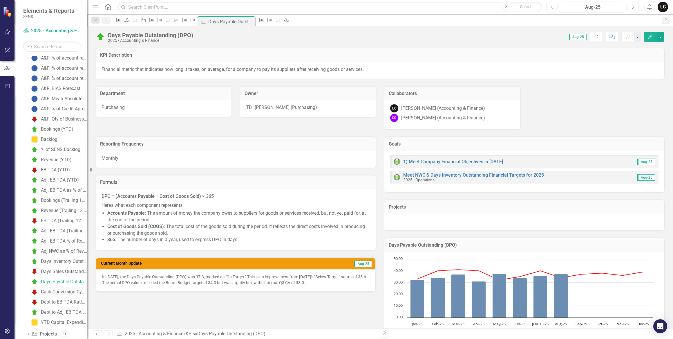
scroll to position [238, 0]
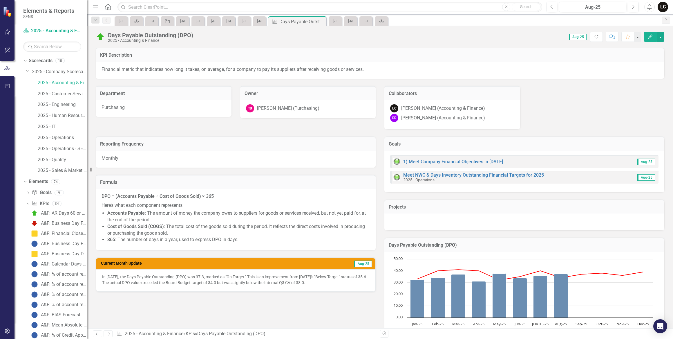
scroll to position [238, 0]
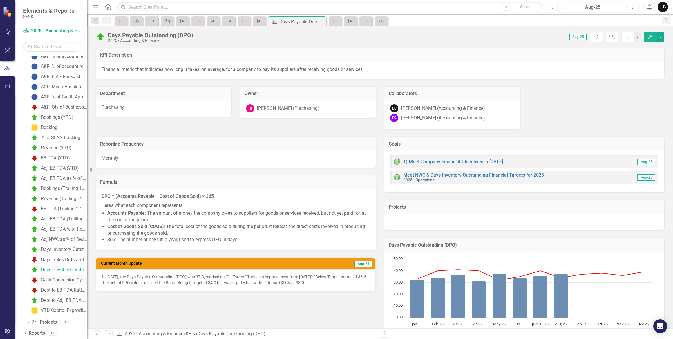
click at [55, 279] on div "Cash Conversion Cycle (CCC)" at bounding box center [64, 279] width 46 height 5
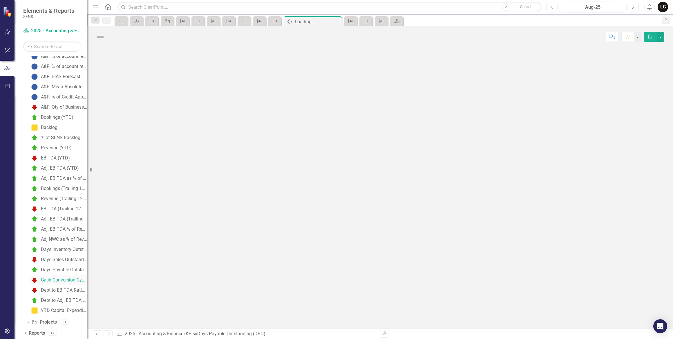
click at [55, 279] on link "Cash Conversion Cycle (CCC)" at bounding box center [58, 279] width 57 height 9
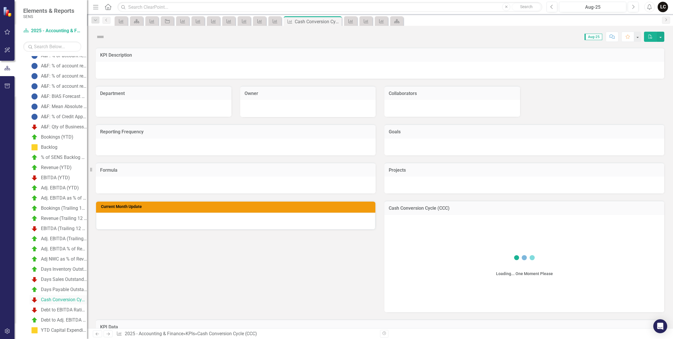
scroll to position [183, 0]
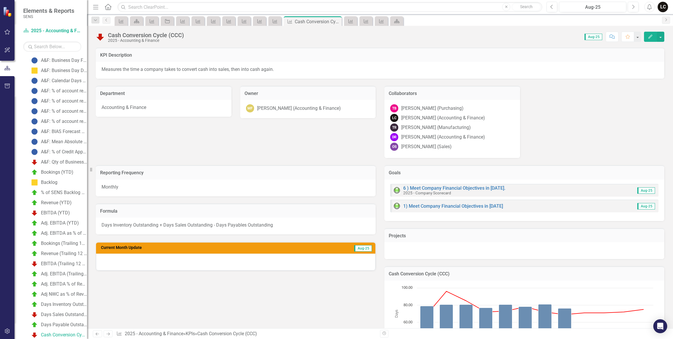
click at [288, 264] on div at bounding box center [235, 261] width 279 height 17
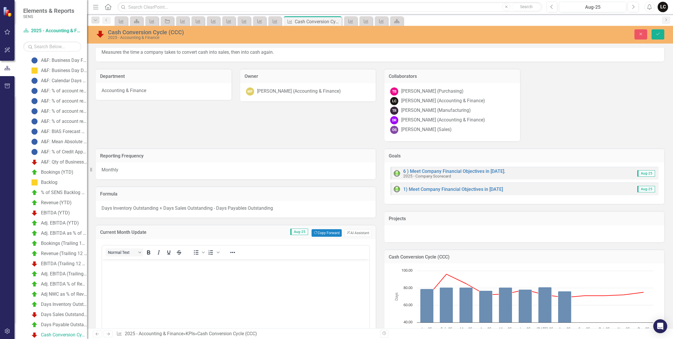
scroll to position [26, 0]
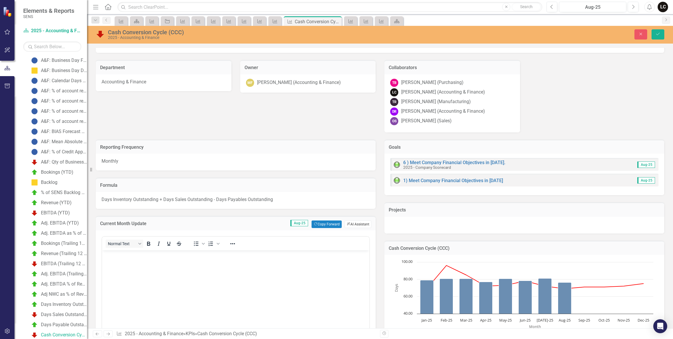
click at [350, 223] on button "ClearPoint AI AI Assistant" at bounding box center [358, 224] width 27 height 8
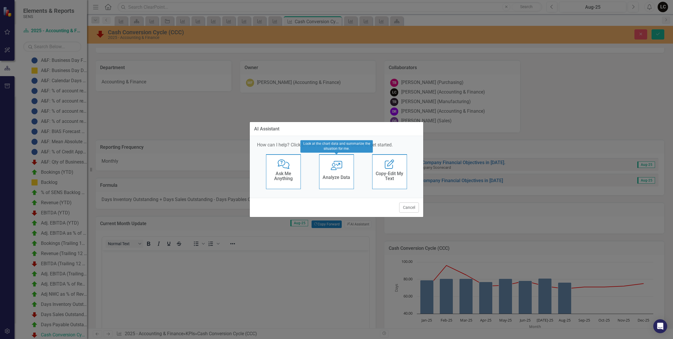
click at [327, 175] on h4 "Analyze Data" at bounding box center [337, 177] width 28 height 5
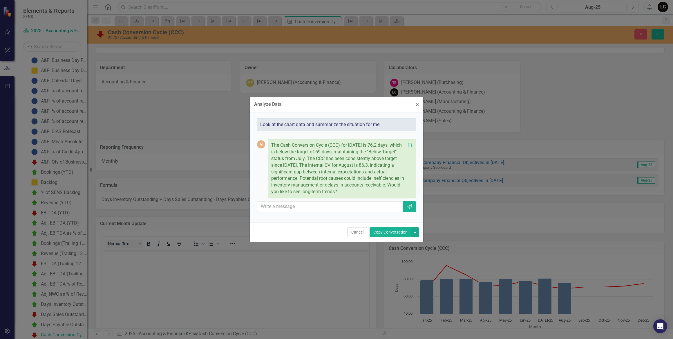
click at [391, 230] on button "Copy Conversation" at bounding box center [391, 232] width 42 height 10
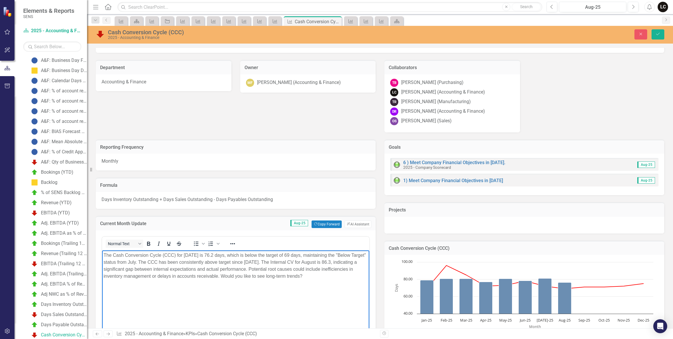
click at [300, 255] on p "The Cash Conversion Cycle (CCC) for August 2025 is 76.2 days, which is below th…" at bounding box center [236, 265] width 264 height 28
click at [309, 261] on p "The Cash Conversion Cycle (CCC) for August 2025 is 76.2 days, which is below th…" at bounding box center [236, 265] width 264 height 28
drag, startPoint x: 274, startPoint y: 268, endPoint x: 359, endPoint y: 284, distance: 87.0
click at [360, 284] on body "The Cash Conversion Cycle (CCC) for August 2025 is 76.2 days, which is below th…" at bounding box center [235, 293] width 267 height 87
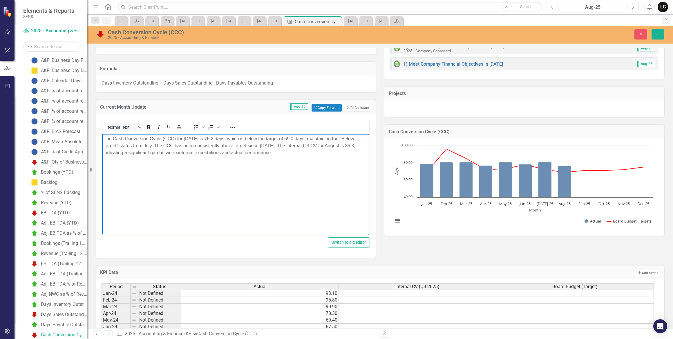
scroll to position [125, 0]
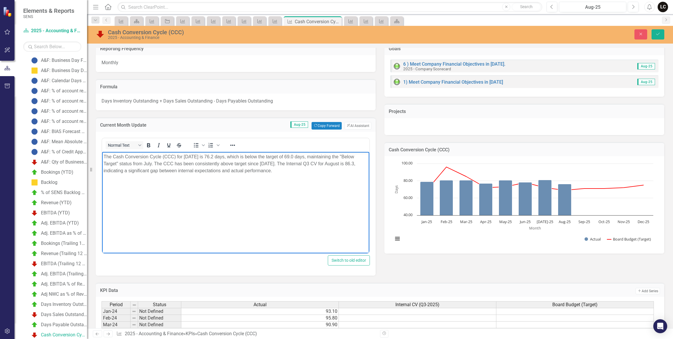
click at [349, 164] on p "The Cash Conversion Cycle (CCC) for August 2025 is 76.2 days, which is below th…" at bounding box center [236, 163] width 264 height 21
click at [112, 171] on p "The Cash Conversion Cycle (CCC) for August 2025 is 76.2 days, which is below th…" at bounding box center [236, 163] width 264 height 21
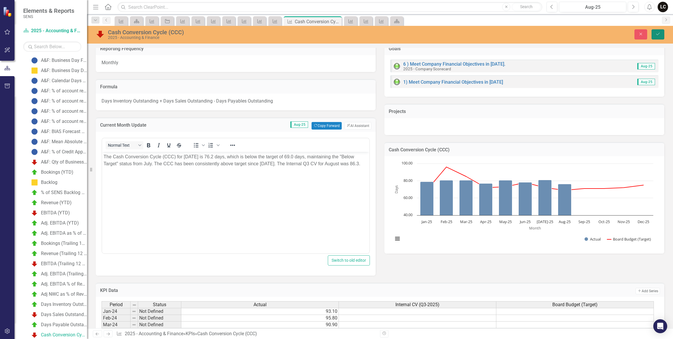
click at [656, 35] on icon "Save" at bounding box center [658, 34] width 5 height 4
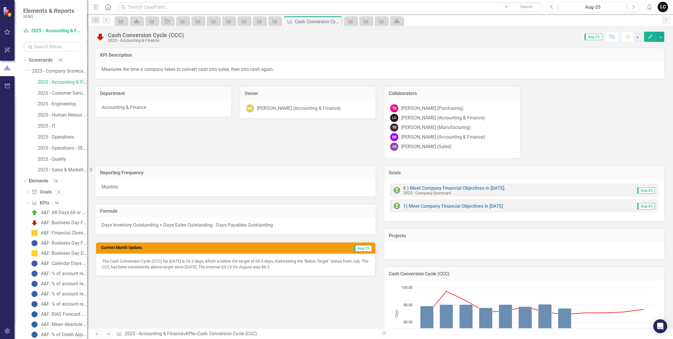
scroll to position [0, 0]
click at [57, 71] on link "2025 - Company Scorecard" at bounding box center [59, 71] width 55 height 7
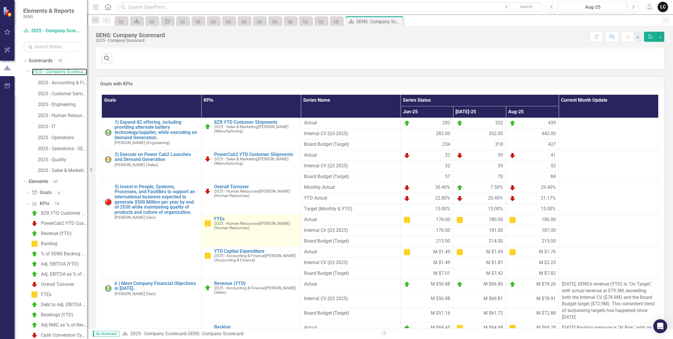
scroll to position [264, 0]
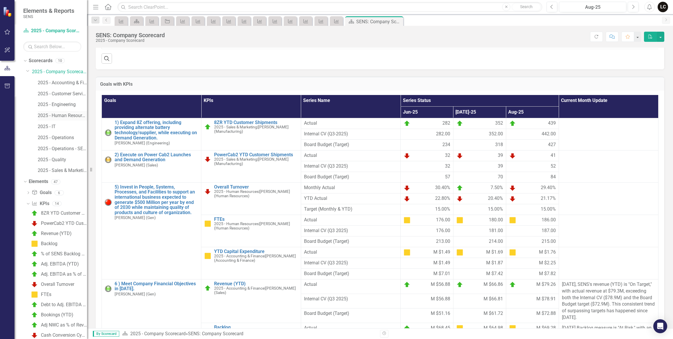
click at [61, 116] on link "2025 - Human Resources" at bounding box center [62, 115] width 49 height 7
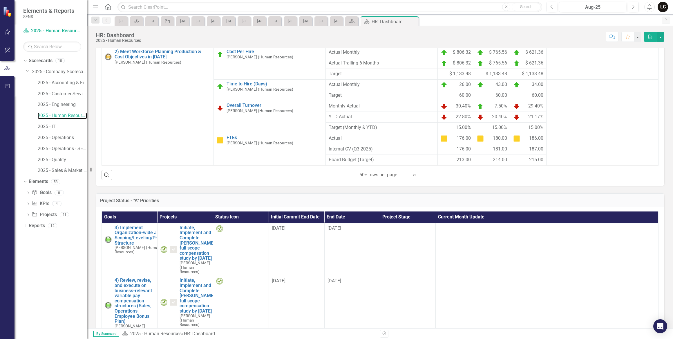
scroll to position [105, 0]
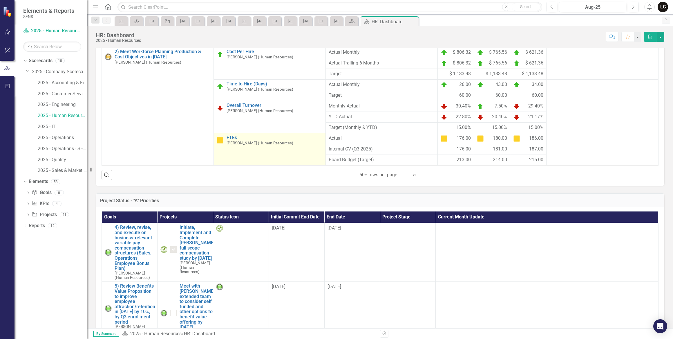
click at [271, 158] on td "FTEs Cass Ohnstad (Human Resources) Link Open Element" at bounding box center [270, 149] width 112 height 32
click at [227, 140] on link "FTEs" at bounding box center [275, 137] width 96 height 5
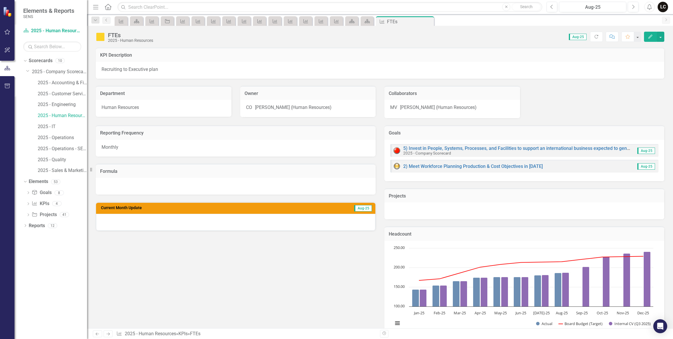
click at [232, 223] on div at bounding box center [235, 222] width 279 height 17
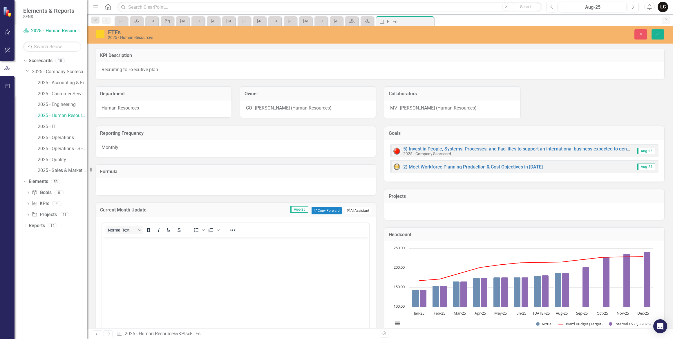
click at [353, 209] on button "ClearPoint AI AI Assistant" at bounding box center [358, 211] width 27 height 8
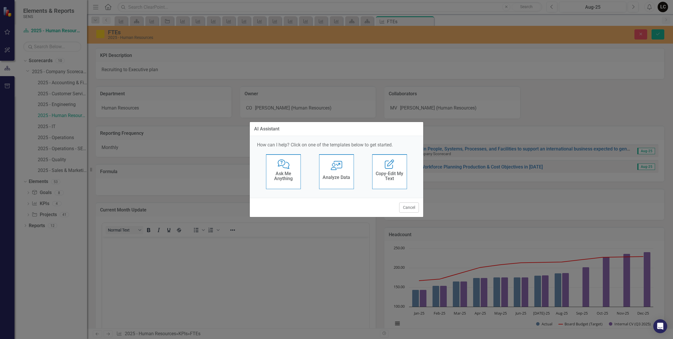
click at [345, 171] on div "User with Chart Analyze Data" at bounding box center [336, 171] width 35 height 35
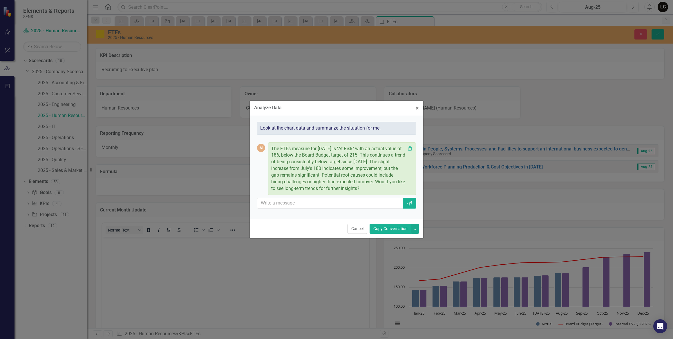
click at [389, 234] on button "Copy Conversation" at bounding box center [391, 228] width 42 height 10
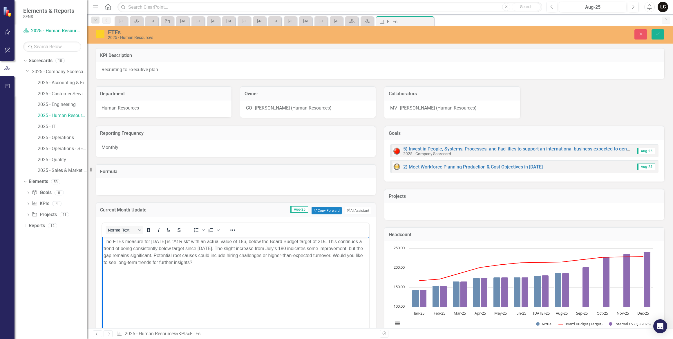
drag, startPoint x: 254, startPoint y: 247, endPoint x: 254, endPoint y: 260, distance: 13.1
click at [254, 260] on p "The FTEs measure for August 2025 is "At Risk" with an actual value of 186, belo…" at bounding box center [236, 252] width 264 height 28
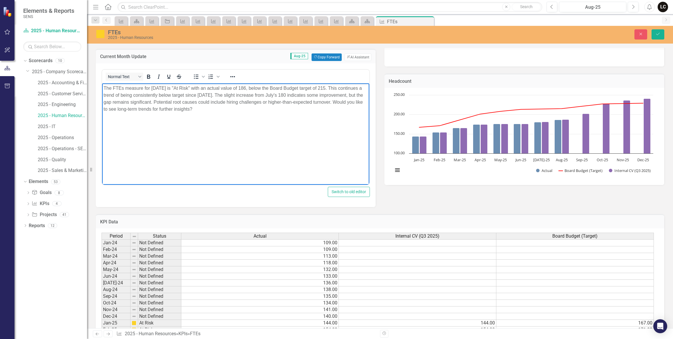
scroll to position [132, 0]
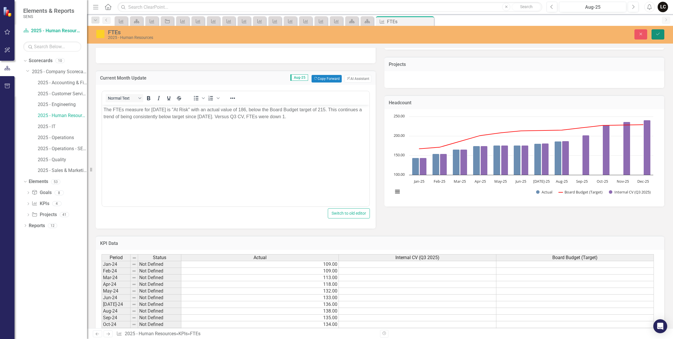
click at [661, 35] on button "Save" at bounding box center [658, 34] width 13 height 10
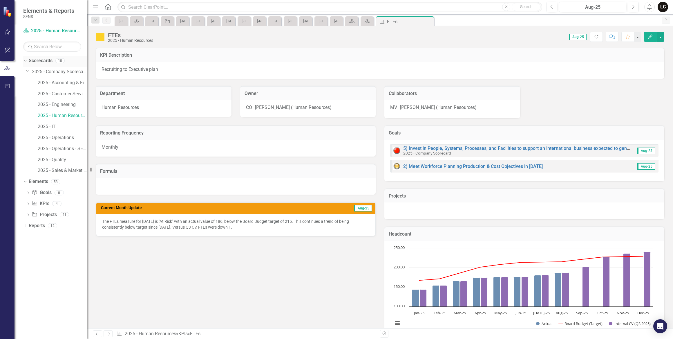
click at [25, 60] on icon "Dropdown" at bounding box center [24, 60] width 3 height 4
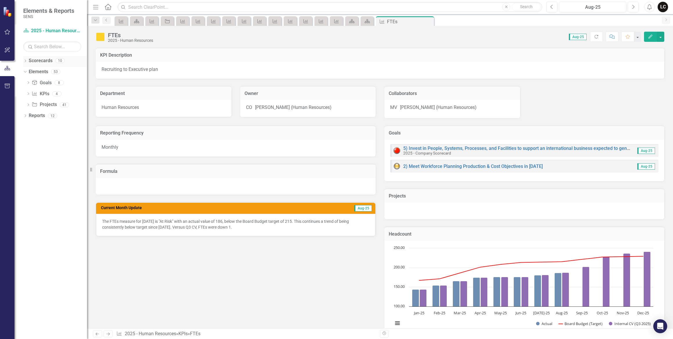
click at [42, 62] on link "Scorecards" at bounding box center [41, 60] width 24 height 7
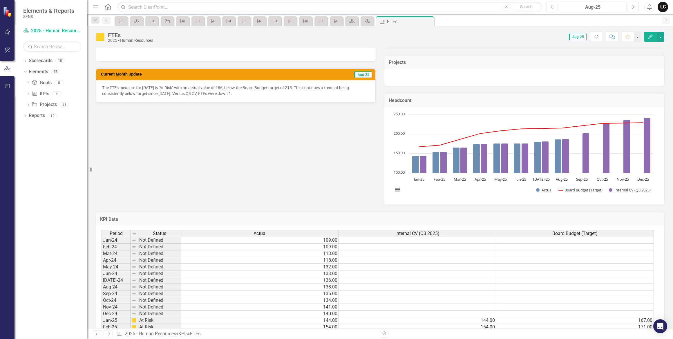
scroll to position [79, 0]
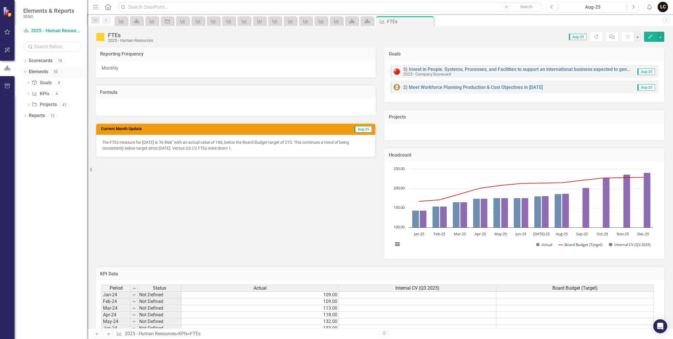
click at [25, 71] on icon "Dropdown" at bounding box center [24, 71] width 3 height 4
click at [25, 60] on icon "Dropdown" at bounding box center [25, 61] width 4 height 3
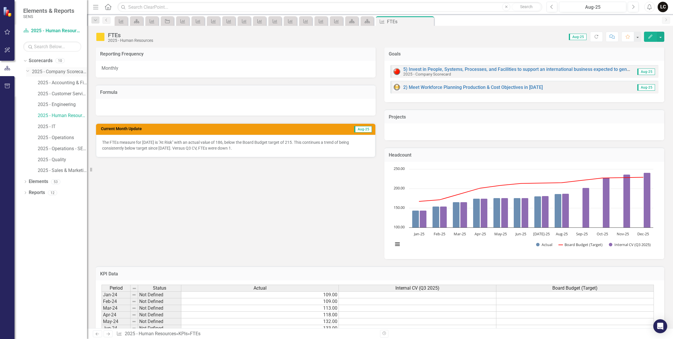
click at [46, 71] on link "2025 - Company Scorecard" at bounding box center [59, 71] width 55 height 7
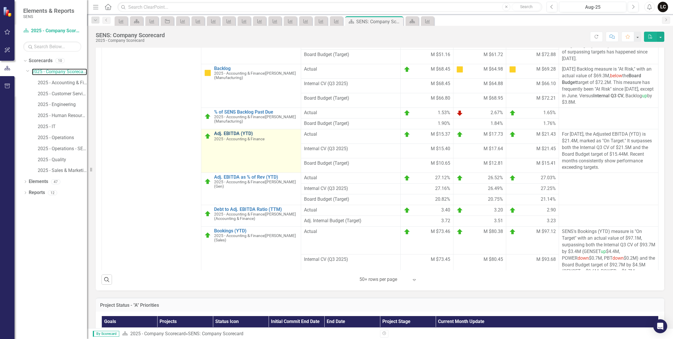
scroll to position [185, 0]
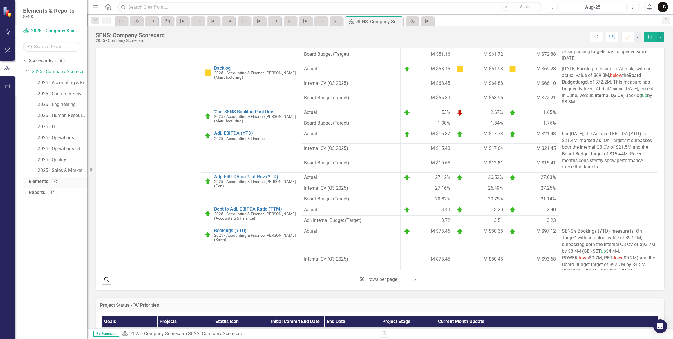
click at [26, 183] on icon "Dropdown" at bounding box center [25, 182] width 4 height 3
click at [29, 203] on icon at bounding box center [28, 203] width 1 height 3
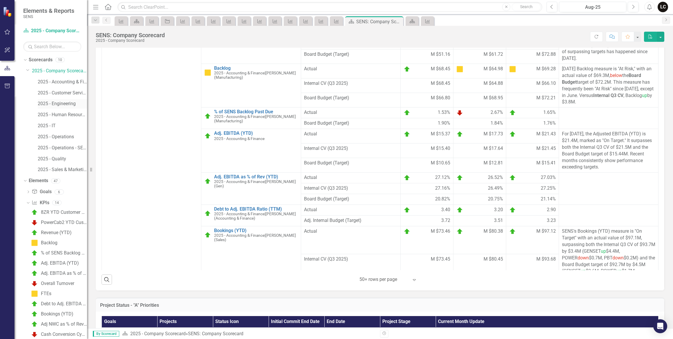
scroll to position [0, 0]
click at [55, 72] on link "2025 - Company Scorecard" at bounding box center [59, 71] width 55 height 7
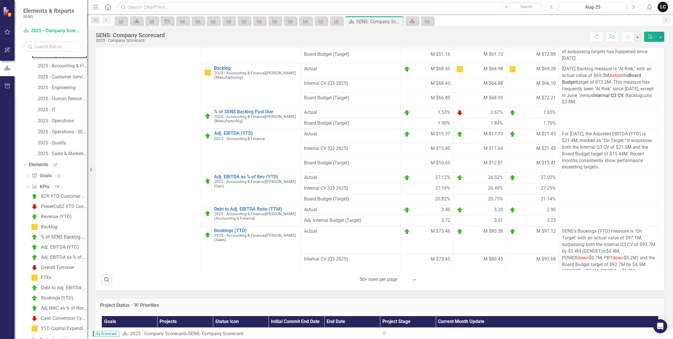
scroll to position [35, 0]
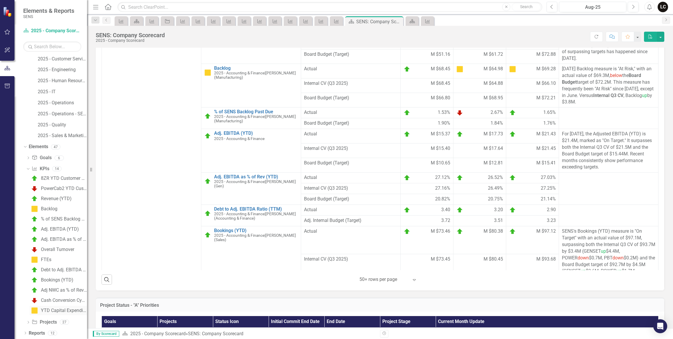
click at [62, 311] on div "YTD Capital Expenditure" at bounding box center [64, 310] width 46 height 5
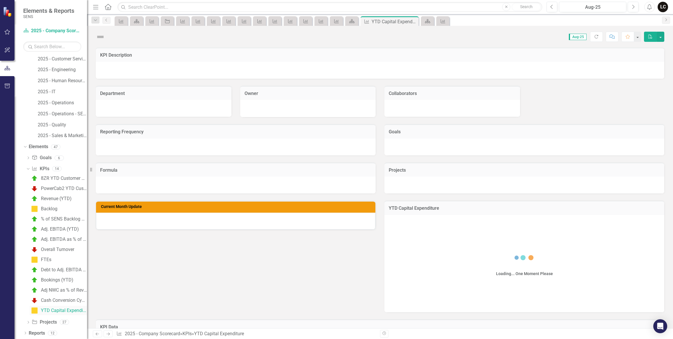
scroll to position [11, 0]
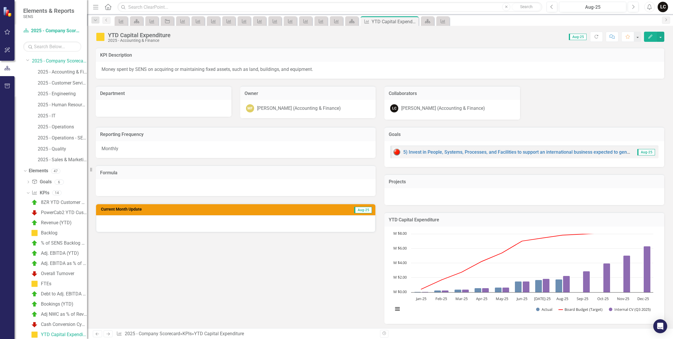
click at [251, 227] on div at bounding box center [235, 223] width 279 height 17
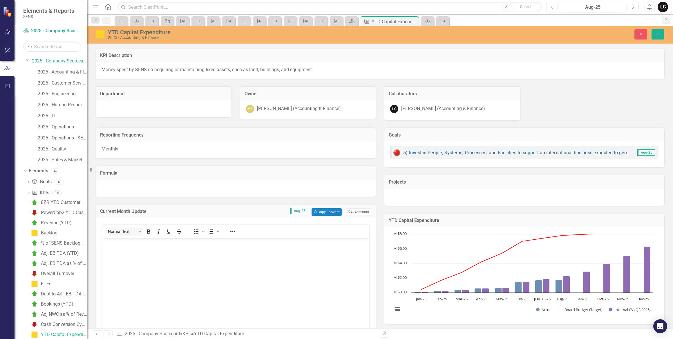
scroll to position [0, 0]
click at [351, 211] on button "ClearPoint AI AI Assistant" at bounding box center [358, 212] width 27 height 8
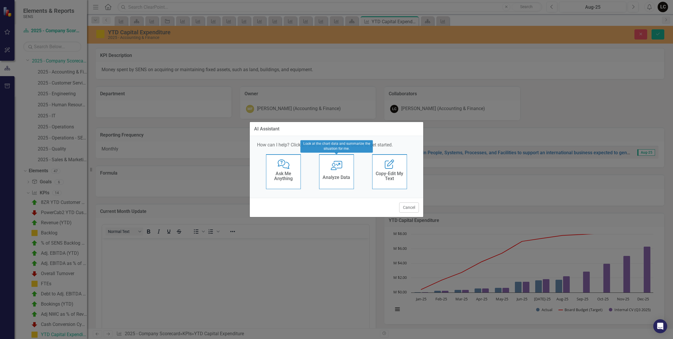
click at [330, 178] on h4 "Analyze Data" at bounding box center [337, 177] width 28 height 5
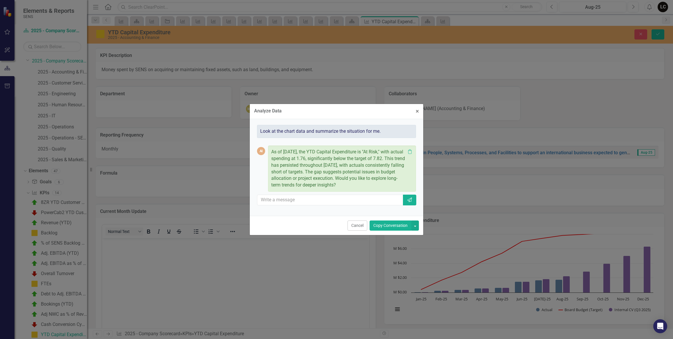
click at [385, 225] on button "Copy Conversation" at bounding box center [391, 225] width 42 height 10
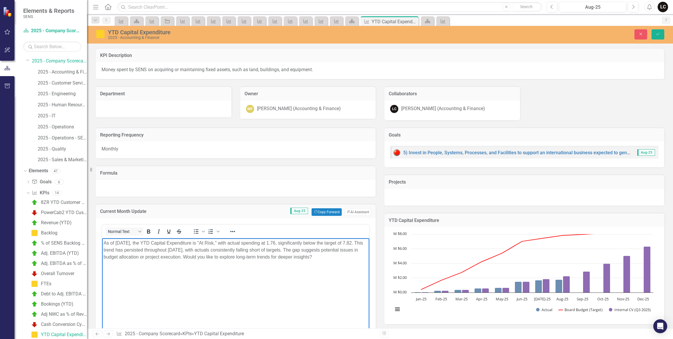
click at [286, 242] on p "As of August 2025, the YTD Capital Expenditure is "At Risk," with actual spendi…" at bounding box center [236, 249] width 264 height 21
click at [657, 33] on icon "Save" at bounding box center [658, 34] width 5 height 4
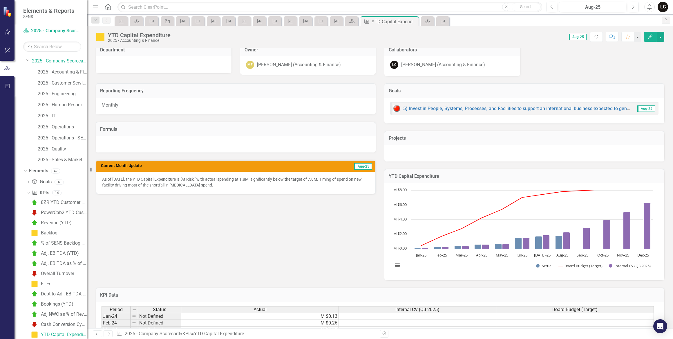
scroll to position [53, 0]
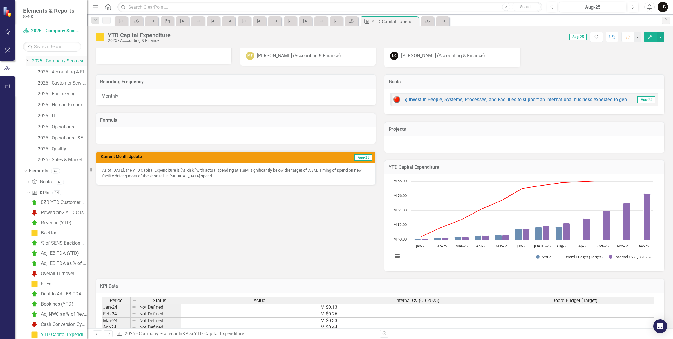
click at [63, 63] on link "2025 - Company Scorecard" at bounding box center [59, 61] width 55 height 7
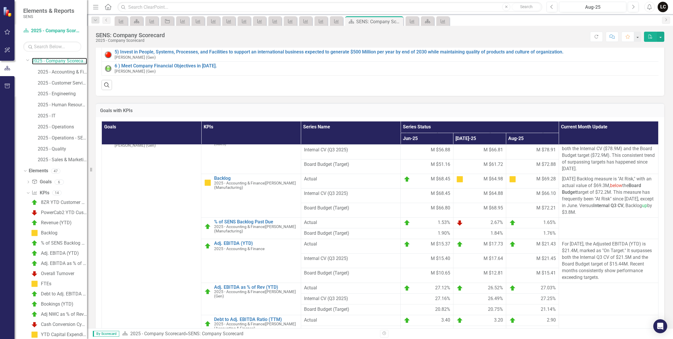
scroll to position [211, 0]
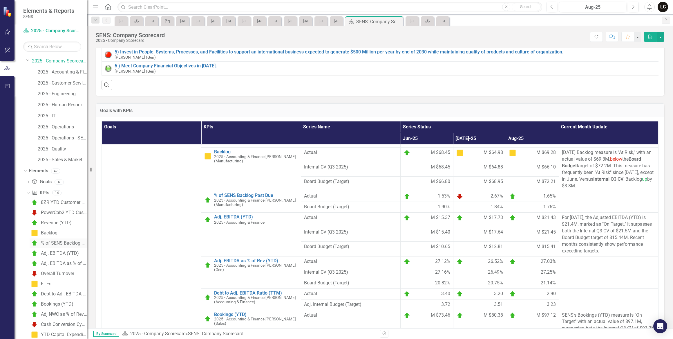
click at [57, 242] on div "% of SENS Backlog Past Due" at bounding box center [64, 242] width 46 height 5
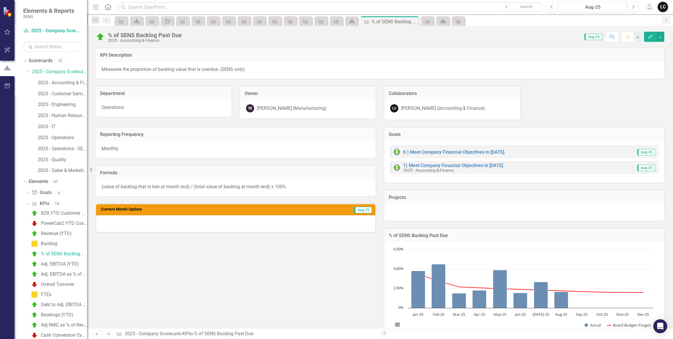
click at [289, 224] on div at bounding box center [235, 223] width 279 height 17
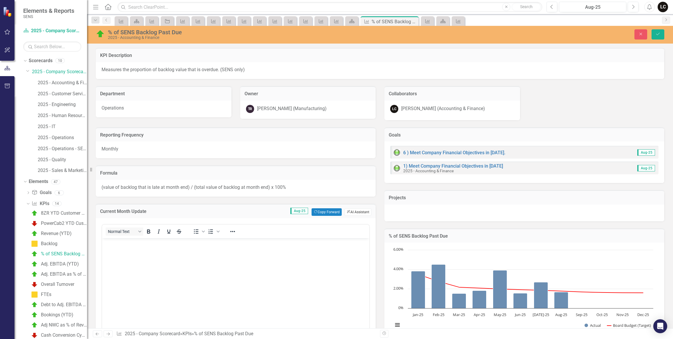
click at [356, 212] on button "ClearPoint AI AI Assistant" at bounding box center [358, 212] width 27 height 8
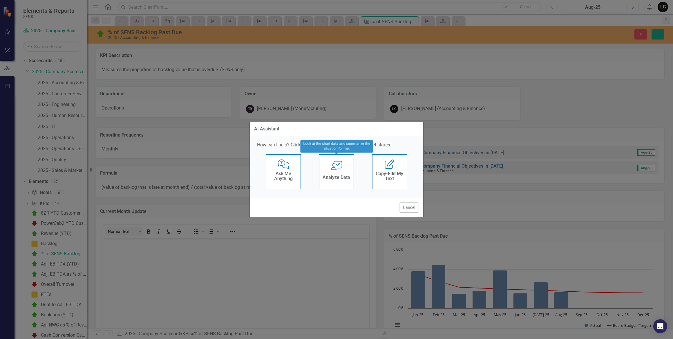
click at [342, 172] on div "User with Chart Analyze Data" at bounding box center [336, 171] width 35 height 35
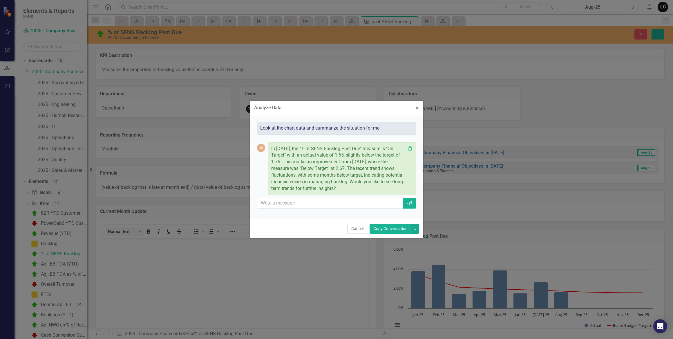
click at [392, 230] on button "Copy Conversation" at bounding box center [391, 228] width 42 height 10
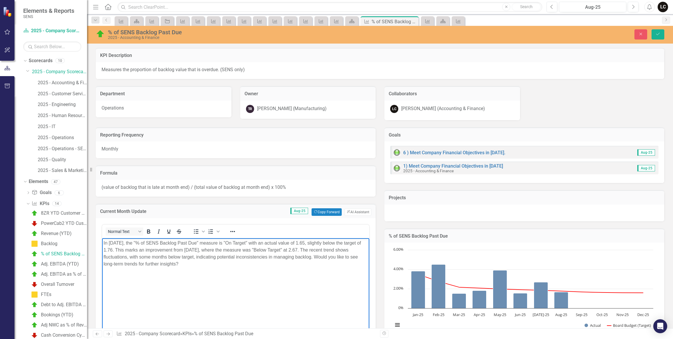
click at [147, 241] on p "In August 2025, the "% of SENS Backlog Past Due" measure is "On Target" with an…" at bounding box center [236, 253] width 264 height 28
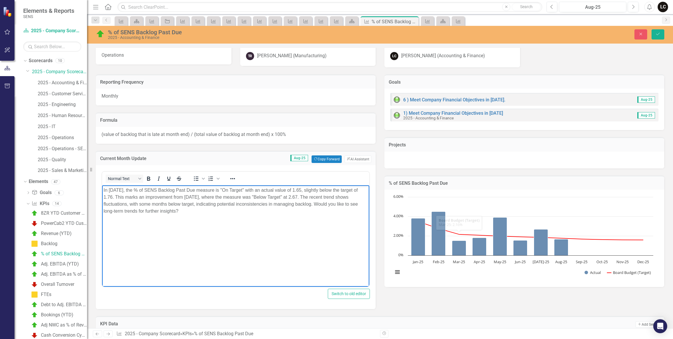
scroll to position [53, 0]
click at [312, 190] on p "In August 2025, the % of SENS Backlog Past Due measure is "On Target" with an a…" at bounding box center [236, 201] width 264 height 28
click at [654, 36] on button "Save" at bounding box center [658, 34] width 13 height 10
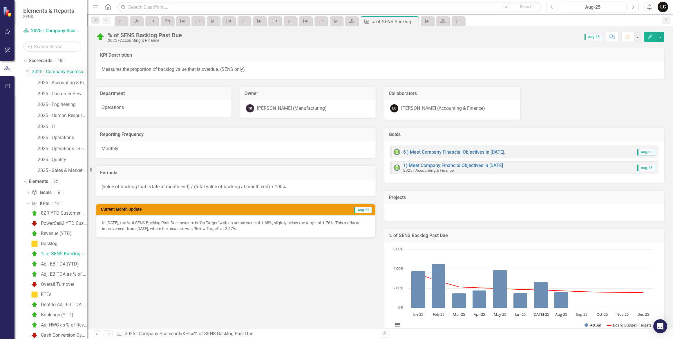
click at [55, 71] on link "2025 - Company Scorecard" at bounding box center [59, 71] width 55 height 7
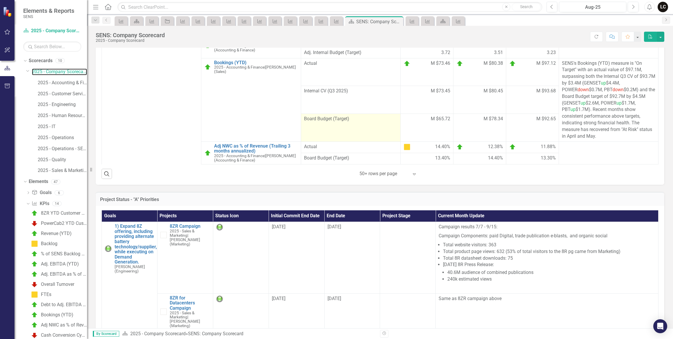
scroll to position [264, 0]
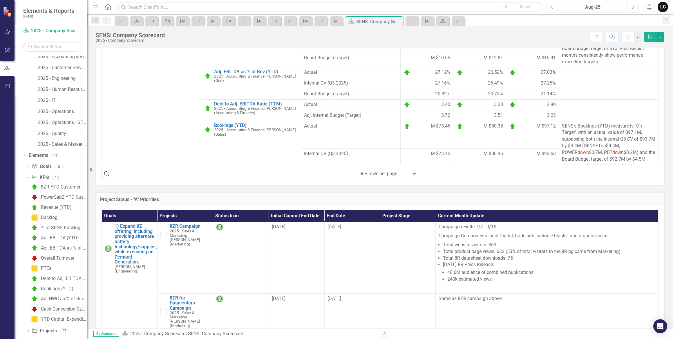
scroll to position [35, 0]
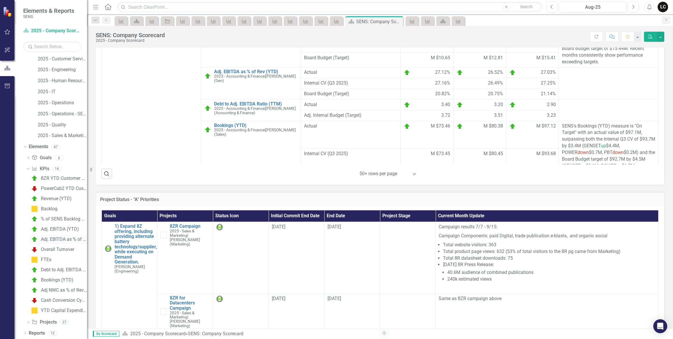
click at [58, 239] on div "Adj. EBITDA as % of Rev (YTD)" at bounding box center [64, 239] width 46 height 5
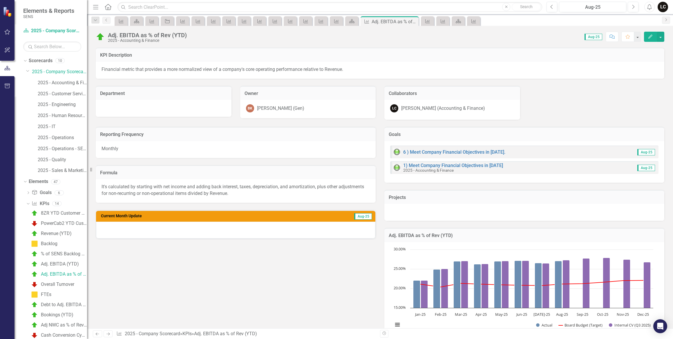
click at [267, 225] on div at bounding box center [235, 229] width 279 height 17
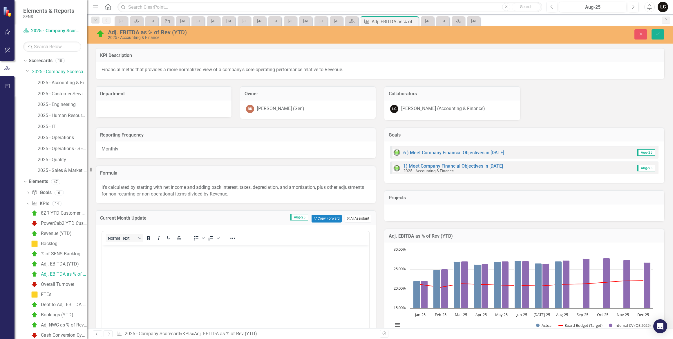
click at [355, 216] on button "ClearPoint AI AI Assistant" at bounding box center [358, 218] width 27 height 8
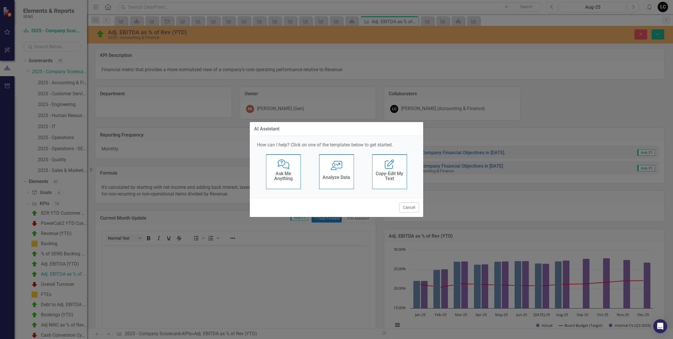
click at [338, 175] on h4 "Analyze Data" at bounding box center [337, 177] width 28 height 5
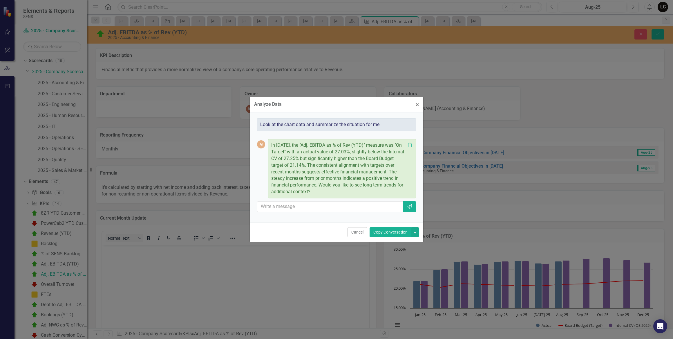
click at [379, 231] on button "Copy Conversation" at bounding box center [391, 232] width 42 height 10
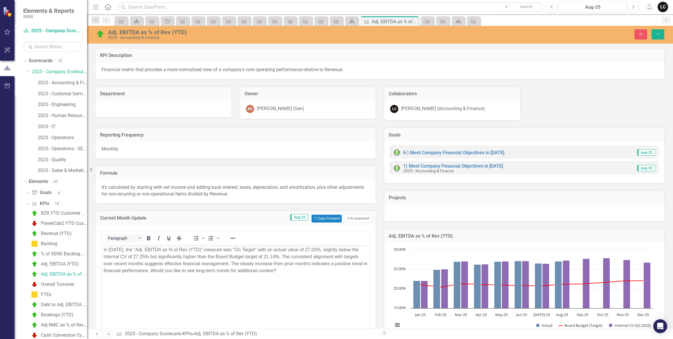
click at [129, 255] on p "In [DATE], the "Adj. EBITDA as % of Rev (YTD)" measure was "On Target" with an …" at bounding box center [236, 260] width 264 height 28
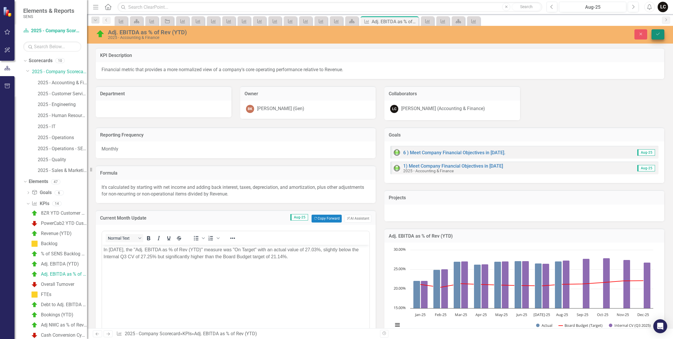
click at [656, 35] on icon "Save" at bounding box center [658, 34] width 5 height 4
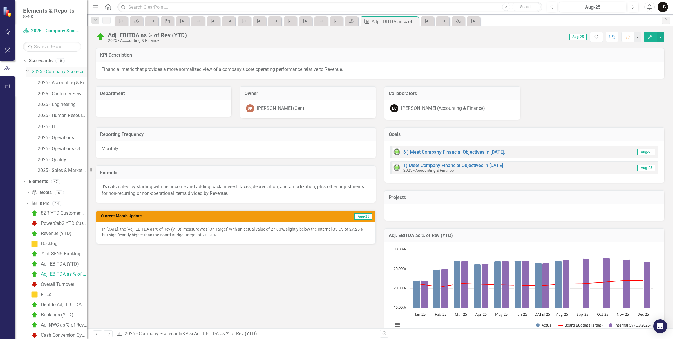
click at [68, 72] on link "2025 - Company Scorecard" at bounding box center [59, 71] width 55 height 7
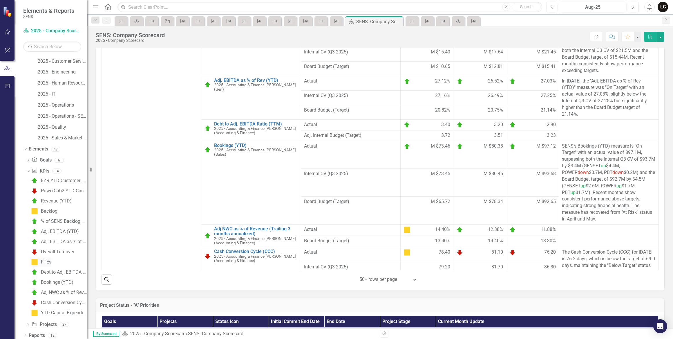
scroll to position [35, 0]
click at [50, 268] on div "Debt to Adj. EBITDA Ratio (TTM)" at bounding box center [64, 269] width 46 height 5
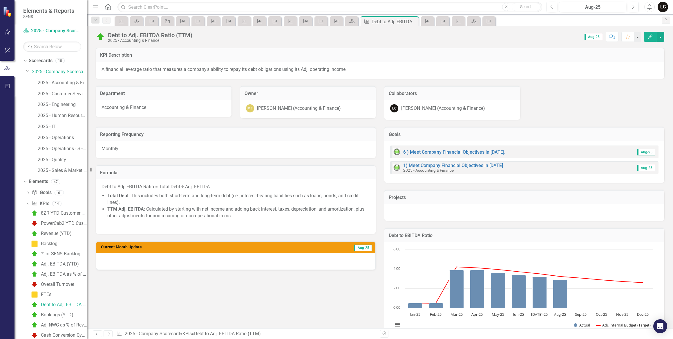
click at [238, 256] on div at bounding box center [235, 261] width 279 height 17
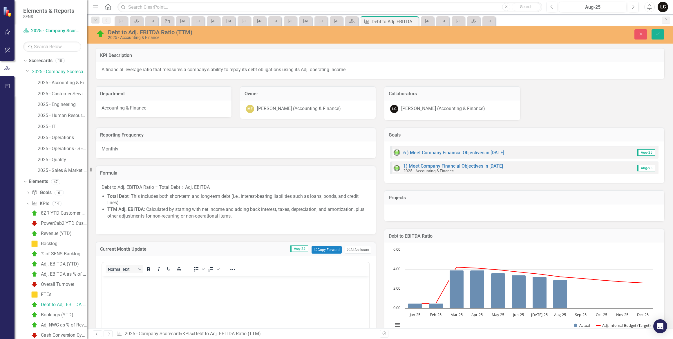
click at [354, 244] on div "Current Month Update Aug-25 Copy Forward Copy Forward ClearPoint AI AI Assistant" at bounding box center [236, 248] width 280 height 14
click at [354, 251] on button "ClearPoint AI AI Assistant" at bounding box center [358, 250] width 27 height 8
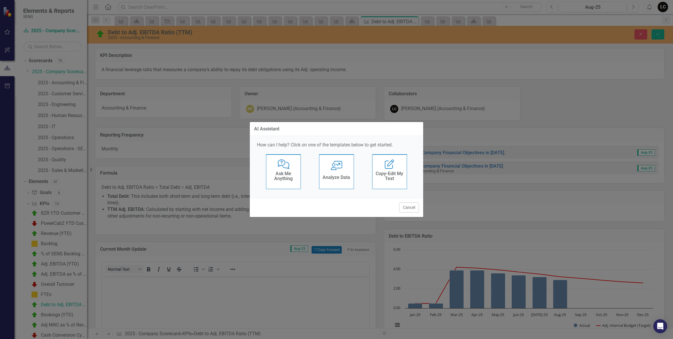
click at [339, 179] on h4 "Analyze Data" at bounding box center [337, 177] width 28 height 5
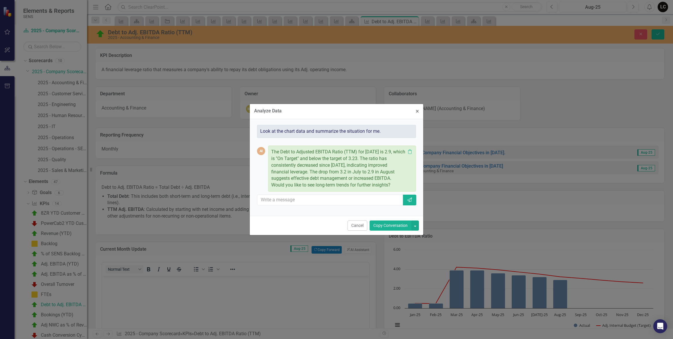
click at [383, 228] on button "Copy Conversation" at bounding box center [391, 225] width 42 height 10
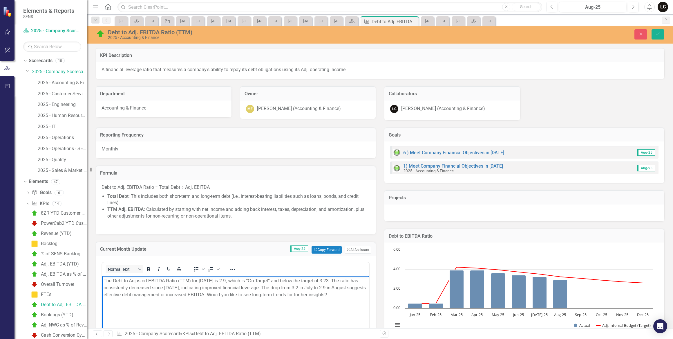
drag, startPoint x: 281, startPoint y: 288, endPoint x: 354, endPoint y: 295, distance: 74.1
click at [354, 295] on p "The Debt to Adjusted EBITDA Ratio (TTM) for [DATE] is 2.9, which is "On Target"…" at bounding box center [236, 287] width 264 height 21
click at [656, 35] on icon "Save" at bounding box center [658, 34] width 5 height 4
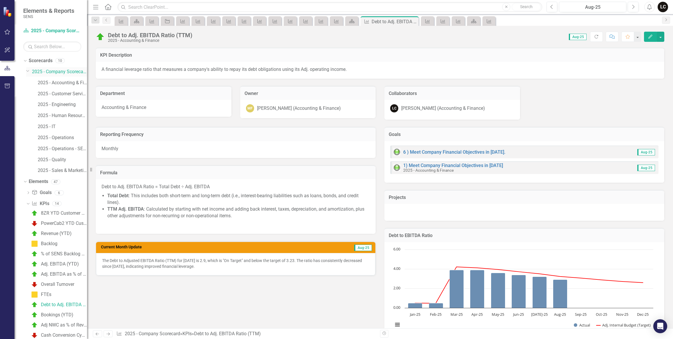
click at [60, 72] on link "2025 - Company Scorecard" at bounding box center [59, 71] width 55 height 7
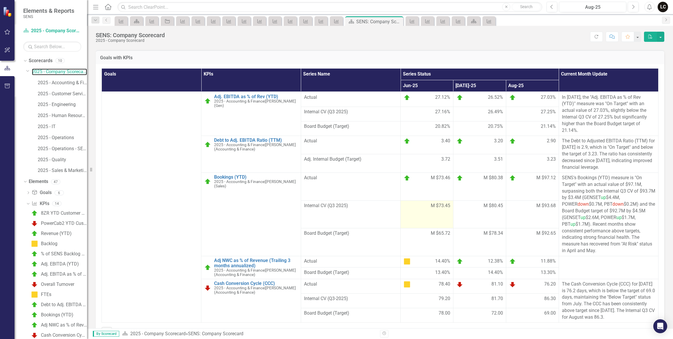
scroll to position [350, 0]
click at [68, 322] on div "Adj NWC as % of Revenue (Trailing 3 months annualized)" at bounding box center [64, 324] width 46 height 5
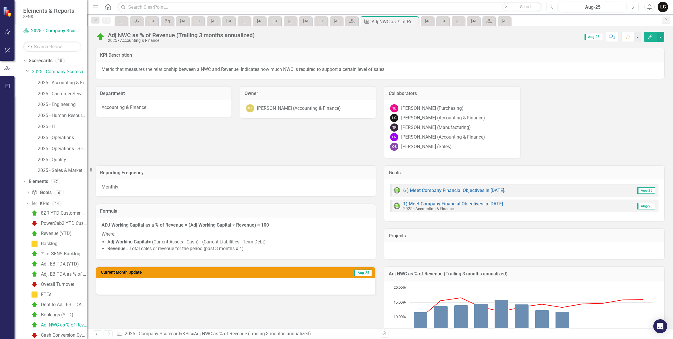
click at [333, 286] on div at bounding box center [235, 286] width 279 height 17
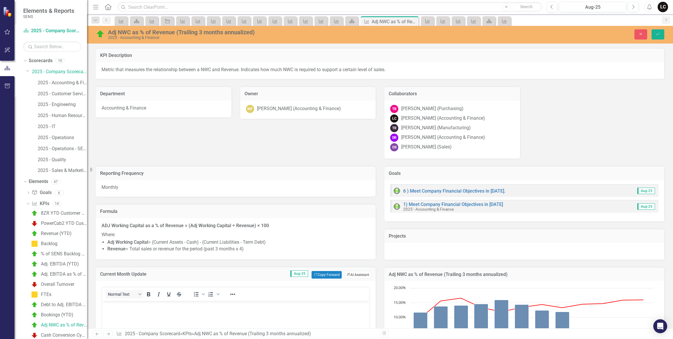
click at [351, 273] on button "ClearPoint AI AI Assistant" at bounding box center [358, 275] width 27 height 8
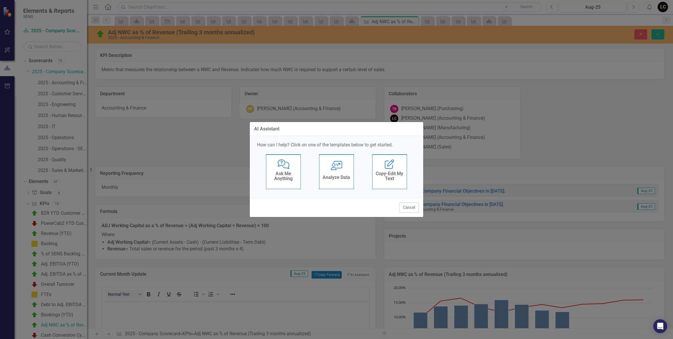
click at [339, 175] on h4 "Analyze Data" at bounding box center [337, 177] width 28 height 5
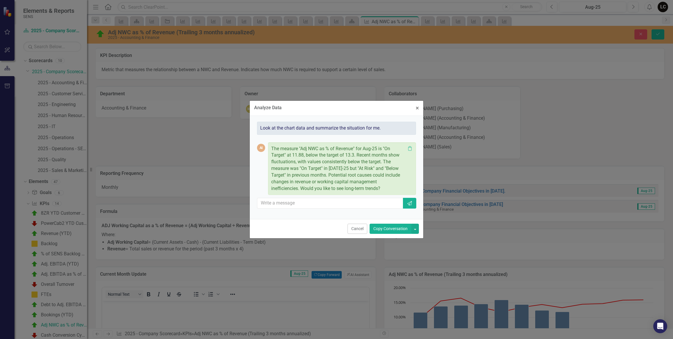
click at [383, 229] on button "Copy Conversation" at bounding box center [391, 228] width 42 height 10
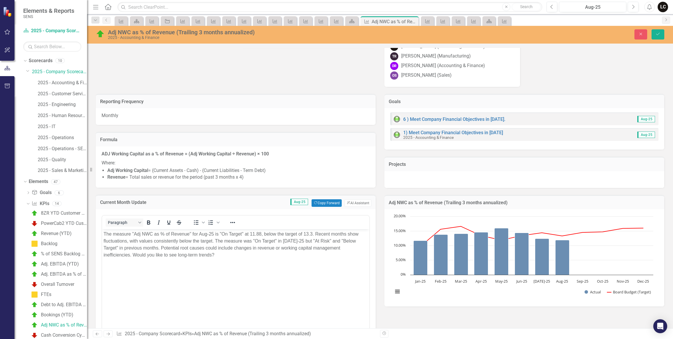
scroll to position [79, 0]
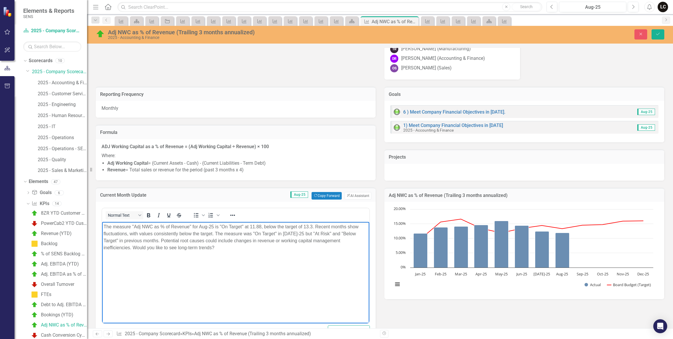
click at [192, 226] on p "The measure "Adj NWC as % of Revenue" for Aug-25 is "On Target" at 11.88, below…" at bounding box center [236, 237] width 264 height 28
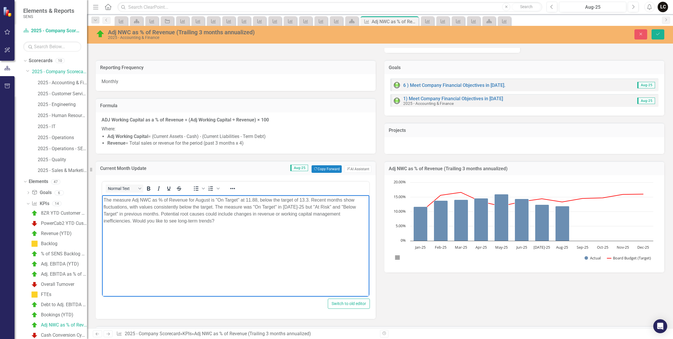
scroll to position [105, 0]
click at [257, 198] on p "The measure Adj NWC as % of Revenue for August is "On Target" at 11.88, below t…" at bounding box center [236, 211] width 264 height 28
click at [203, 272] on body "The measure Adj NWC as % of Revenue for August is "On Target" at 11.9%, below t…" at bounding box center [235, 238] width 267 height 87
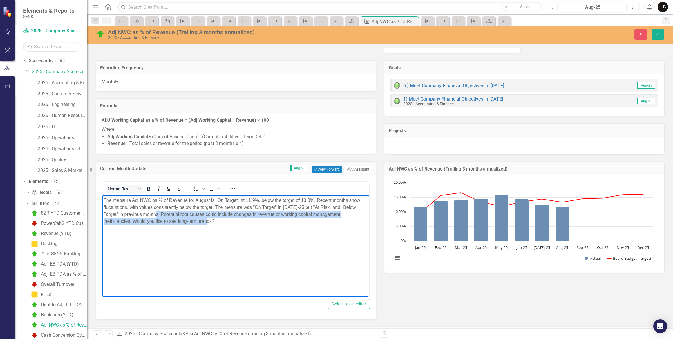
drag, startPoint x: 145, startPoint y: 213, endPoint x: 209, endPoint y: 224, distance: 64.7
click at [209, 224] on p "The measure Adj NWC as % of Revenue for August is "On Target" at 11.9%, below t…" at bounding box center [236, 211] width 264 height 28
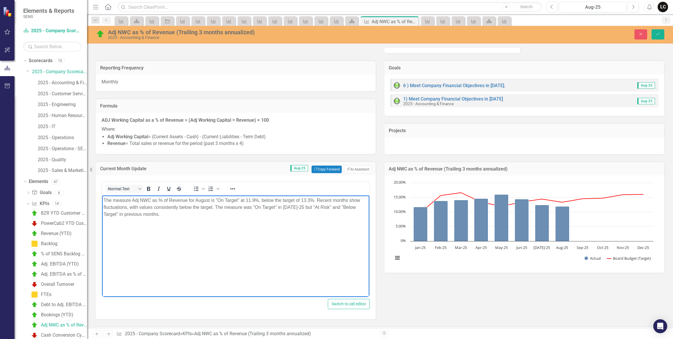
click at [296, 207] on p "The measure Adj NWC as % of Revenue for August is "On Target" at 11.9%, below t…" at bounding box center [236, 207] width 264 height 21
click at [279, 237] on body "The measure Adj NWC as % of Revenue for August is "On Target" at 11.9%, below t…" at bounding box center [235, 238] width 267 height 87
click at [654, 35] on button "Save" at bounding box center [658, 34] width 13 height 10
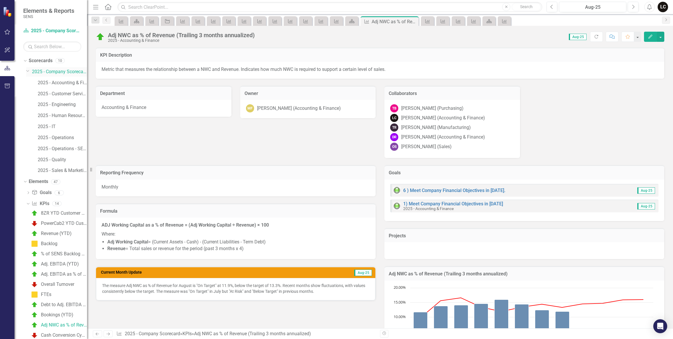
click at [58, 72] on link "2025 - Company Scorecard" at bounding box center [59, 71] width 55 height 7
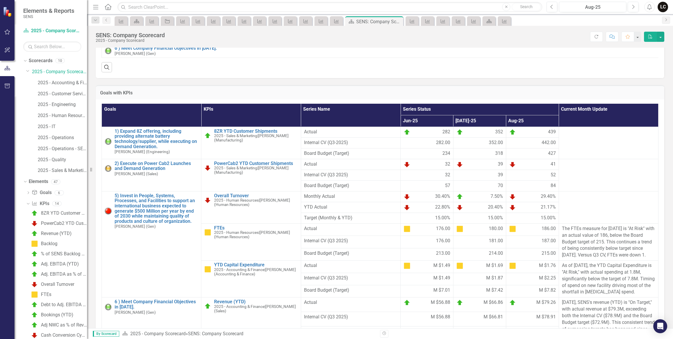
scroll to position [185, 0]
